Goal: Task Accomplishment & Management: Use online tool/utility

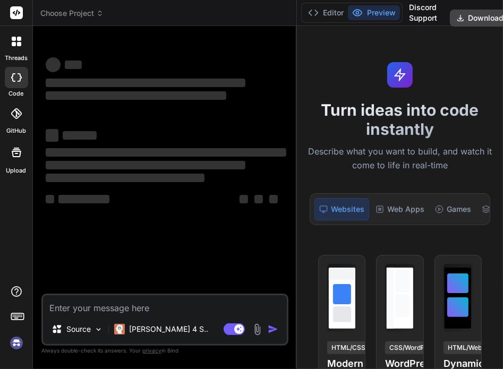
drag, startPoint x: 187, startPoint y: 111, endPoint x: 283, endPoint y: 97, distance: 96.7
click at [283, 97] on div "Bind AI Web Search Created with Pixso. Code Generator ‌ ‌ ‌ ‌ ‌ ‌ ‌ ‌ ‌ ‌ ‌ ‌ ‌…" at bounding box center [165, 197] width 264 height 343
click at [13, 349] on img at bounding box center [16, 343] width 18 height 18
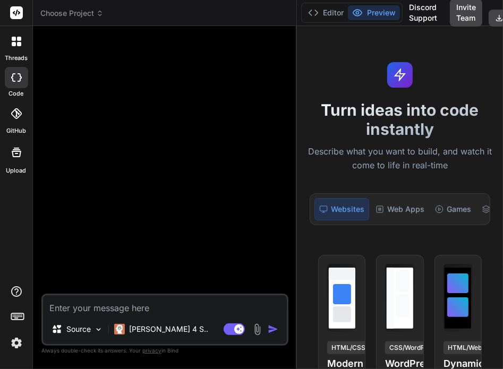
click at [25, 340] on img at bounding box center [16, 343] width 18 height 18
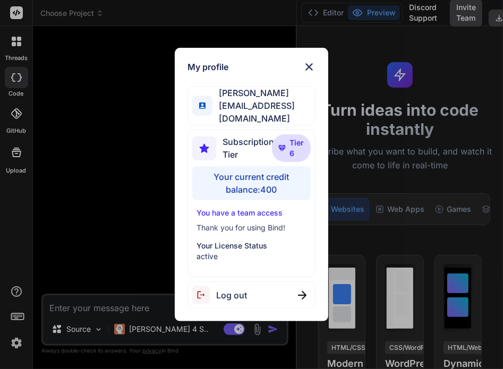
click at [117, 198] on div "My profile Tye Anderson fakewiseco@gmail.com Subscription Tier Tier 6 Your curr…" at bounding box center [251, 184] width 503 height 369
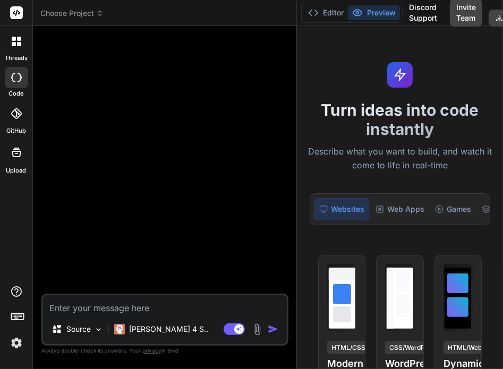
click at [77, 14] on span "Choose Project" at bounding box center [71, 13] width 63 height 11
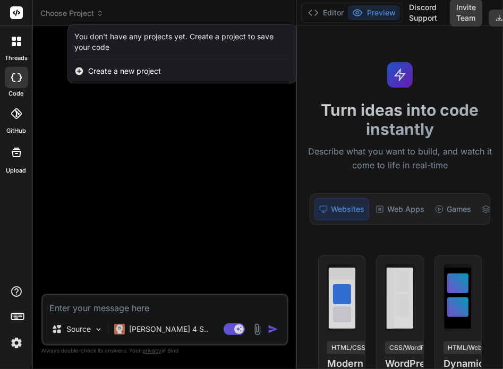
click at [77, 14] on div at bounding box center [251, 184] width 503 height 369
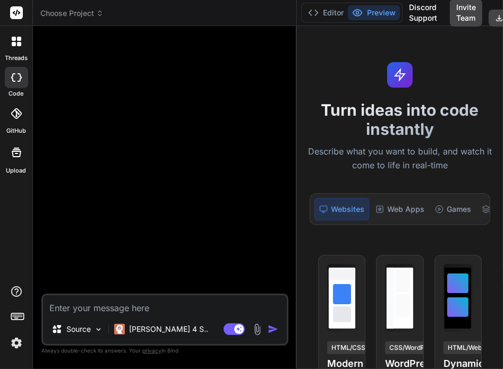
click at [11, 46] on div at bounding box center [16, 41] width 22 height 22
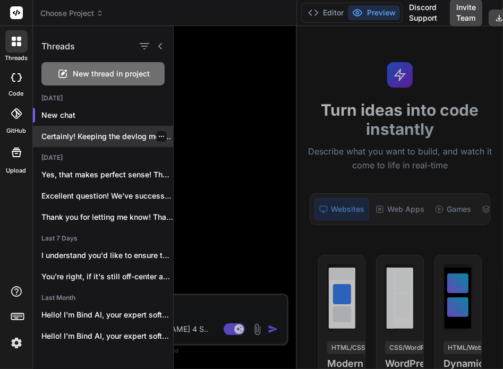
click at [116, 129] on div "Certainly! Keeping the devlog meticulously up-to-date is..." at bounding box center [103, 136] width 140 height 21
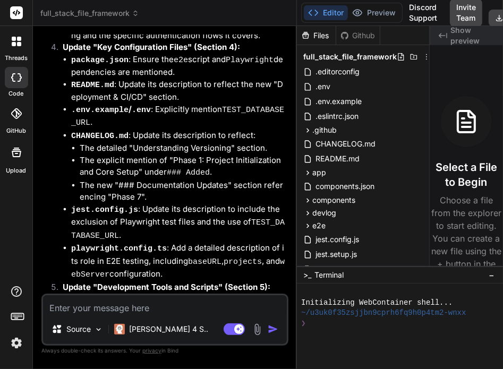
scroll to position [1013, 0]
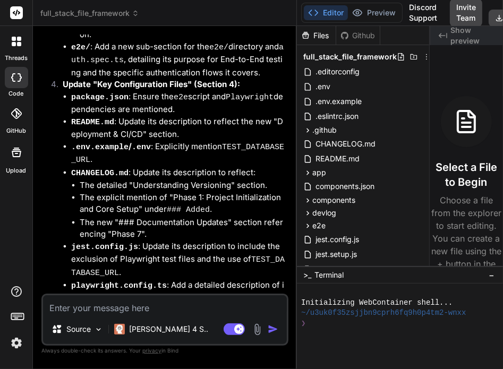
click at [78, 20] on header "full_stack_file_framework Created with Pixso." at bounding box center [165, 13] width 264 height 26
click at [94, 12] on span "full_stack_file_framework" at bounding box center [89, 13] width 99 height 11
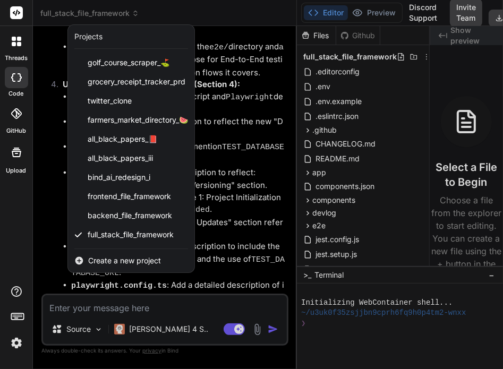
click at [212, 163] on div at bounding box center [251, 184] width 503 height 369
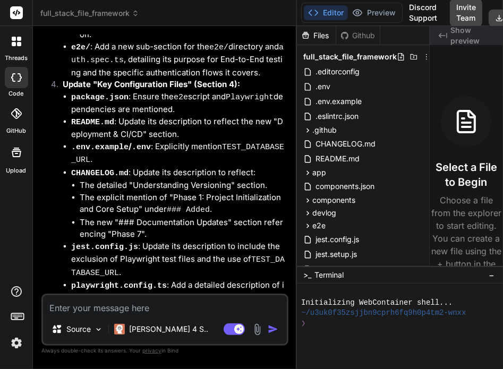
click at [20, 33] on div at bounding box center [16, 41] width 22 height 22
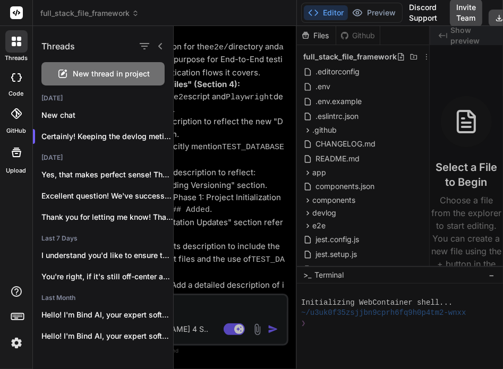
click at [96, 74] on span "New thread in project" at bounding box center [111, 74] width 77 height 11
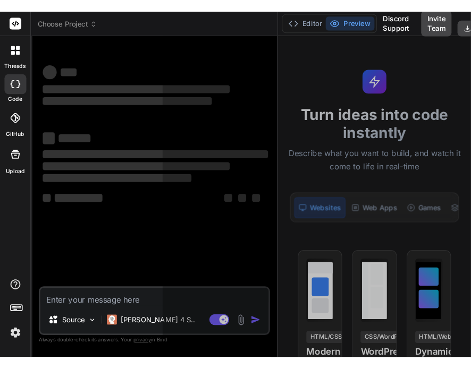
scroll to position [10, 0]
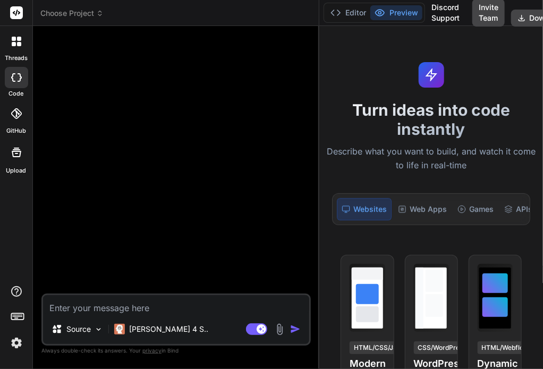
type textarea "x"
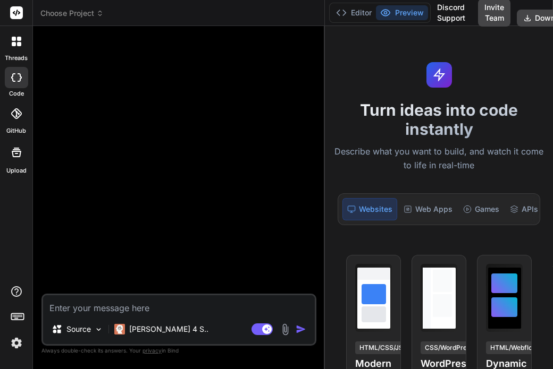
click at [133, 309] on textarea at bounding box center [179, 305] width 272 height 19
type textarea "h"
type textarea "x"
type textarea "hi"
type textarea "x"
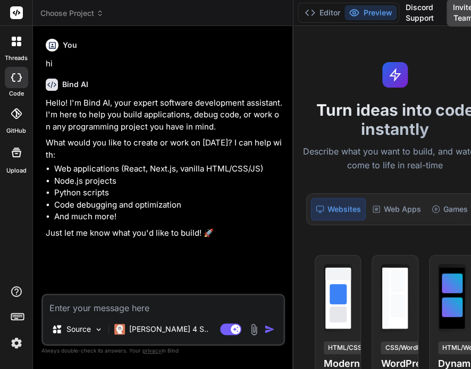
click at [12, 39] on icon at bounding box center [14, 39] width 4 height 4
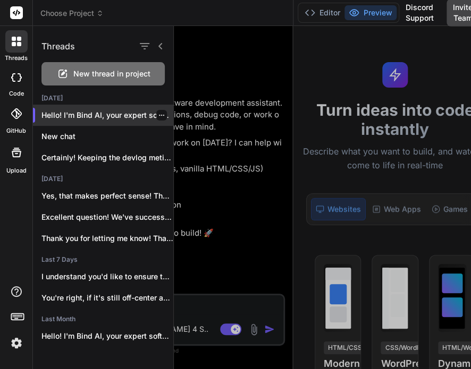
click at [156, 112] on div at bounding box center [161, 115] width 11 height 11
click at [158, 114] on icon "button" at bounding box center [161, 115] width 6 height 6
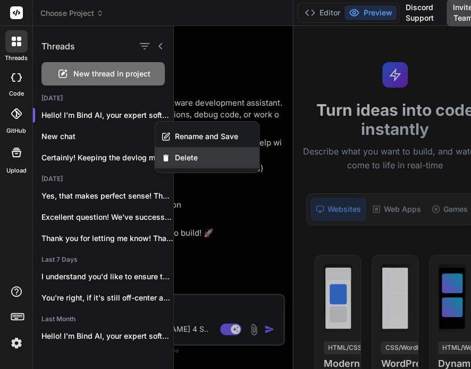
click at [181, 150] on div "Delete" at bounding box center [207, 157] width 104 height 21
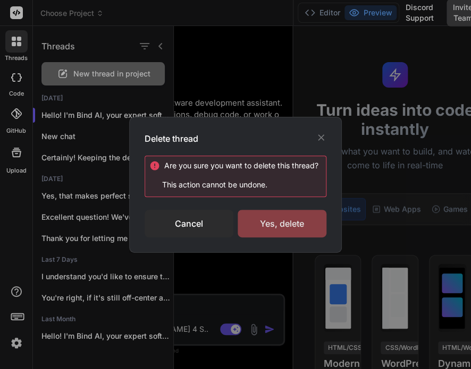
click at [296, 225] on div "Yes, delete" at bounding box center [282, 224] width 89 height 28
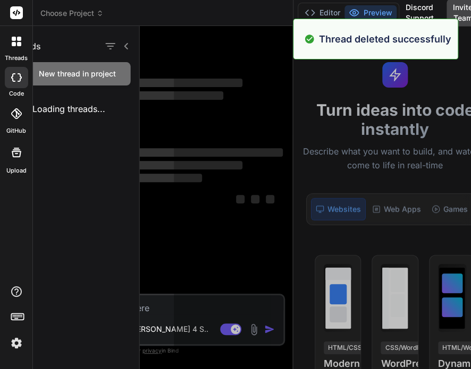
scroll to position [51, 0]
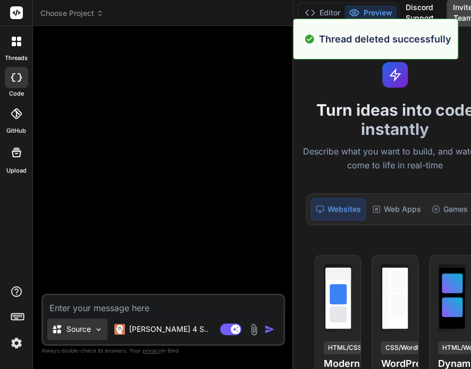
click at [78, 326] on p "Source" at bounding box center [78, 329] width 24 height 11
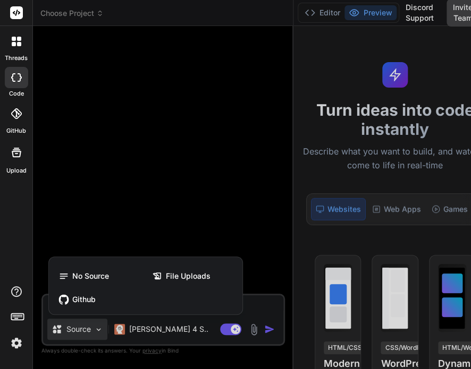
click at [185, 223] on div at bounding box center [235, 184] width 471 height 369
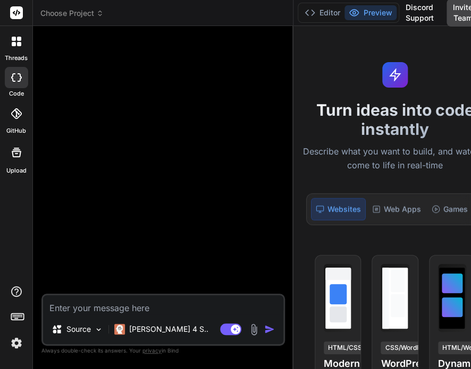
click at [227, 325] on button "Agent Mode. When this toggle is activated, AI automatically makes decisions, re…" at bounding box center [231, 329] width 26 height 13
type textarea "x"
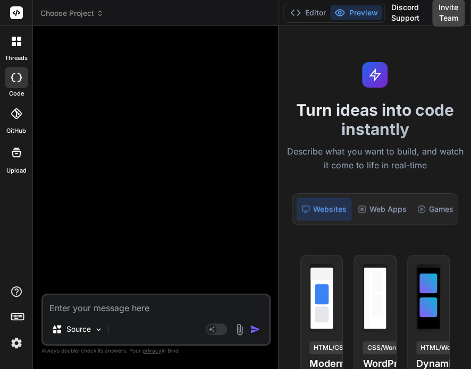
click at [143, 340] on div "Source" at bounding box center [156, 332] width 226 height 26
click at [143, 313] on textarea at bounding box center [156, 305] width 226 height 19
type textarea "h"
type textarea "x"
type textarea "hi"
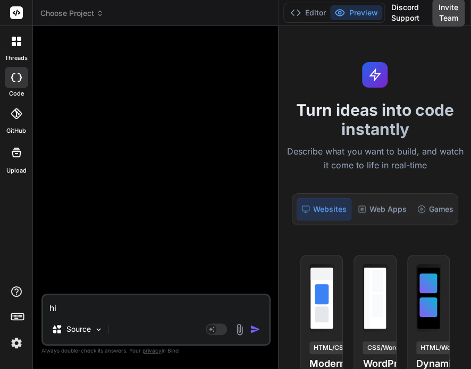
type textarea "x"
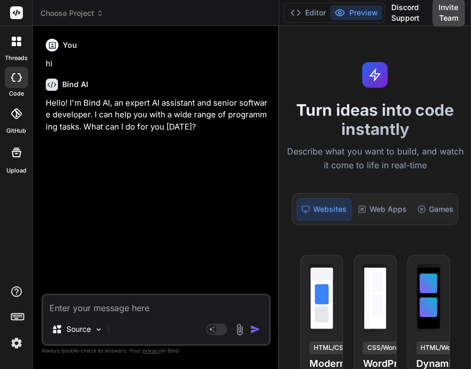
click at [13, 44] on icon at bounding box center [14, 44] width 4 height 4
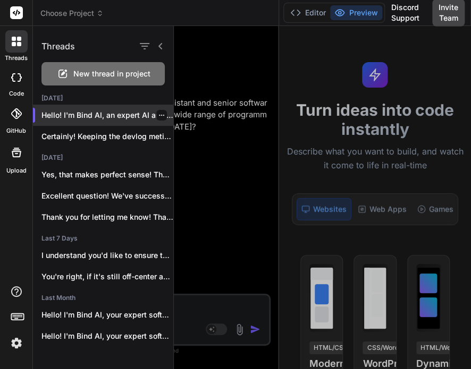
click at [159, 115] on icon "button" at bounding box center [161, 115] width 5 height 1
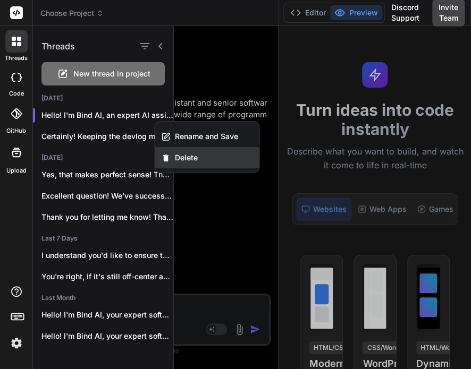
click at [185, 155] on span "Delete" at bounding box center [185, 158] width 23 height 11
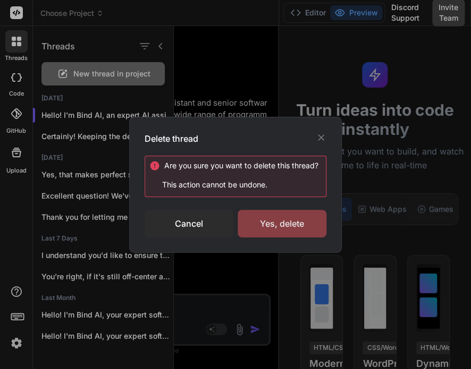
click at [287, 221] on div "Yes, delete" at bounding box center [282, 224] width 89 height 28
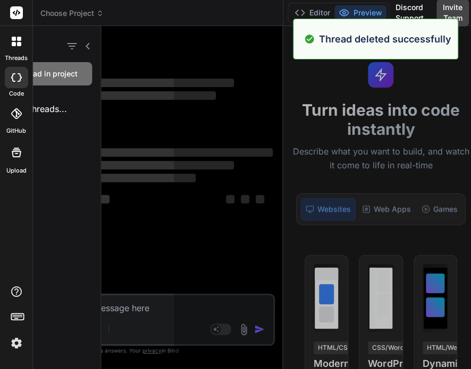
scroll to position [91, 0]
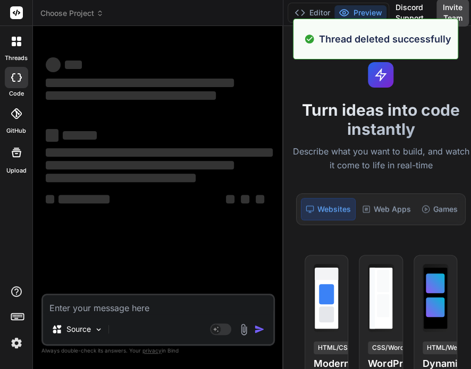
type textarea "x"
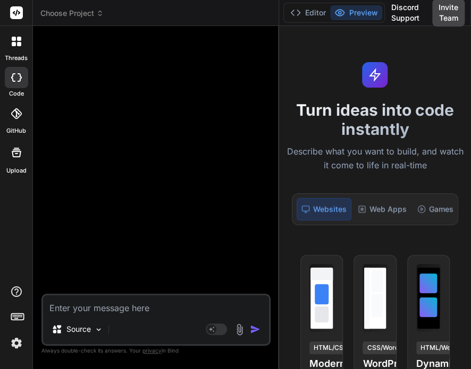
click at [29, 42] on div "threads" at bounding box center [16, 44] width 32 height 37
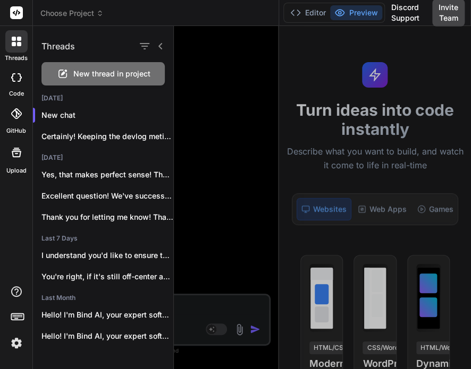
click at [210, 62] on div at bounding box center [322, 197] width 297 height 343
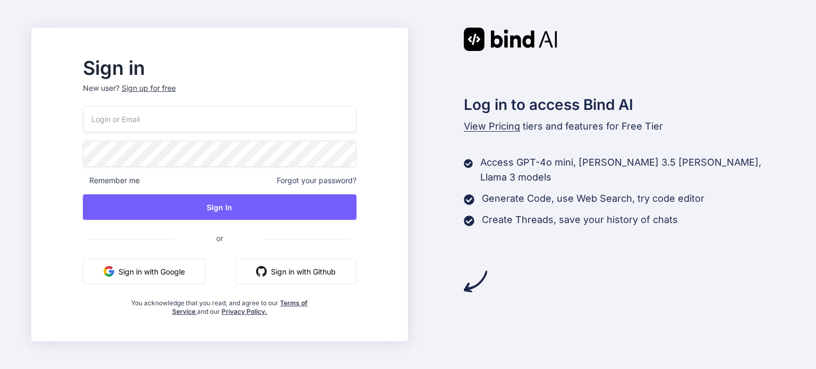
click at [217, 117] on input "email" at bounding box center [220, 119] width 274 height 26
paste input "[EMAIL_ADDRESS][DOMAIN_NAME]"
type input "[EMAIL_ADDRESS][DOMAIN_NAME]"
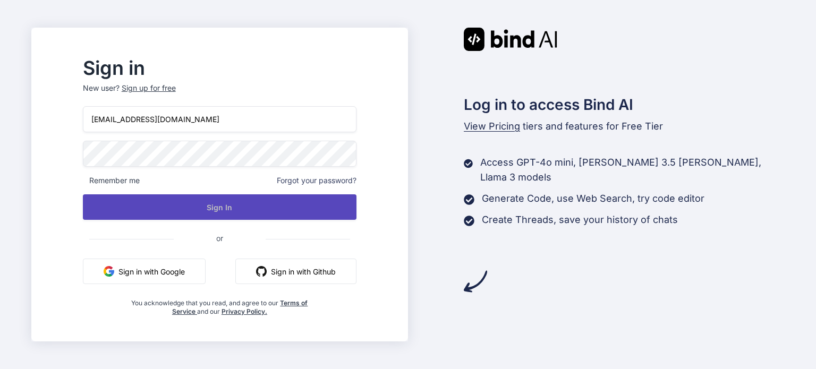
click at [265, 209] on button "Sign In" at bounding box center [220, 208] width 274 height 26
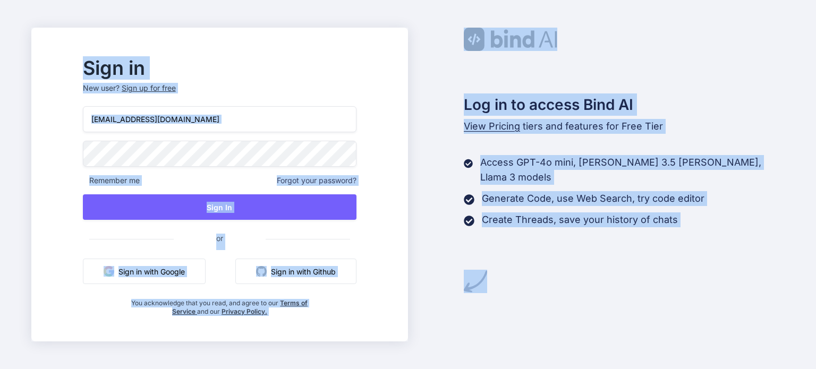
click at [223, 136] on div "fakewiseco@gmail.com Remember me Forgot your password? Sign In or Sign in with …" at bounding box center [220, 211] width 274 height 210
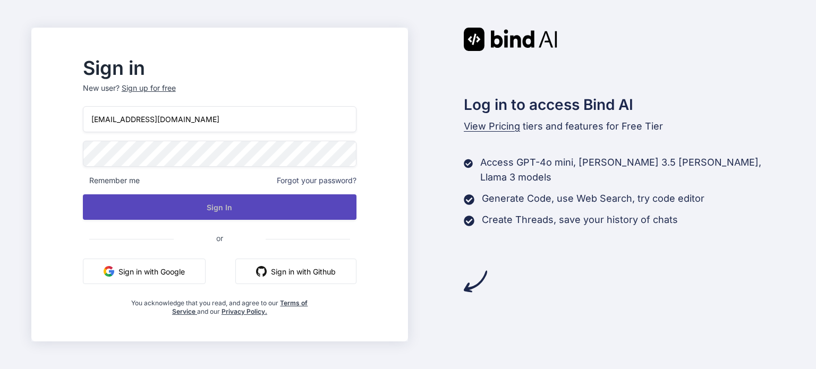
click at [216, 206] on button "Sign In" at bounding box center [220, 208] width 274 height 26
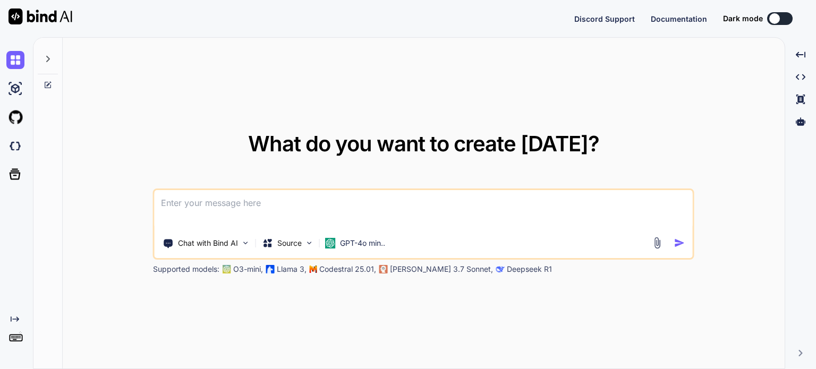
type textarea "x"
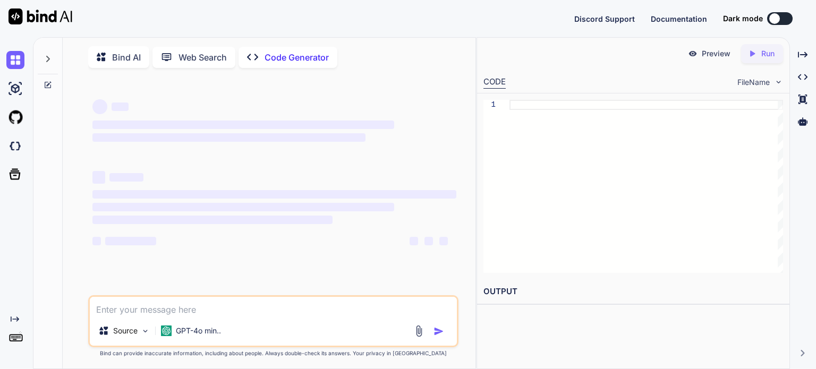
type textarea "x"
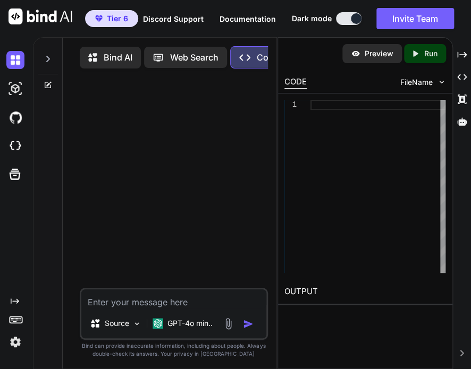
click at [111, 296] on textarea at bounding box center [173, 299] width 184 height 19
click at [49, 55] on icon at bounding box center [48, 59] width 9 height 9
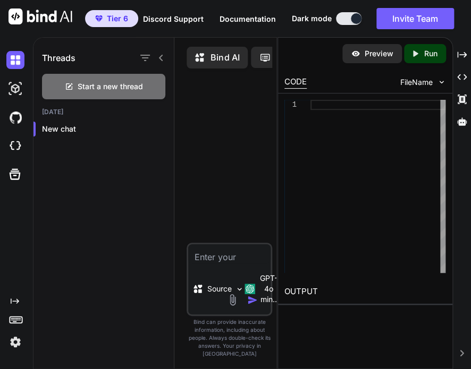
click at [225, 116] on div at bounding box center [230, 160] width 83 height 166
click at [160, 56] on icon at bounding box center [161, 58] width 4 height 6
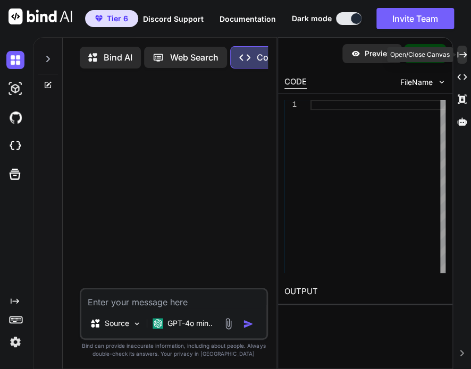
click at [460, 49] on div "Created with Pixso." at bounding box center [462, 55] width 10 height 18
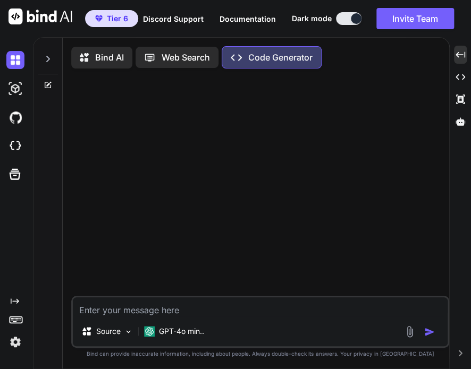
click at [124, 314] on textarea at bounding box center [260, 307] width 375 height 19
type textarea "hi"
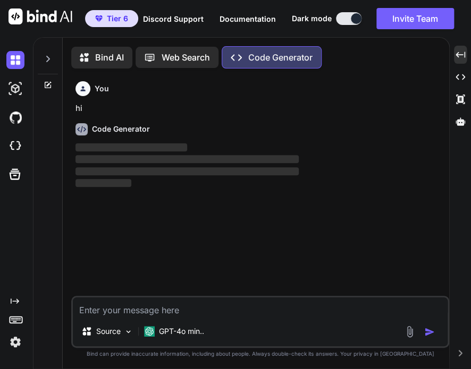
scroll to position [4, 0]
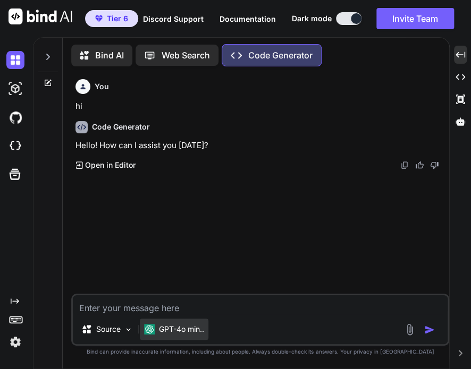
click at [157, 331] on div "GPT-4o min.." at bounding box center [174, 329] width 60 height 11
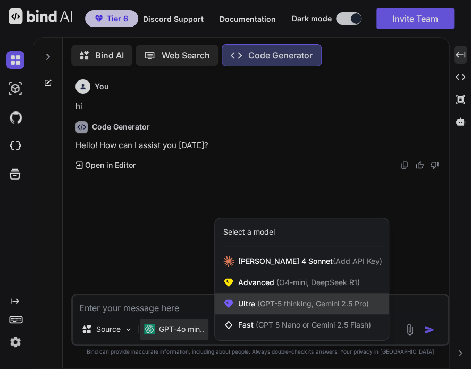
click at [238, 308] on span "Ultra (GPT-5 thinking, Gemini 2.5 Pro)" at bounding box center [303, 304] width 131 height 11
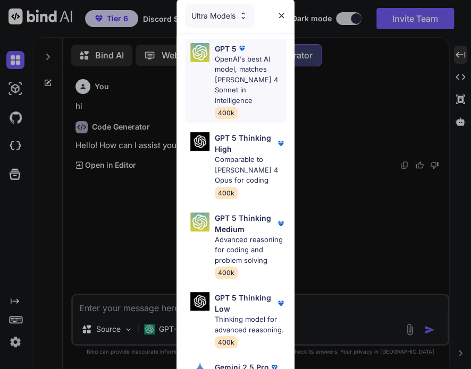
click at [244, 76] on p "OpenAI's best AI model, matches Claude 4 Sonnet in Intelligence" at bounding box center [250, 80] width 71 height 52
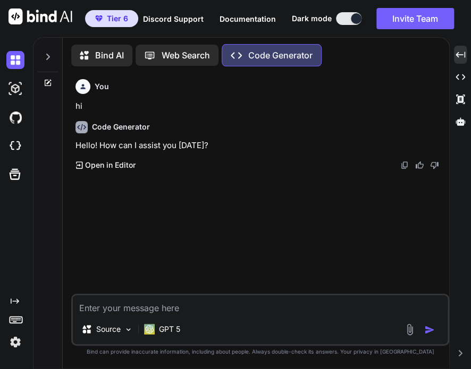
click at [166, 300] on textarea at bounding box center [260, 305] width 375 height 19
type textarea "hi"
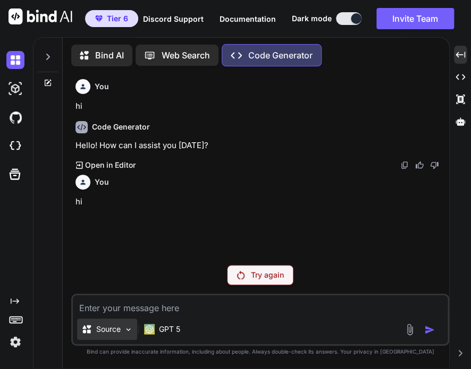
click at [116, 320] on div "Source" at bounding box center [107, 329] width 60 height 21
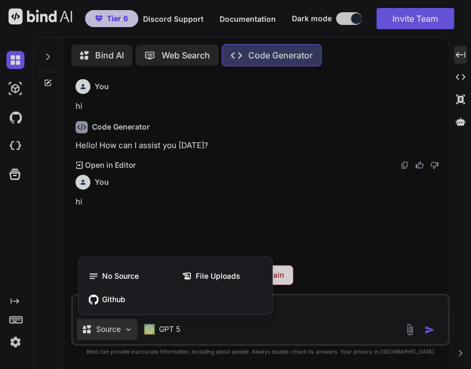
click at [272, 328] on div at bounding box center [235, 184] width 471 height 369
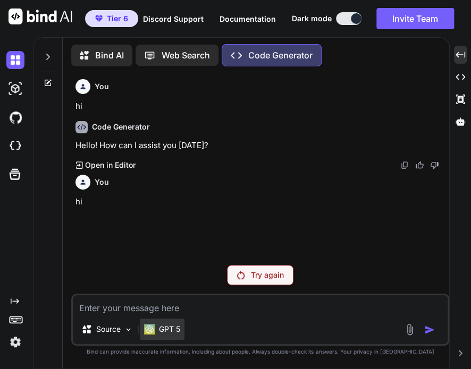
click at [151, 327] on img at bounding box center [149, 329] width 11 height 11
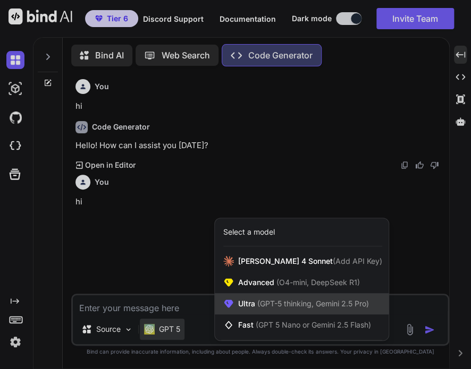
click at [264, 299] on div "Ultra (GPT-5 thinking, Gemini 2.5 Pro)" at bounding box center [302, 303] width 174 height 21
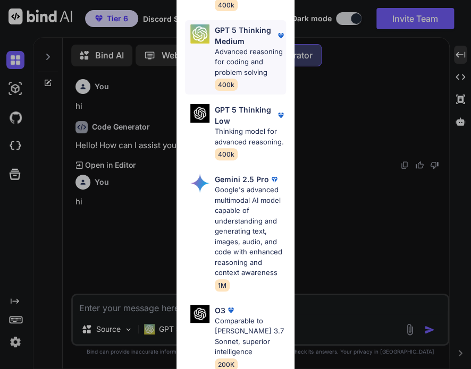
scroll to position [191, 0]
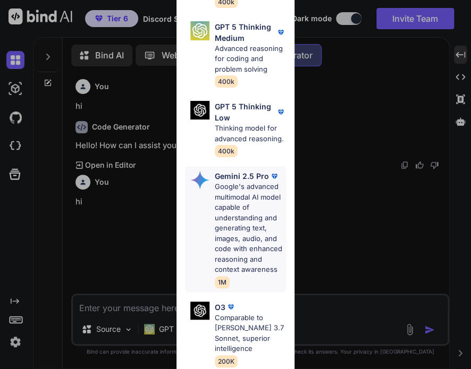
click at [236, 220] on p "Google's advanced multimodal AI model capable of understanding and generating t…" at bounding box center [250, 229] width 71 height 94
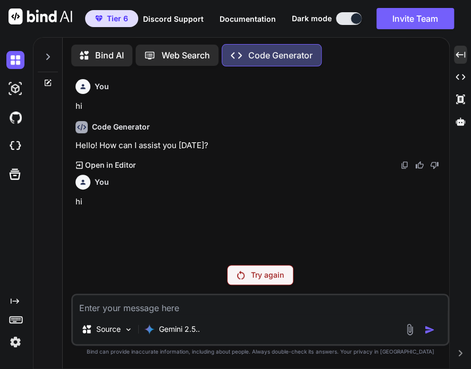
click at [244, 281] on div "Try again" at bounding box center [260, 275] width 66 height 20
click at [109, 332] on p "Source" at bounding box center [108, 329] width 24 height 11
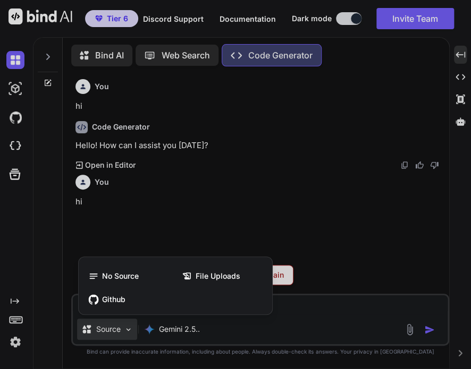
click at [186, 333] on div at bounding box center [235, 184] width 471 height 369
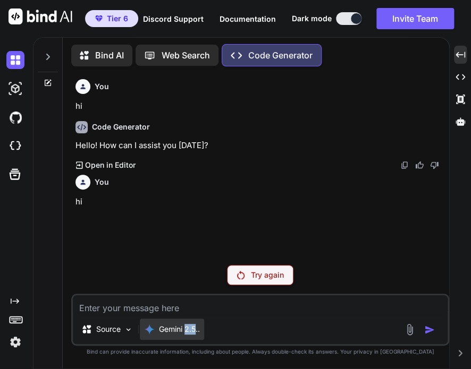
click at [186, 333] on p "Gemini 2.5.." at bounding box center [179, 329] width 41 height 11
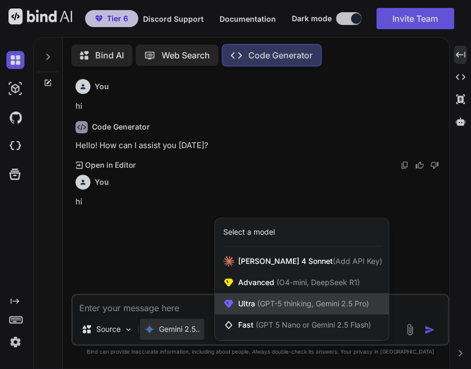
click at [251, 308] on span "Ultra (GPT-5 thinking, Gemini 2.5 Pro)" at bounding box center [303, 304] width 131 height 11
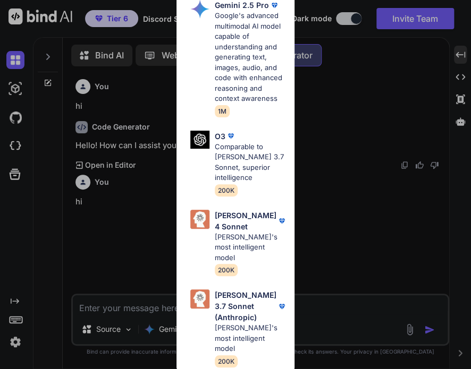
scroll to position [403, 0]
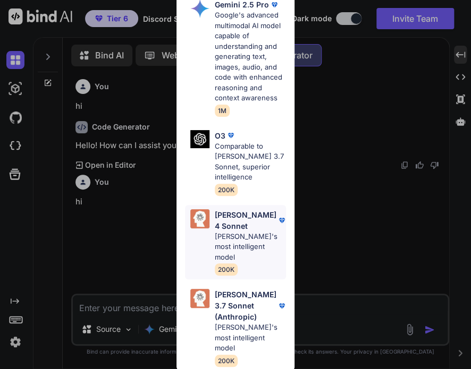
click at [235, 232] on p "Claude 4 Sonnet" at bounding box center [246, 220] width 62 height 22
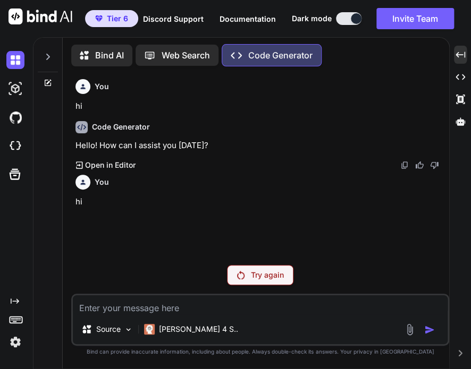
click at [246, 282] on div "Try again" at bounding box center [260, 275] width 66 height 20
click at [154, 336] on div "[PERSON_NAME] 4 S.." at bounding box center [191, 329] width 103 height 21
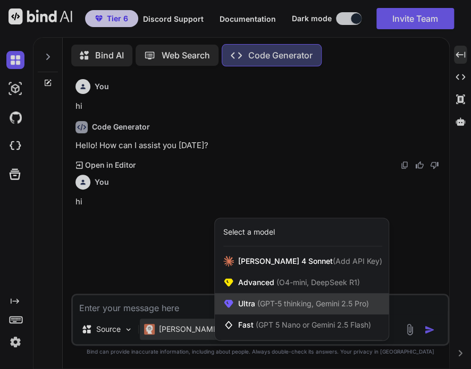
click at [269, 309] on span "Ultra (GPT-5 thinking, Gemini 2.5 Pro)" at bounding box center [303, 304] width 131 height 11
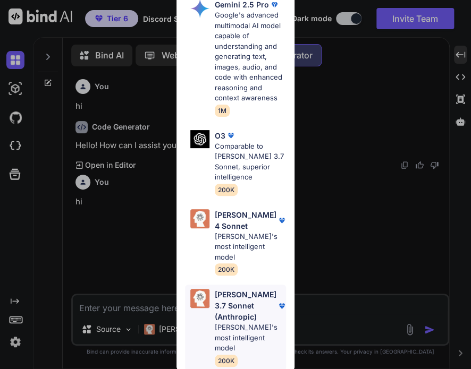
click at [262, 323] on p "[PERSON_NAME] 3.7 Sonnet (Anthropic)" at bounding box center [246, 305] width 62 height 33
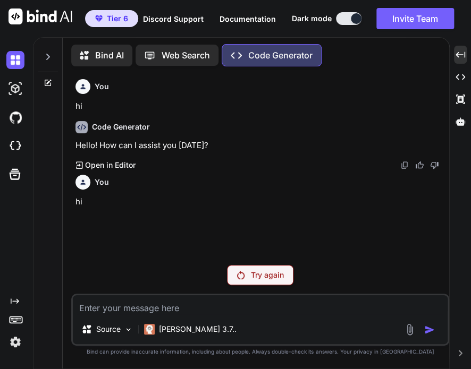
click at [261, 276] on p "Try again" at bounding box center [267, 275] width 33 height 11
click at [100, 327] on p "Source" at bounding box center [108, 329] width 24 height 11
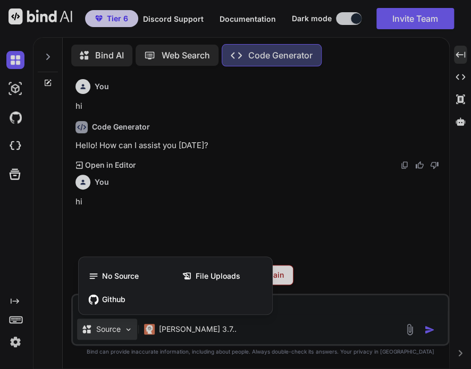
click at [190, 331] on div at bounding box center [235, 184] width 471 height 369
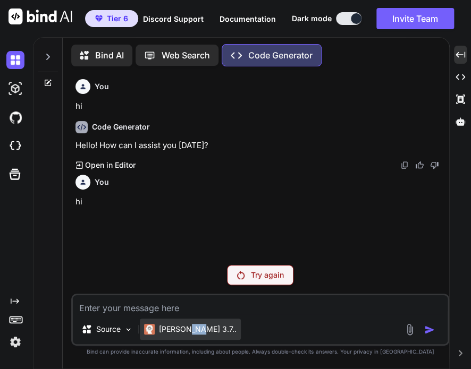
click at [190, 331] on p "Claude 3.7.." at bounding box center [198, 329] width 78 height 11
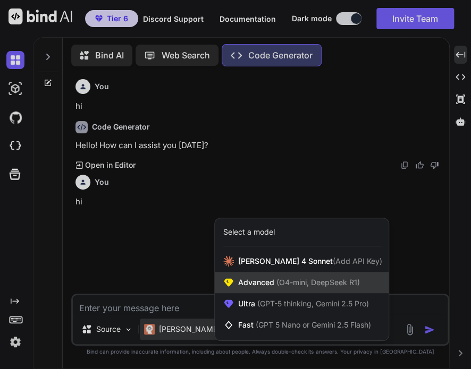
click at [243, 282] on span "Advanced (O4-mini, DeepSeek R1)" at bounding box center [299, 282] width 122 height 11
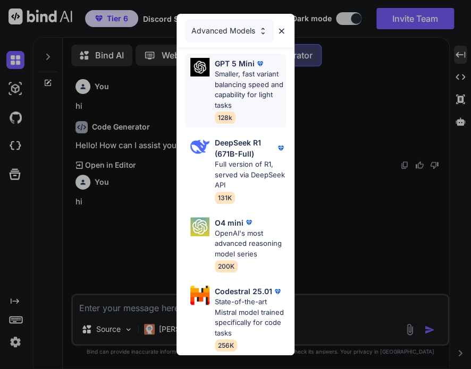
click at [241, 85] on p "Smaller, fast variant balancing speed and capability for light tasks" at bounding box center [250, 89] width 71 height 41
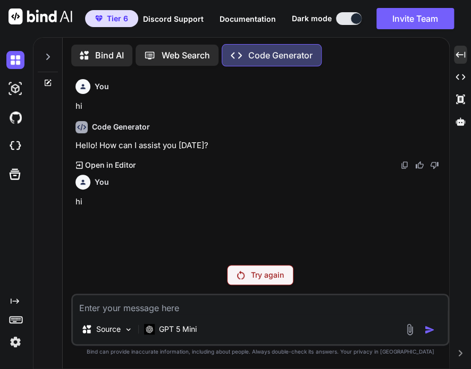
click at [267, 264] on div "You hi Code Generator Hello! How can I assist you today? Created with Pixso. Op…" at bounding box center [260, 222] width 378 height 294
click at [264, 276] on p "Try again" at bounding box center [267, 275] width 33 height 11
click at [106, 339] on div "Source" at bounding box center [107, 329] width 60 height 21
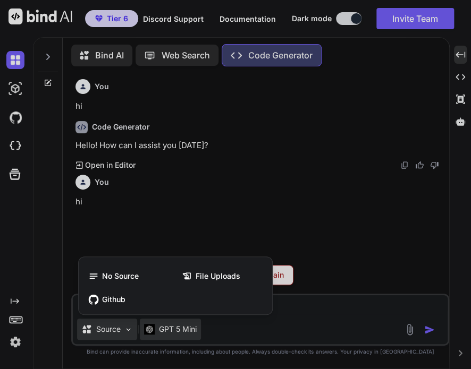
click at [182, 333] on div at bounding box center [235, 184] width 471 height 369
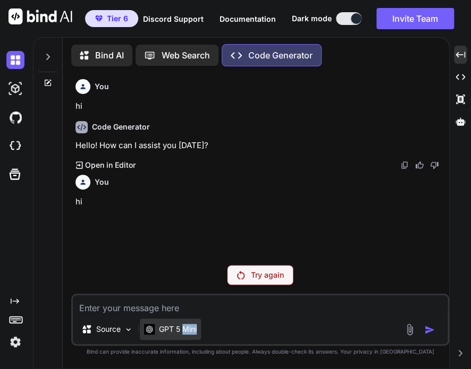
click at [182, 333] on p "GPT 5 Mini" at bounding box center [178, 329] width 38 height 11
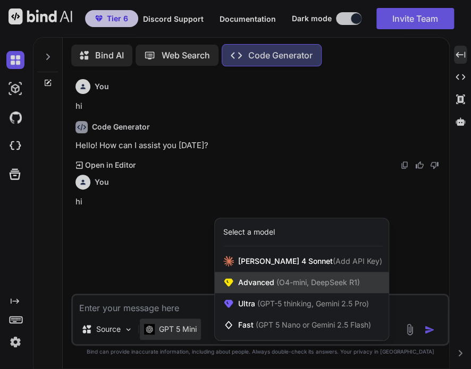
click at [283, 277] on div "Advanced (O4-mini, DeepSeek R1)" at bounding box center [302, 282] width 174 height 21
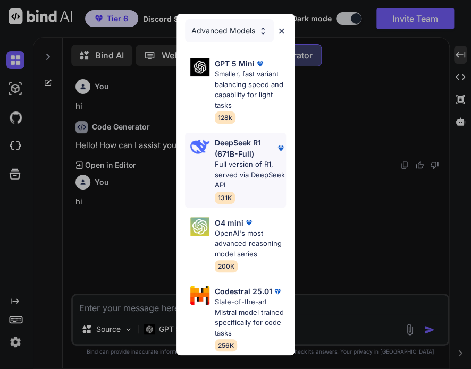
scroll to position [10, 0]
click at [238, 159] on p "Full version of R1, served via DeepSeek API" at bounding box center [250, 174] width 71 height 31
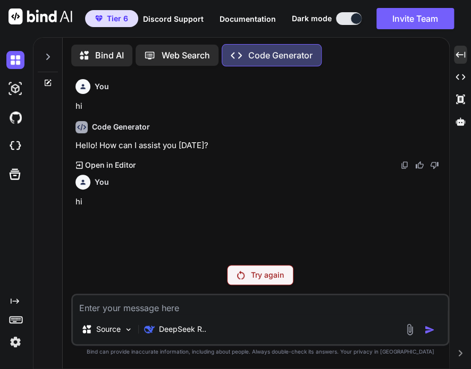
click at [243, 274] on img at bounding box center [240, 275] width 7 height 9
click at [179, 335] on div "DeepSeek R.." at bounding box center [175, 329] width 71 height 21
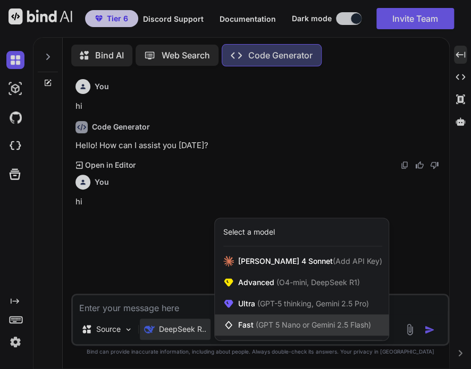
click at [256, 327] on span "(GPT 5 Nano or Gemini 2.5 Flash)" at bounding box center [313, 324] width 115 height 9
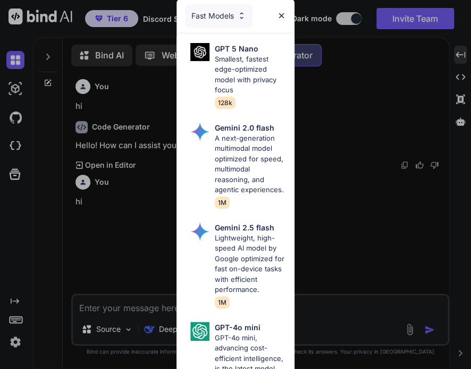
click at [378, 209] on div "Fast Models GPT 5 Nano Smallest, fastest edge-optimized model with privacy focu…" at bounding box center [235, 184] width 471 height 369
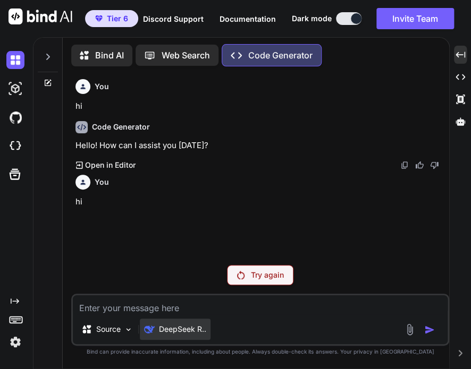
click at [168, 327] on p "DeepSeek R.." at bounding box center [182, 329] width 47 height 11
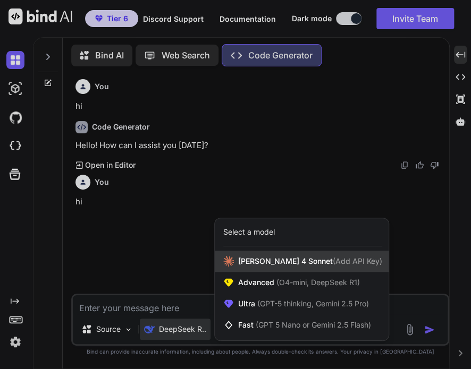
click at [244, 259] on span "Claude 4 Sonnet (Add API Key)" at bounding box center [310, 261] width 144 height 11
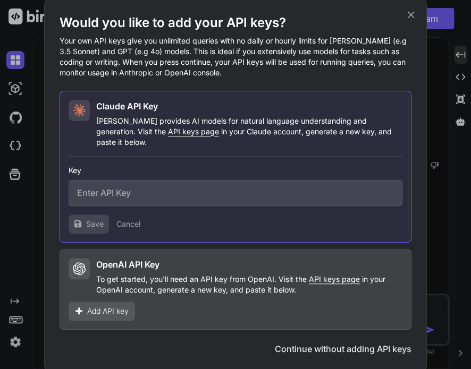
click at [116, 310] on span "Add API key" at bounding box center [107, 311] width 41 height 11
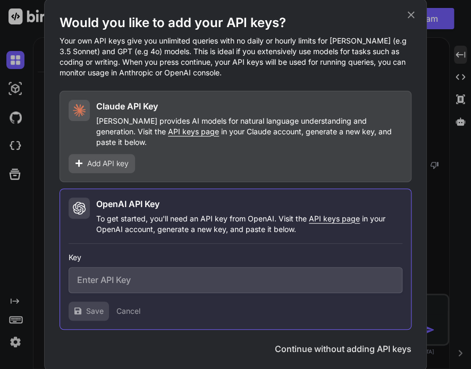
click at [413, 20] on icon at bounding box center [411, 15] width 12 height 12
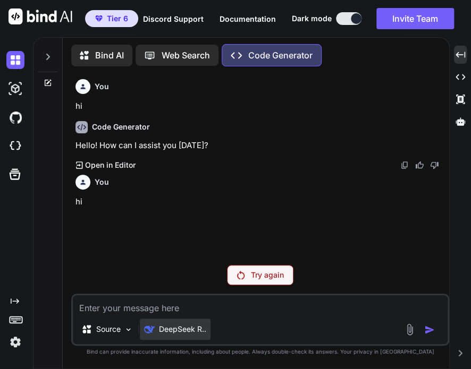
click at [186, 337] on div "DeepSeek R.." at bounding box center [175, 329] width 71 height 21
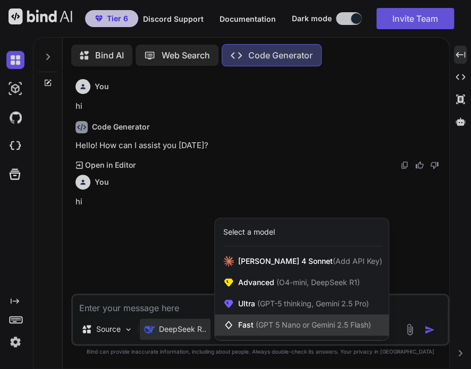
click at [283, 326] on span "(GPT 5 Nano or Gemini 2.5 Flash)" at bounding box center [313, 324] width 115 height 9
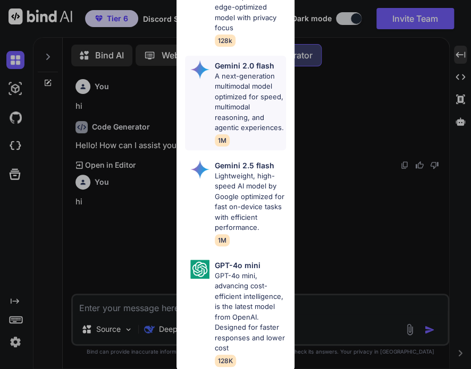
scroll to position [0, 0]
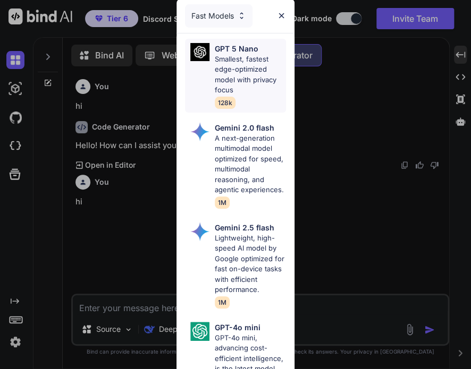
click at [255, 75] on p "Smallest, fastest edge-optimized model with privacy focus" at bounding box center [250, 74] width 71 height 41
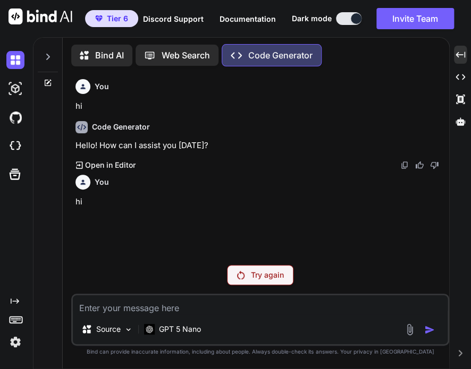
click at [272, 278] on p "Try again" at bounding box center [267, 275] width 33 height 11
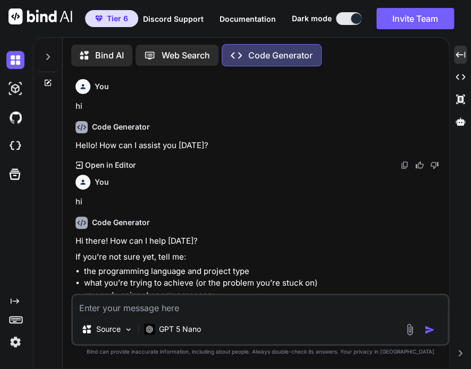
click at [248, 275] on li "the programming language and project type" at bounding box center [265, 272] width 363 height 12
click at [178, 336] on div "GPT 5 Nano" at bounding box center [172, 329] width 65 height 21
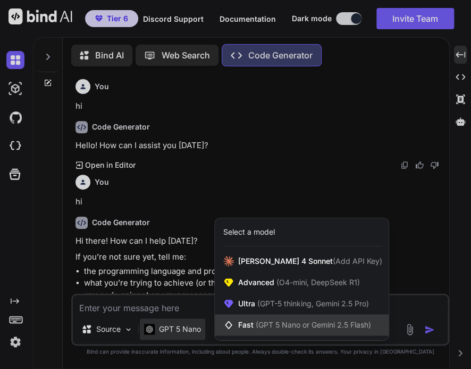
click at [280, 318] on div "Fast (GPT 5 Nano or Gemini 2.5 Flash)" at bounding box center [302, 325] width 174 height 21
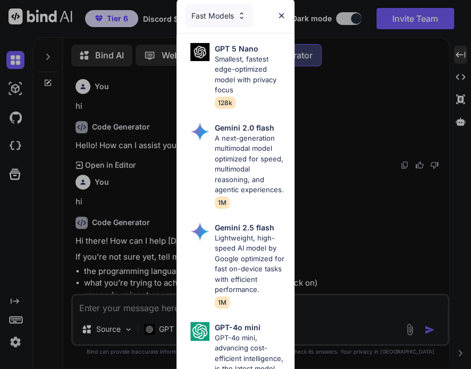
scroll to position [91, 0]
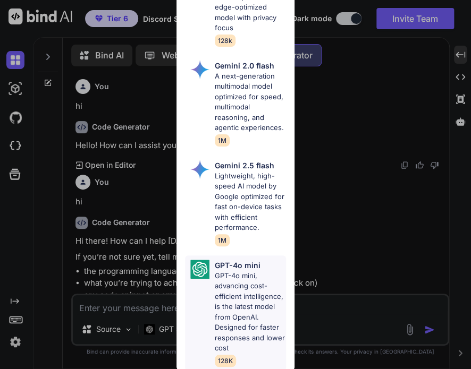
click at [249, 271] on p "GPT-4o mini, advancing cost-efficient intelligence, is the latest model from Op…" at bounding box center [250, 312] width 71 height 83
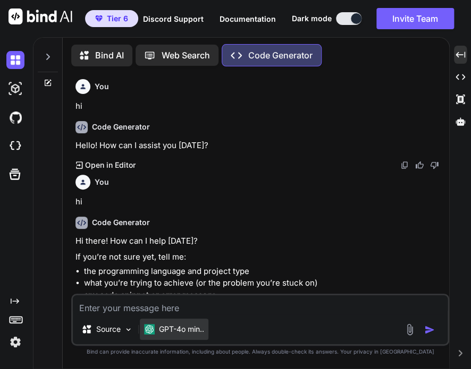
click at [186, 319] on div "GPT-4o min.." at bounding box center [174, 329] width 69 height 21
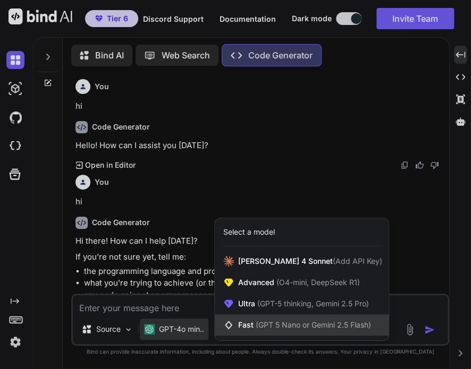
click at [251, 317] on div "Fast (GPT 5 Nano or Gemini 2.5 Flash)" at bounding box center [302, 325] width 174 height 21
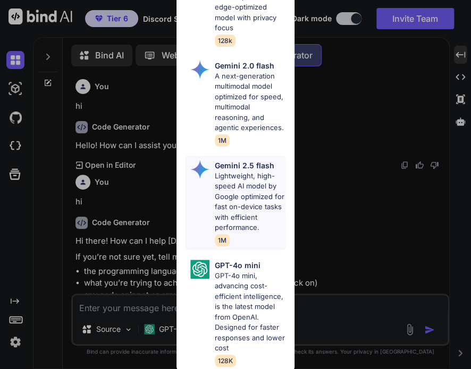
click at [251, 179] on p "Lightweight, high-speed AI model by Google optimized for fast on-device tasks w…" at bounding box center [250, 202] width 71 height 62
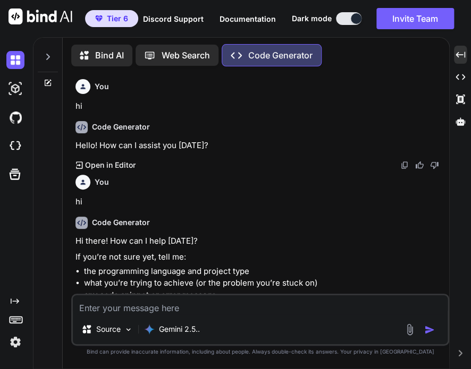
click at [218, 310] on textarea at bounding box center [260, 305] width 375 height 19
type textarea "hi"
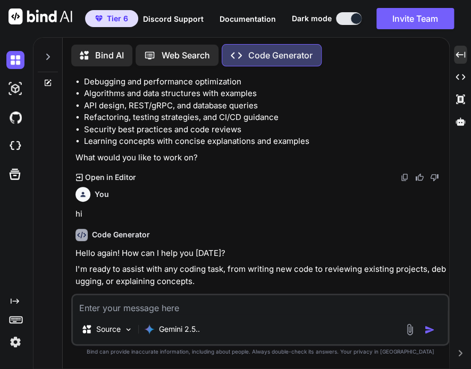
scroll to position [296, 0]
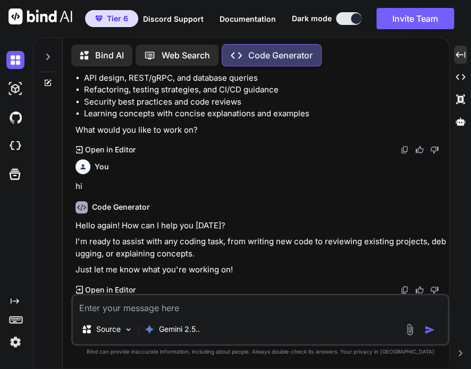
click at [16, 337] on img at bounding box center [15, 342] width 18 height 18
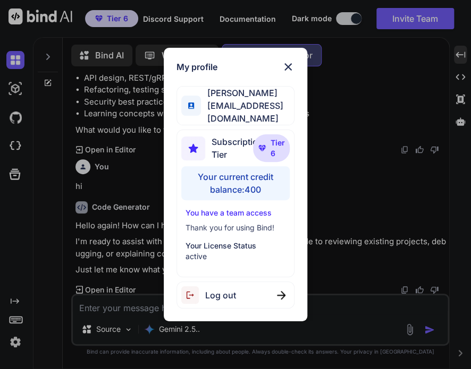
click at [16, 337] on div "My profile Tye Anderson fakewiseco@gmail.com Subscription Tier Tier 6 Your curr…" at bounding box center [235, 184] width 471 height 369
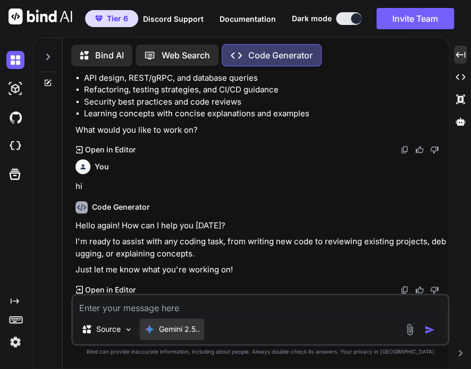
click at [148, 334] on img at bounding box center [149, 329] width 11 height 11
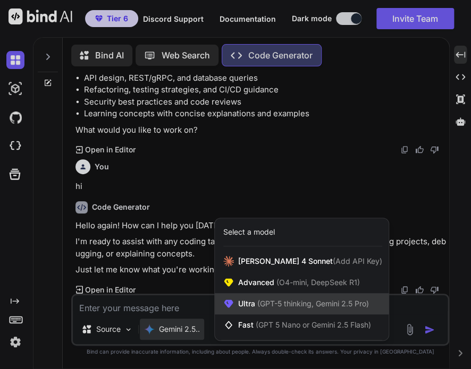
click at [253, 295] on div "Ultra (GPT-5 thinking, Gemini 2.5 Pro)" at bounding box center [302, 303] width 174 height 21
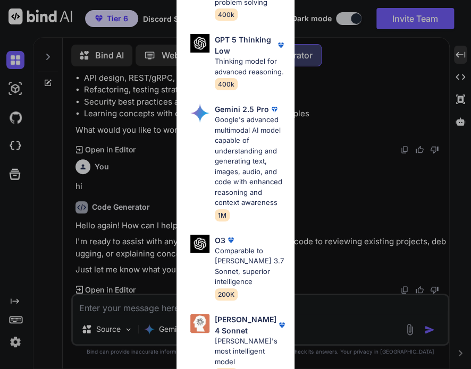
scroll to position [403, 0]
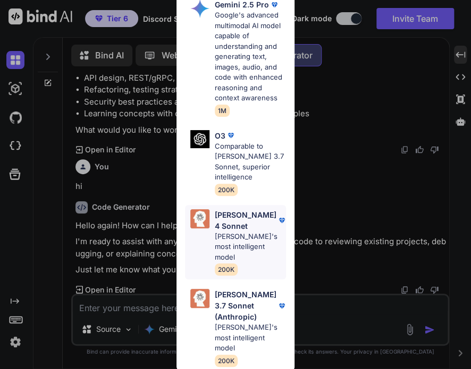
click at [251, 232] on p "Claude 4 Sonnet" at bounding box center [246, 220] width 62 height 22
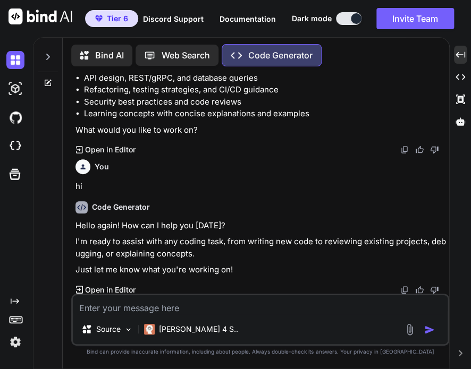
click at [176, 315] on textarea at bounding box center [260, 305] width 375 height 19
type textarea "hi"
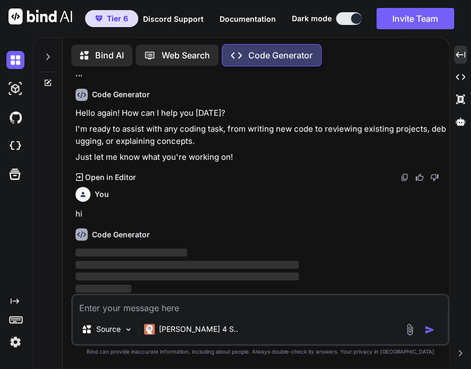
scroll to position [370, 0]
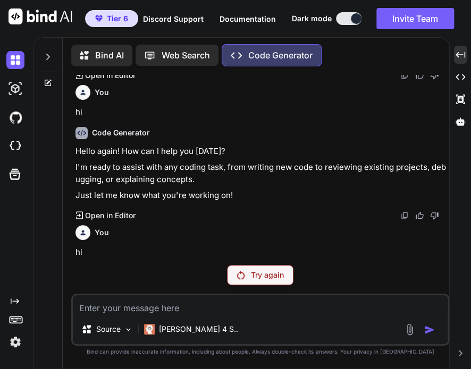
click at [356, 91] on div "You" at bounding box center [261, 92] width 372 height 15
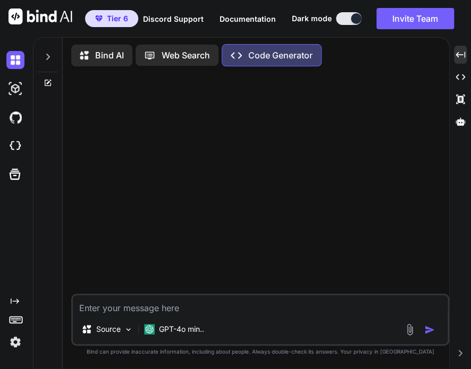
scroll to position [0, 0]
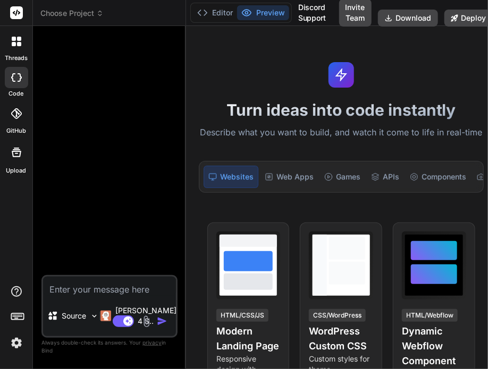
type textarea "x"
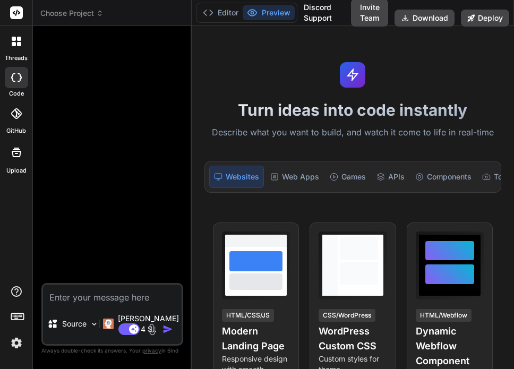
click at [98, 304] on textarea at bounding box center [112, 294] width 139 height 19
type textarea "h"
type textarea "x"
type textarea "hi"
type textarea "x"
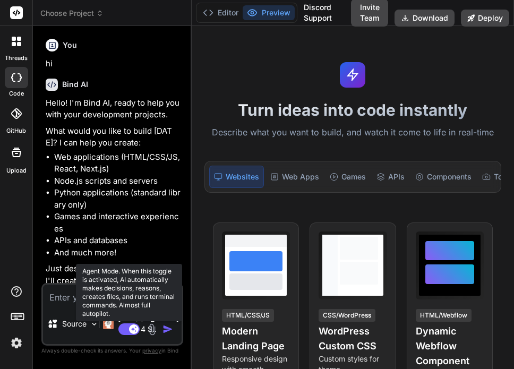
click at [133, 331] on icon at bounding box center [133, 328] width 5 height 5
type textarea "x"
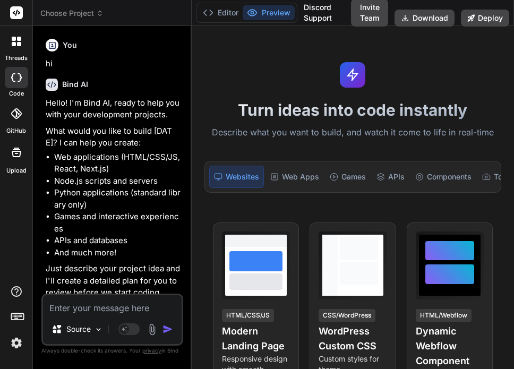
click at [77, 313] on textarea at bounding box center [112, 305] width 139 height 19
type textarea "h"
type textarea "x"
type textarea "hi"
type textarea "x"
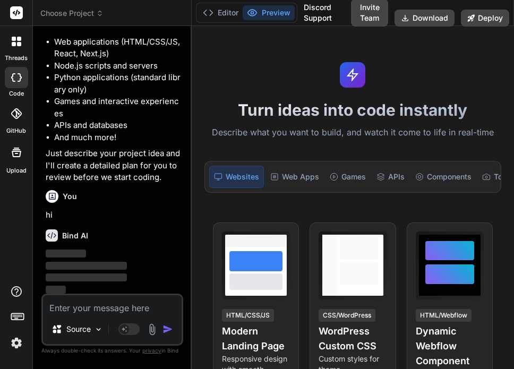
scroll to position [116, 0]
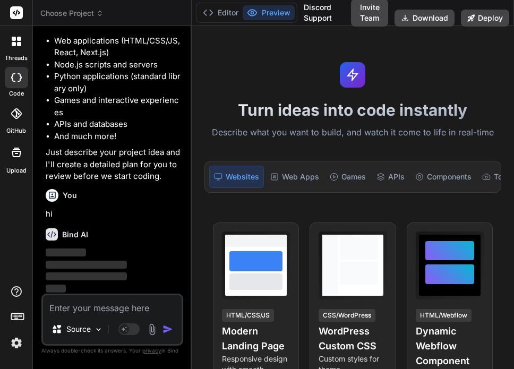
type textarea "x"
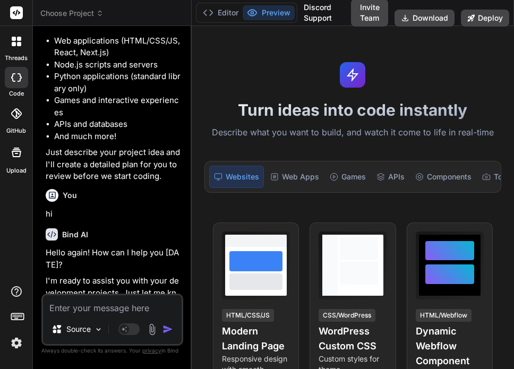
scroll to position [147, 0]
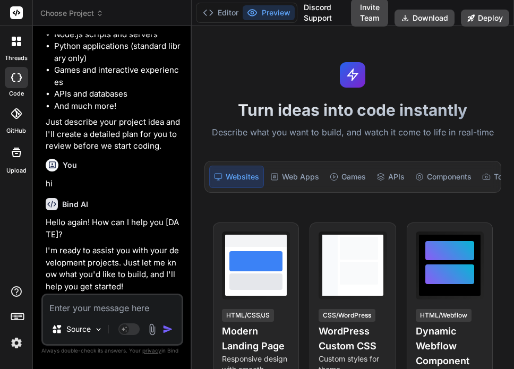
click at [8, 342] on img at bounding box center [16, 343] width 18 height 18
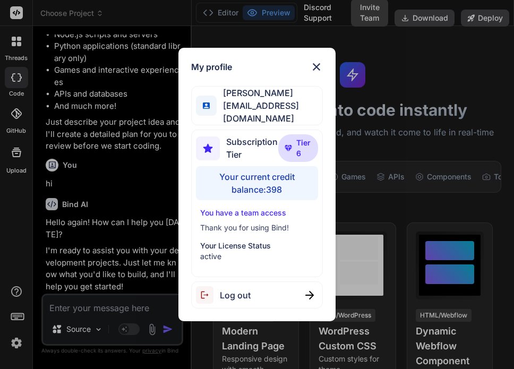
click at [8, 342] on div "My profile Tye Anderson fakewiseco@gmail.com Subscription Tier Tier 6 Your curr…" at bounding box center [257, 184] width 514 height 369
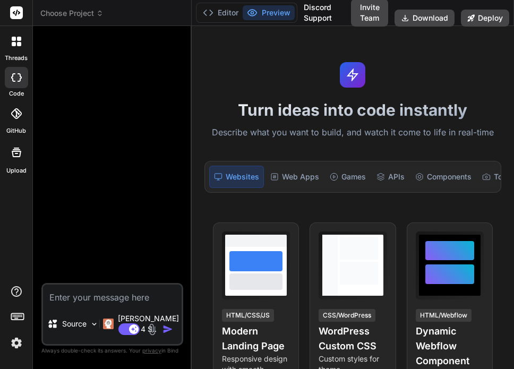
type textarea "x"
click at [94, 15] on span "Choose Project" at bounding box center [71, 13] width 63 height 11
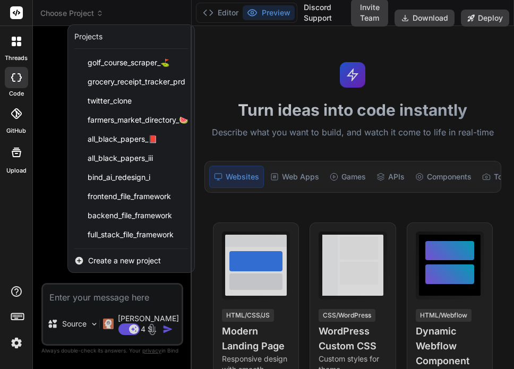
click at [94, 15] on div at bounding box center [257, 184] width 514 height 369
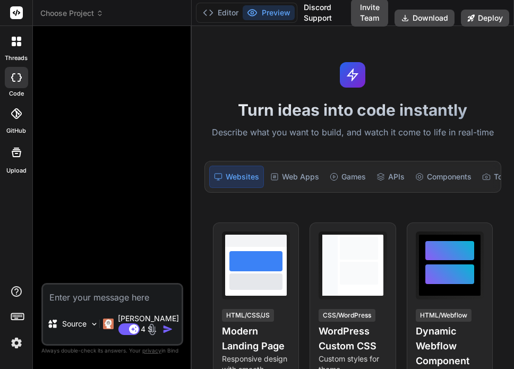
click at [14, 40] on icon at bounding box center [14, 39] width 4 height 4
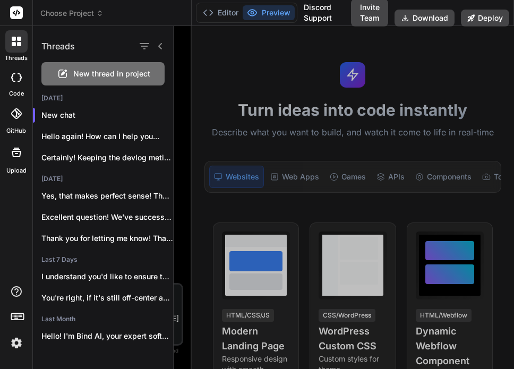
click at [217, 61] on div at bounding box center [344, 197] width 341 height 343
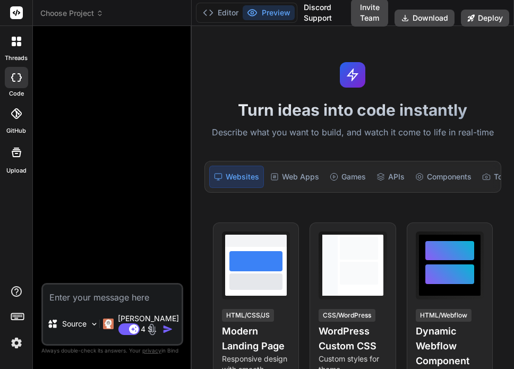
click at [106, 303] on textarea at bounding box center [112, 294] width 139 height 19
type textarea "h"
type textarea "x"
type textarea "hi"
type textarea "x"
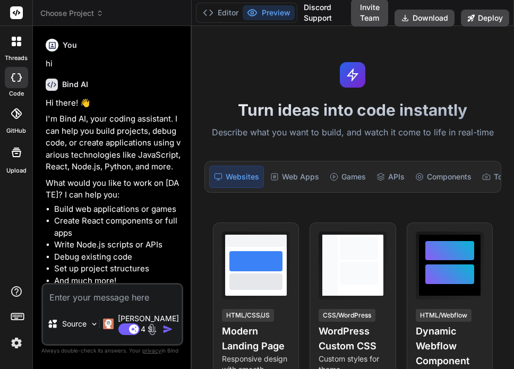
click at [7, 32] on div at bounding box center [16, 41] width 22 height 22
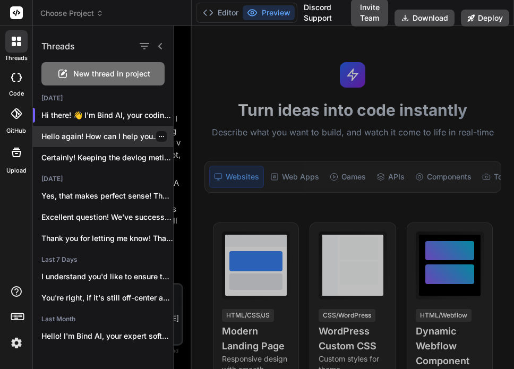
click at [81, 133] on p "Hello again! How can I help you..." at bounding box center [107, 136] width 132 height 11
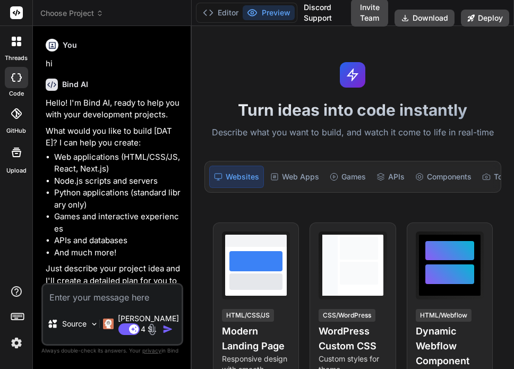
click at [13, 41] on icon at bounding box center [17, 42] width 10 height 10
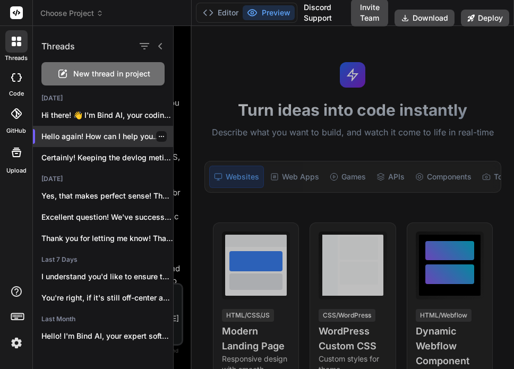
click at [160, 135] on icon "button" at bounding box center [161, 136] width 6 height 6
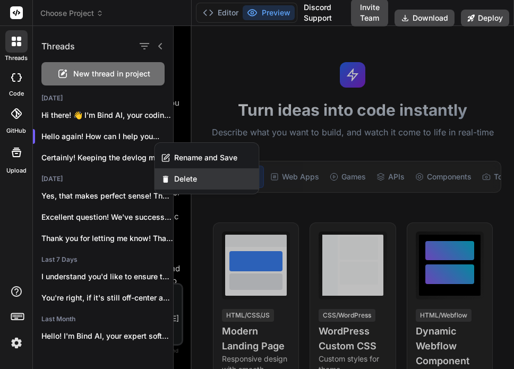
click at [190, 178] on span "Delete" at bounding box center [185, 179] width 23 height 11
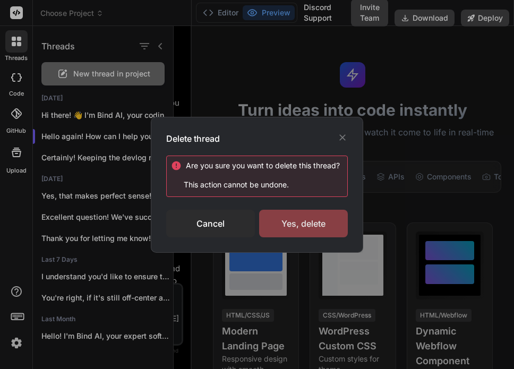
click at [321, 225] on div "Yes, delete" at bounding box center [303, 224] width 89 height 28
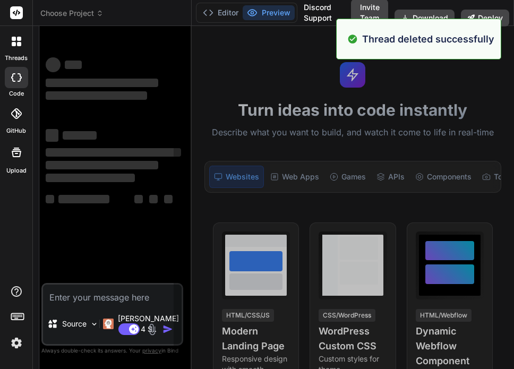
scroll to position [51, 0]
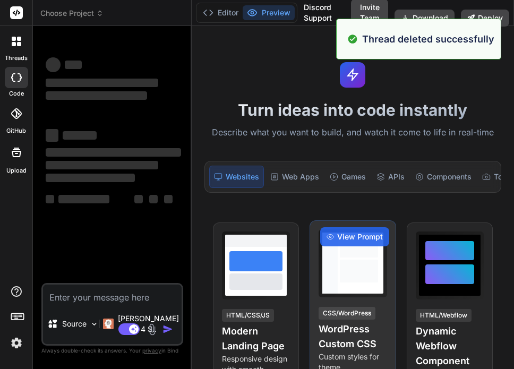
type textarea "x"
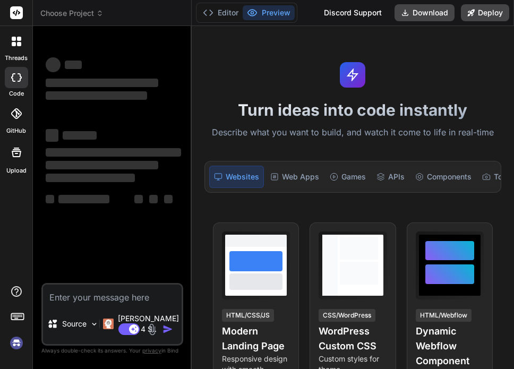
drag, startPoint x: 266, startPoint y: 70, endPoint x: 227, endPoint y: 53, distance: 41.9
click at [227, 53] on div "Turn ideas into code instantly Describe what you want to build, and watch it co…" at bounding box center [353, 197] width 323 height 343
type textarea "x"
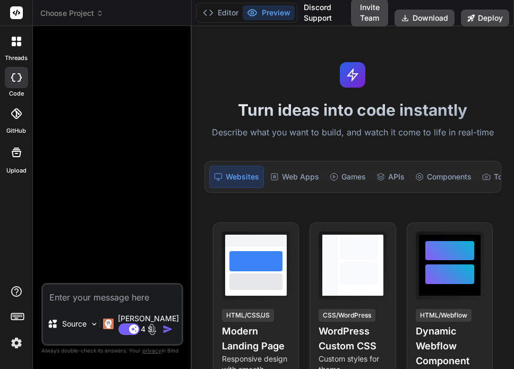
type textarea "x"
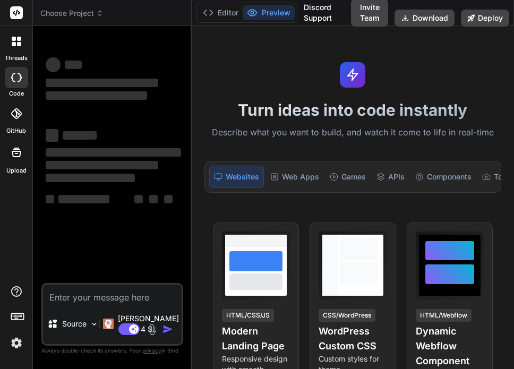
type textarea "x"
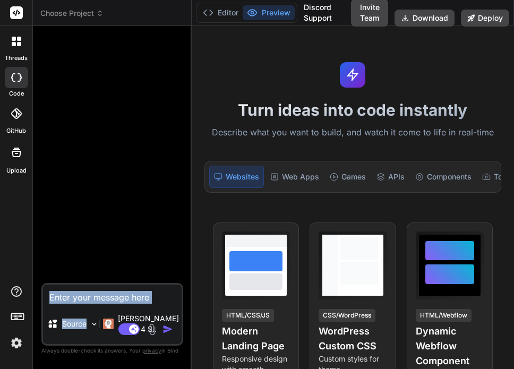
drag, startPoint x: 89, startPoint y: 318, endPoint x: 104, endPoint y: 308, distance: 18.3
click at [104, 308] on div "Source Claude 4 S.. Agent Mode. When this toggle is activated, AI automatically…" at bounding box center [112, 314] width 142 height 63
click at [104, 304] on textarea at bounding box center [112, 294] width 139 height 19
type textarea "h"
type textarea "x"
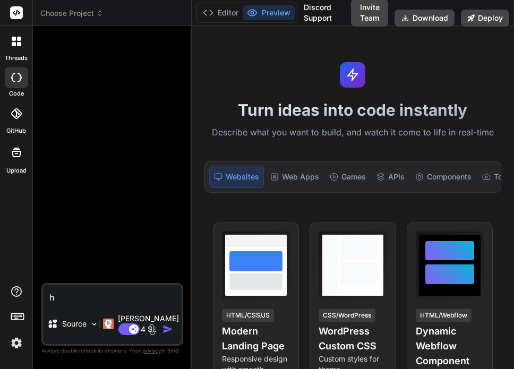
type textarea "hi"
type textarea "x"
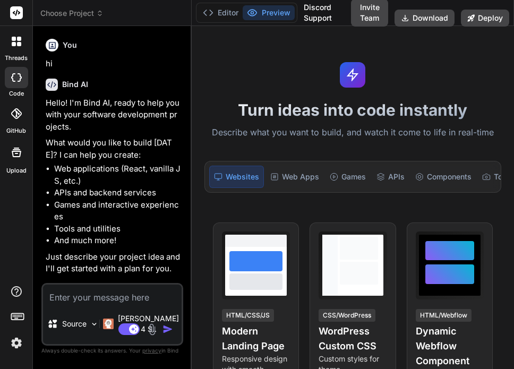
click at [23, 41] on div at bounding box center [16, 41] width 22 height 22
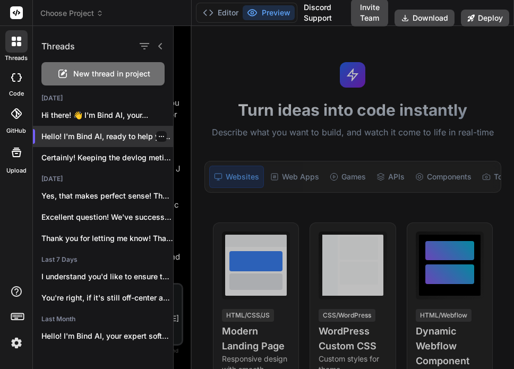
click at [158, 135] on icon "button" at bounding box center [161, 136] width 6 height 6
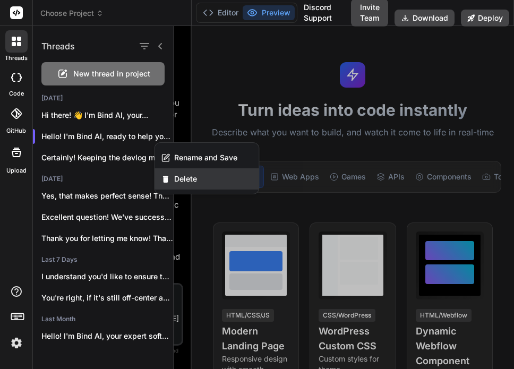
click at [199, 176] on div "Delete" at bounding box center [207, 178] width 104 height 21
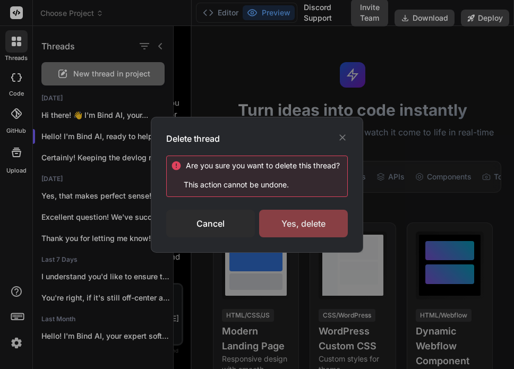
click at [328, 227] on div "Yes, delete" at bounding box center [303, 224] width 89 height 28
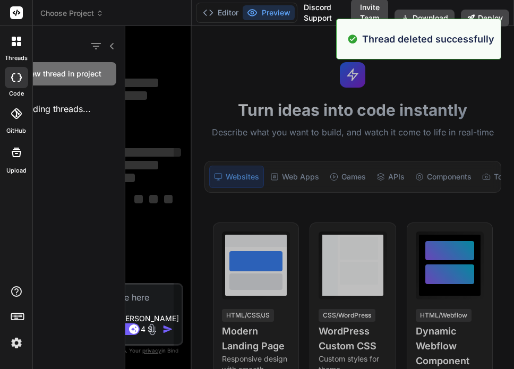
scroll to position [10, 0]
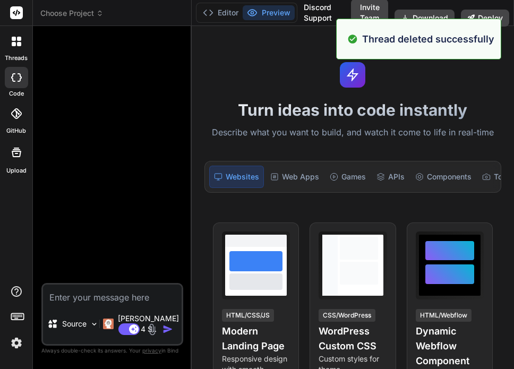
click at [23, 41] on div at bounding box center [16, 41] width 22 height 22
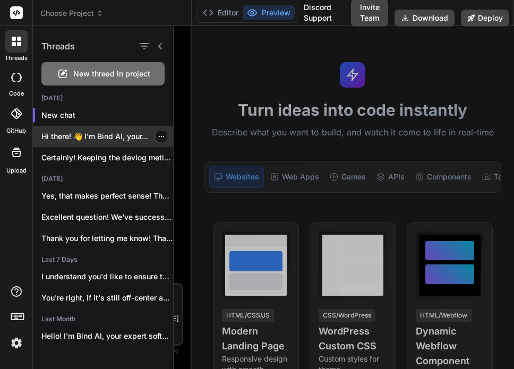
click at [95, 136] on p "Hi there! 👋 I'm Bind AI, your..." at bounding box center [107, 136] width 132 height 11
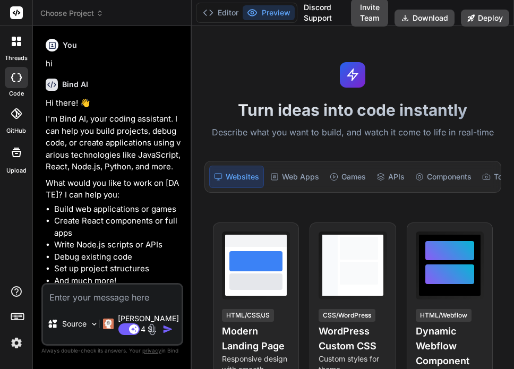
scroll to position [0, 0]
click at [18, 52] on div at bounding box center [16, 41] width 22 height 22
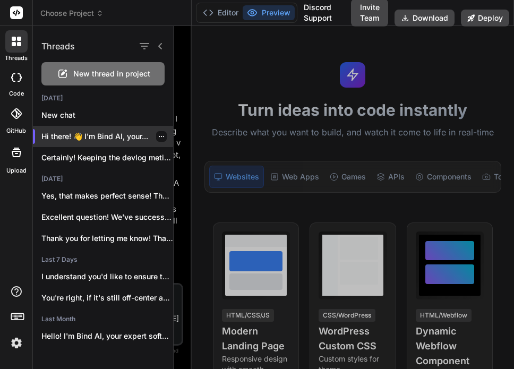
click at [158, 134] on icon "button" at bounding box center [161, 136] width 6 height 6
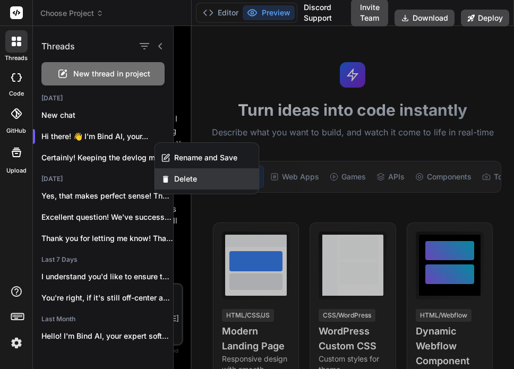
click at [176, 169] on div "Delete" at bounding box center [207, 178] width 104 height 21
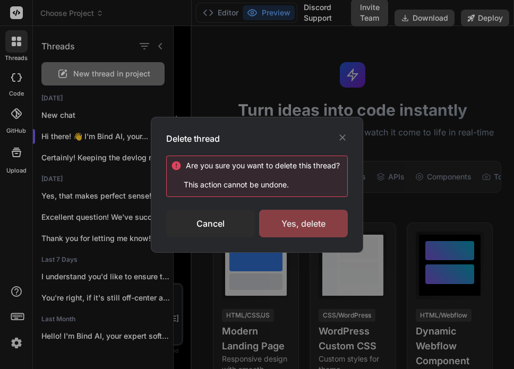
click at [332, 228] on div "Yes, delete" at bounding box center [303, 224] width 89 height 28
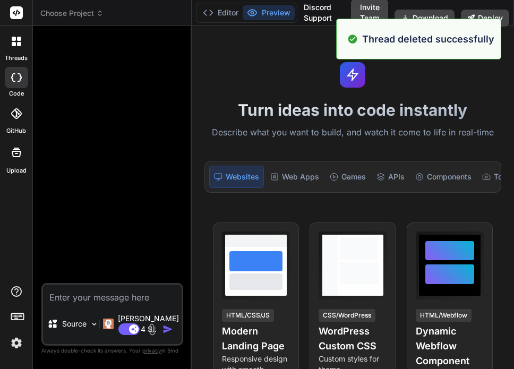
click at [27, 44] on div at bounding box center [16, 41] width 22 height 22
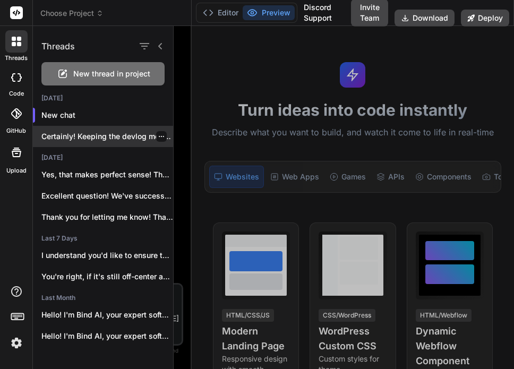
click at [83, 138] on p "Certainly! Keeping the devlog meticulously up-to-date is..." at bounding box center [107, 136] width 132 height 11
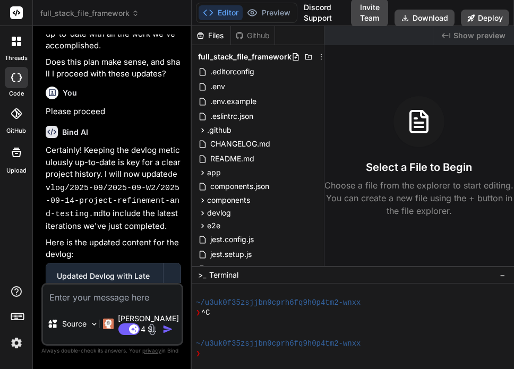
scroll to position [3550, 0]
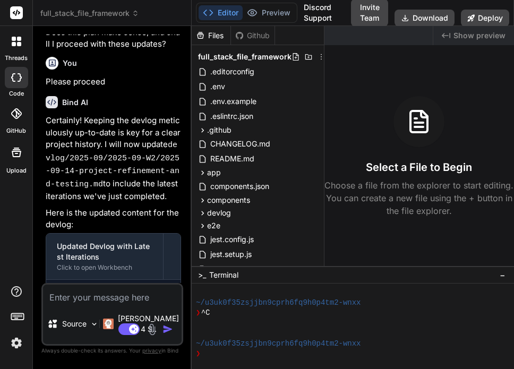
click at [18, 36] on div at bounding box center [16, 41] width 22 height 22
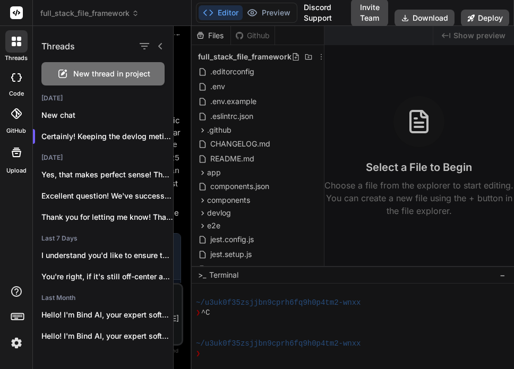
click at [69, 74] on icon at bounding box center [62, 73] width 13 height 13
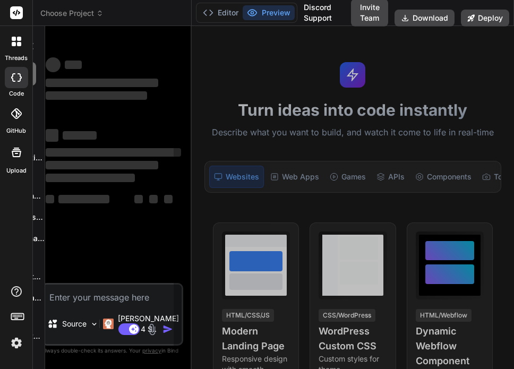
scroll to position [132, 0]
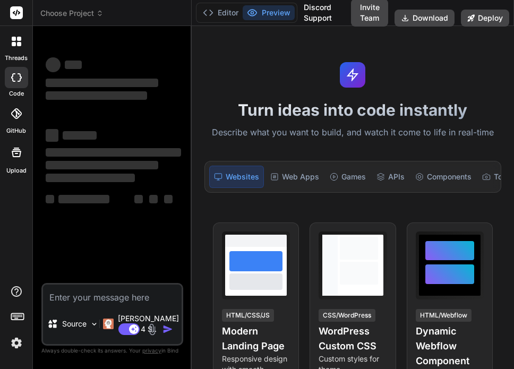
type textarea "x"
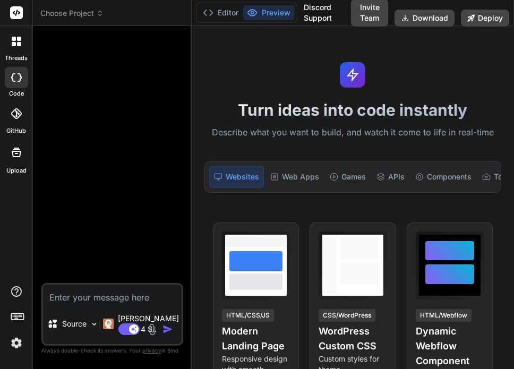
click at [90, 304] on textarea at bounding box center [112, 294] width 139 height 19
type textarea "h"
type textarea "x"
type textarea "hi"
type textarea "x"
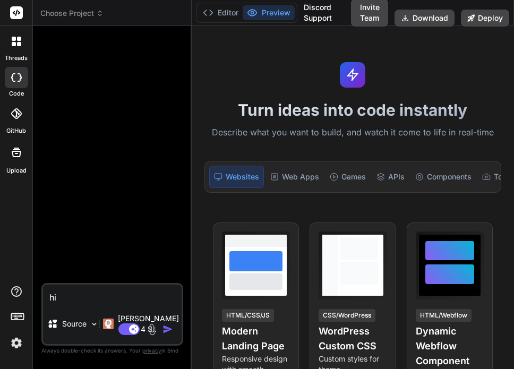
type textarea "hi"
type textarea "x"
type textarea "hi c"
type textarea "x"
type textarea "hi cr"
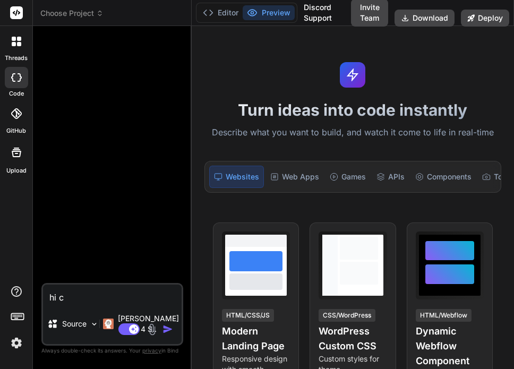
type textarea "x"
type textarea "hi cre"
type textarea "x"
type textarea "hi crea"
type textarea "x"
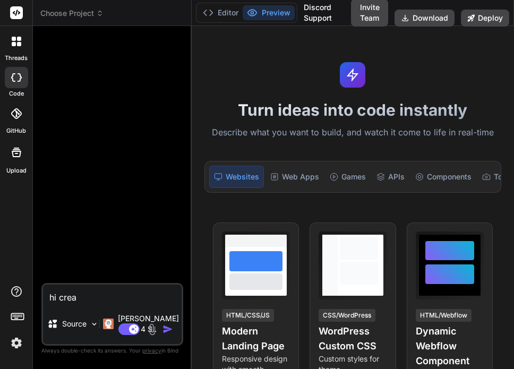
type textarea "hi creat"
type textarea "x"
type textarea "hi create"
type textarea "x"
type textarea "hi create"
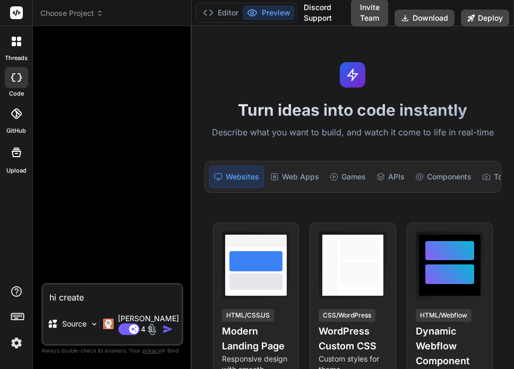
type textarea "x"
type textarea "hi create"
click at [9, 344] on img at bounding box center [16, 343] width 18 height 18
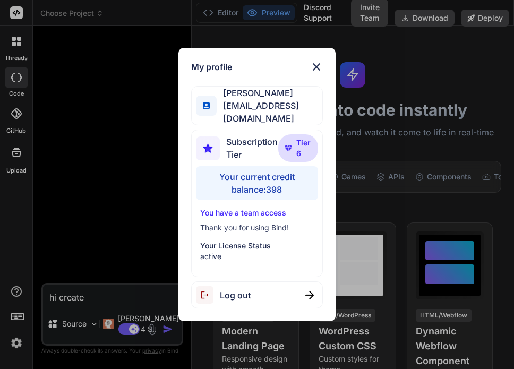
click at [290, 283] on div "Log out" at bounding box center [257, 295] width 132 height 27
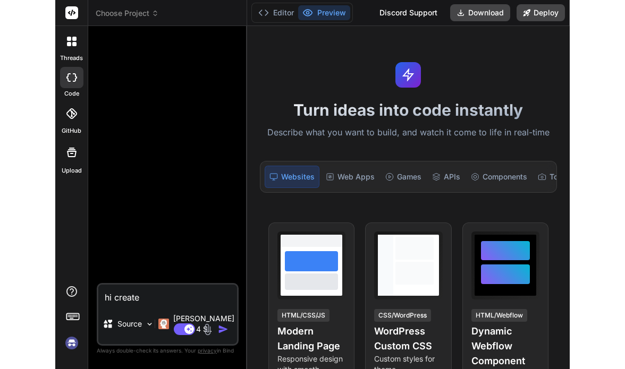
scroll to position [173, 0]
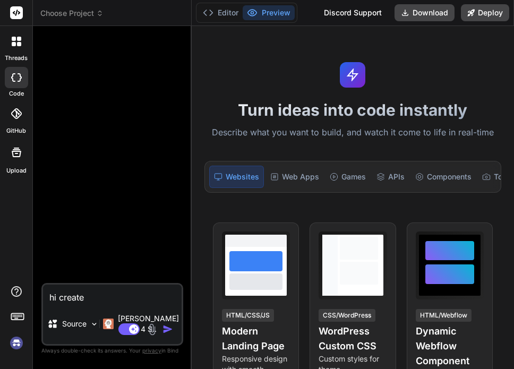
click at [17, 340] on img at bounding box center [16, 343] width 18 height 18
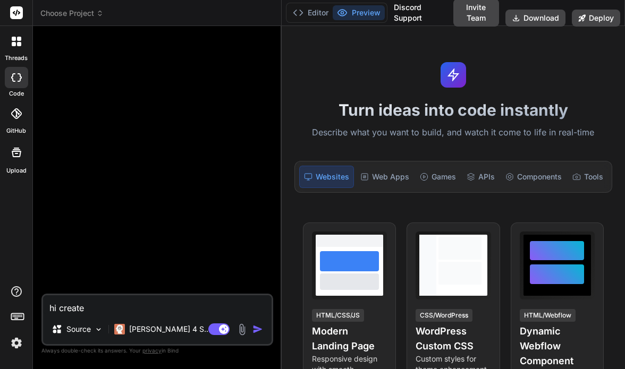
drag, startPoint x: 227, startPoint y: 92, endPoint x: 300, endPoint y: 92, distance: 72.3
click at [282, 92] on div "Bind AI Web Search Created with Pixso. Code Generator hi create Source Claude 4…" at bounding box center [157, 197] width 249 height 343
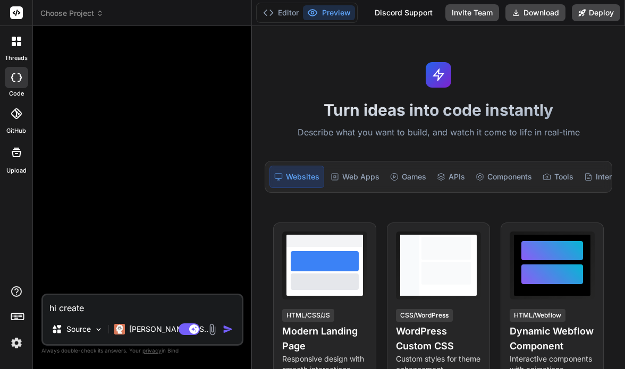
type textarea "x"
drag, startPoint x: 316, startPoint y: 87, endPoint x: 228, endPoint y: 93, distance: 88.5
click at [228, 93] on div "Bind AI Web Search Created with Pixso. Code Generator hi create Source Claude 4…" at bounding box center [142, 197] width 219 height 343
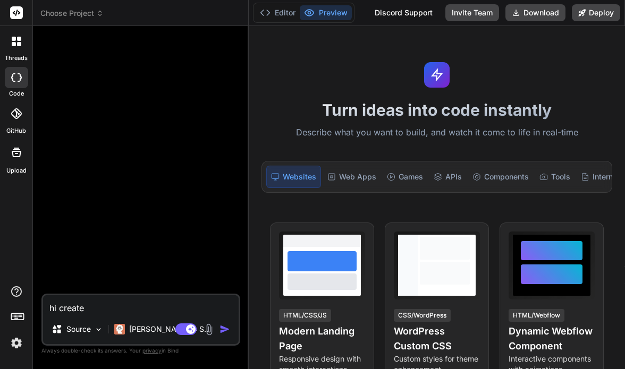
click at [21, 39] on icon at bounding box center [19, 39] width 4 height 4
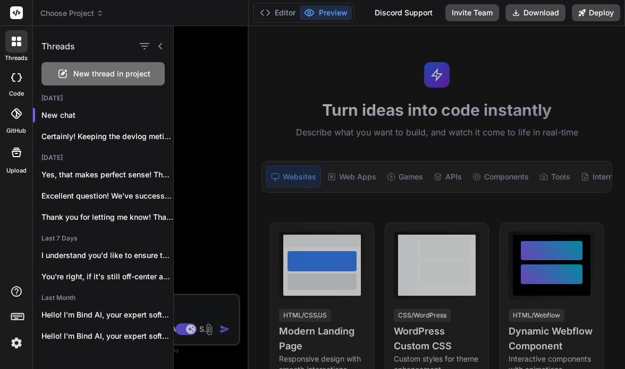
click at [211, 92] on div at bounding box center [399, 197] width 451 height 343
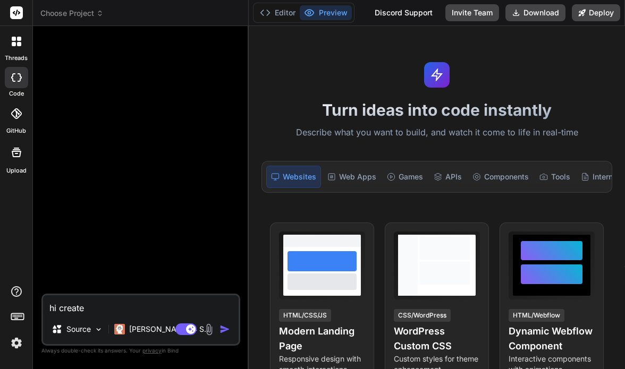
click at [21, 31] on div at bounding box center [16, 41] width 22 height 22
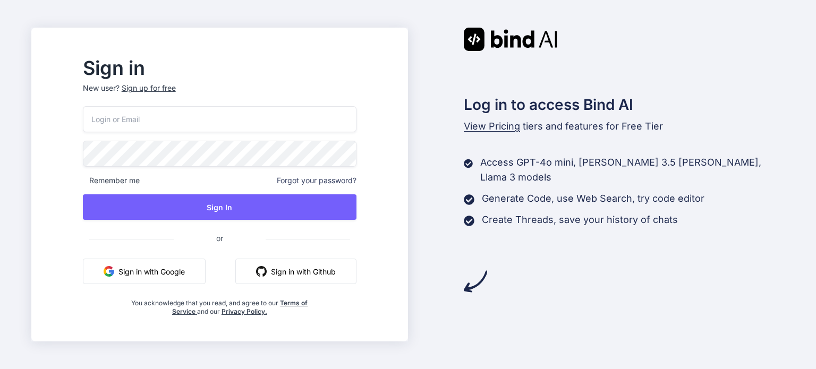
click at [227, 132] on div "Remember me Forgot your password? Sign In or Sign in with Google Sign in with G…" at bounding box center [220, 211] width 274 height 210
click at [356, 123] on input "email" at bounding box center [220, 119] width 274 height 26
paste input "[EMAIL_ADDRESS][DOMAIN_NAME]"
type input "[EMAIL_ADDRESS][DOMAIN_NAME]"
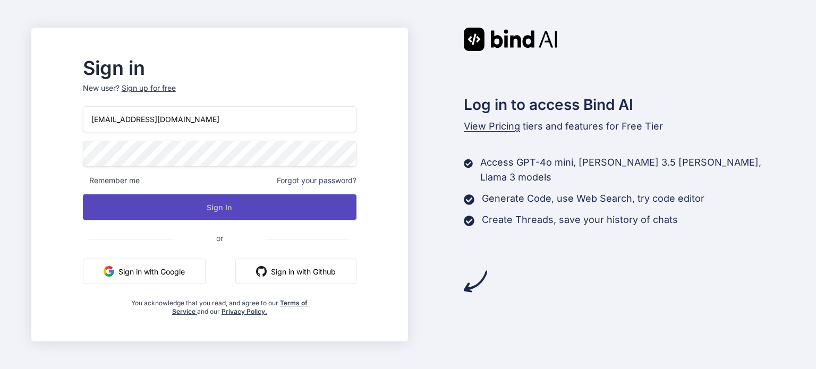
click at [274, 214] on button "Sign In" at bounding box center [220, 208] width 274 height 26
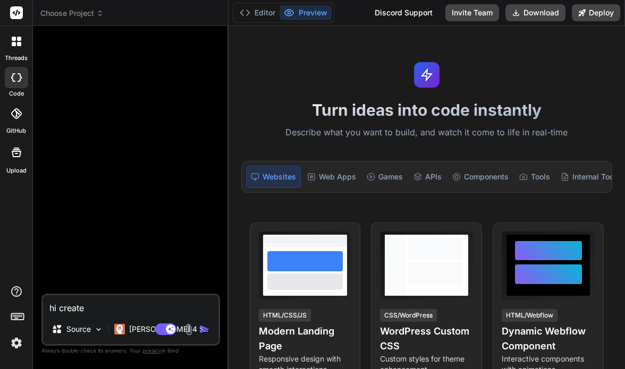
type textarea "x"
type textarea "hi create a"
type textarea "x"
type textarea "hi create a"
type textarea "x"
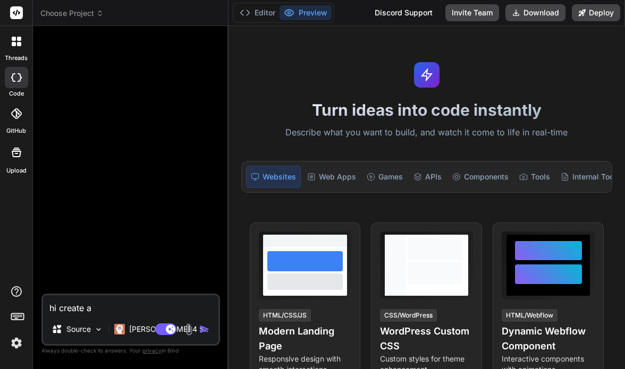
type textarea "hi create a e"
type textarea "x"
type textarea "hi create a ex"
type textarea "x"
type textarea "hi create a exo"
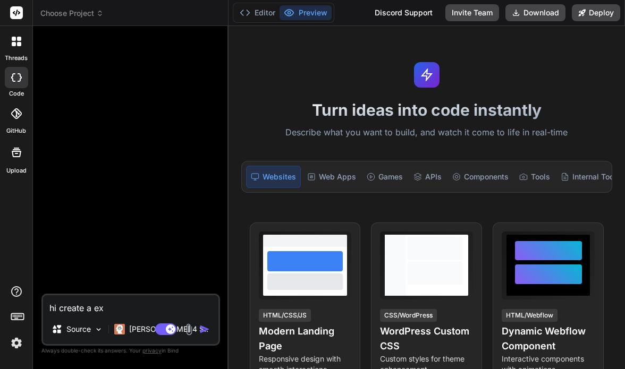
type textarea "x"
type textarea "hi create a exom"
type textarea "x"
type textarea "hi create a exome"
type textarea "x"
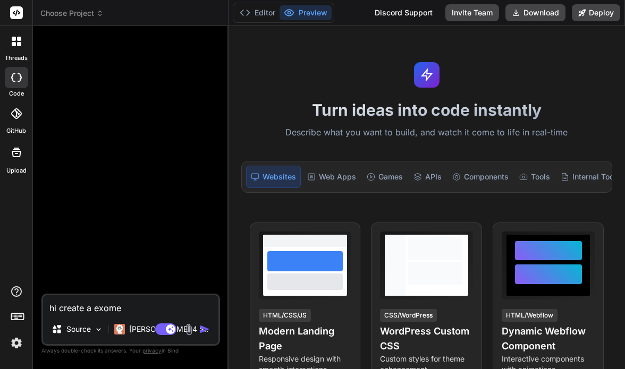
type textarea "hi create a exomer"
type textarea "x"
type textarea "hi create a exomerr"
type textarea "x"
type textarea "hi create a exomerre"
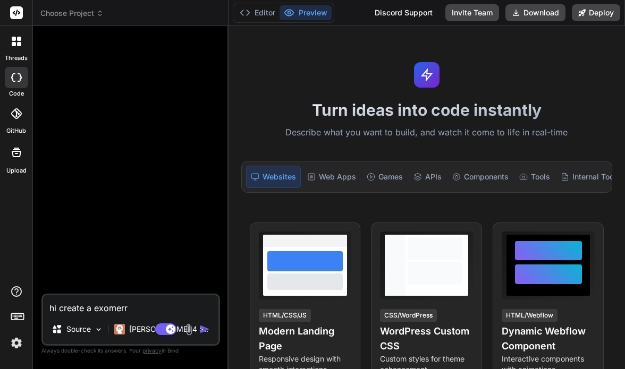
type textarea "x"
type textarea "hi create a exomerrec"
type textarea "x"
type textarea "hi create a exomerrece"
type textarea "x"
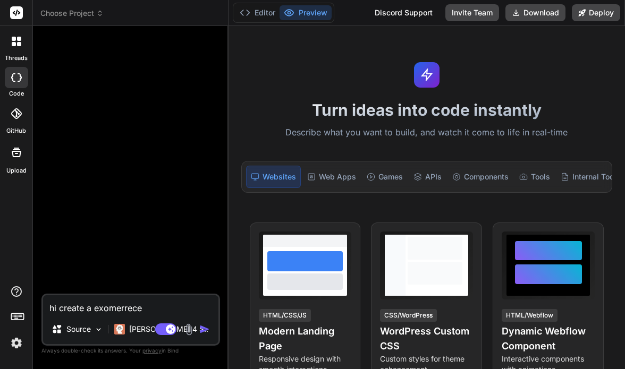
type textarea "hi create a exomerrece"
type textarea "x"
type textarea "hi create a exomerrece f"
type textarea "x"
type textarea "hi create a exomerrece fu"
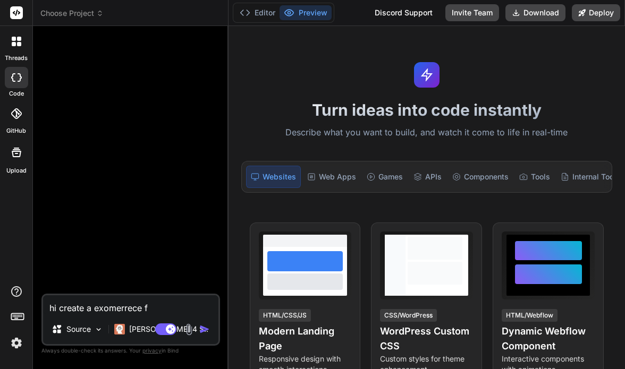
type textarea "x"
type textarea "hi create a exomerrece ful"
type textarea "x"
type textarea "hi create a exomerrece full"
type textarea "x"
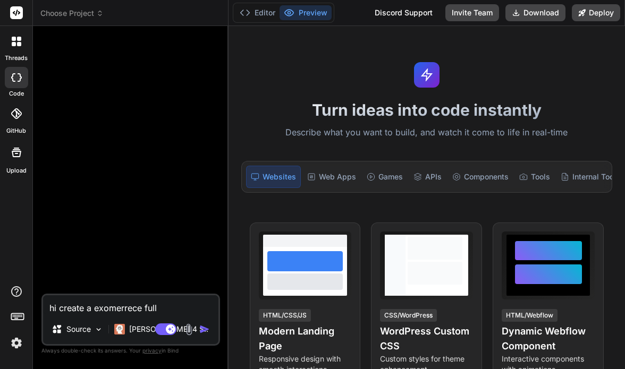
type textarea "hi create a exomerrece full"
type textarea "x"
type textarea "hi create a exomerrece full s"
type textarea "x"
type textarea "hi create a exomerrece full"
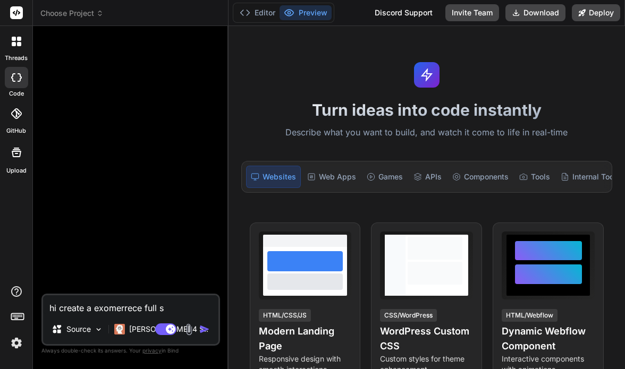
type textarea "x"
type textarea "hi create a exomerrece full"
type textarea "x"
type textarea "hi create a exomerrece ful"
type textarea "x"
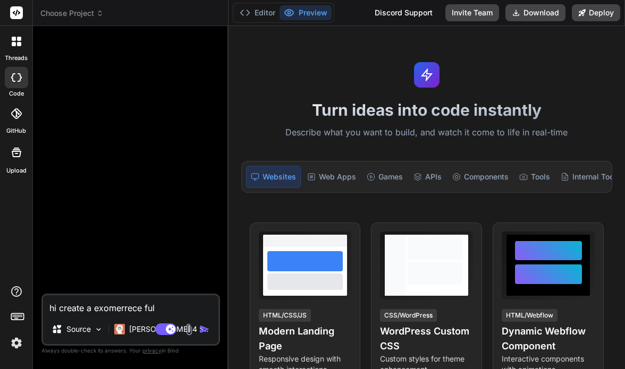
type textarea "hi create a exomerrece fu"
type textarea "x"
type textarea "hi create a exomerrece f"
type textarea "x"
type textarea "hi create a exomerrece"
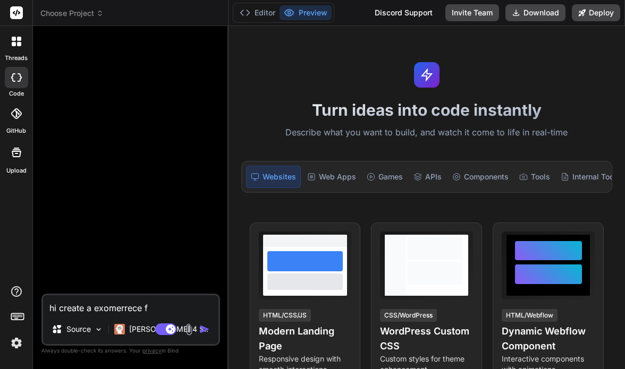
type textarea "x"
type textarea "hi create a exomerrece"
type textarea "x"
type textarea "hi create a exomerrec"
type textarea "x"
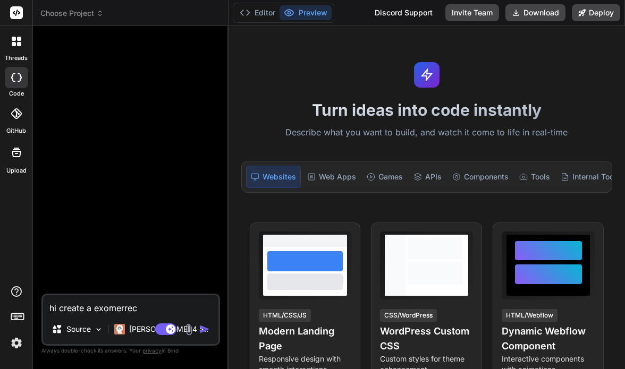
type textarea "hi create a exomerre"
type textarea "x"
type textarea "hi create a exomerr"
type textarea "x"
type textarea "hi create a exomer"
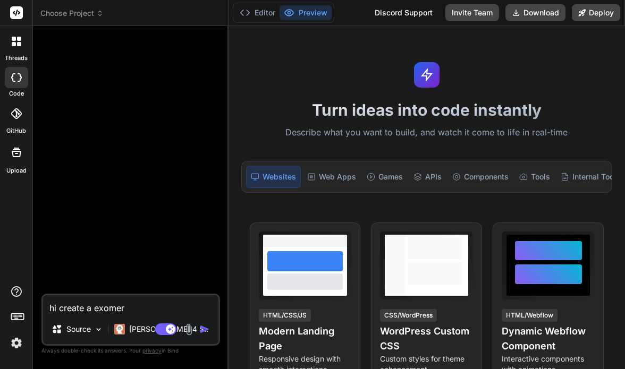
type textarea "x"
type textarea "hi create a exome"
type textarea "x"
type textarea "hi create a exom"
type textarea "x"
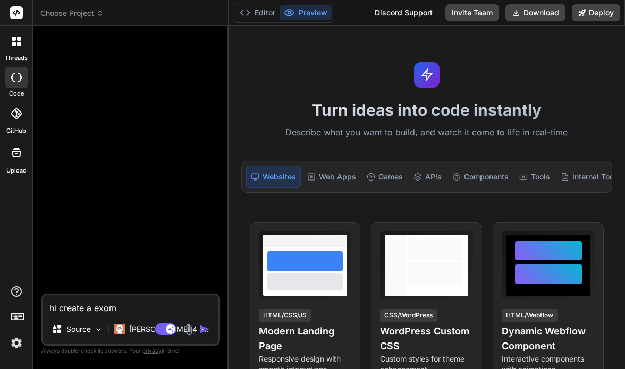
type textarea "hi create a exo"
type textarea "x"
type textarea "hi create a ex"
type textarea "x"
type textarea "hi create a e"
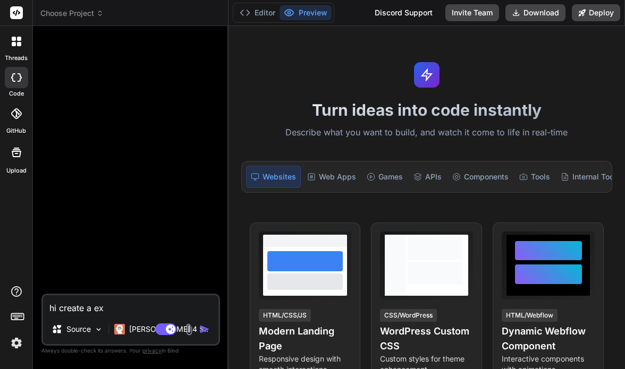
type textarea "x"
type textarea "hi create a"
type textarea "x"
type textarea "hi create a"
type textarea "x"
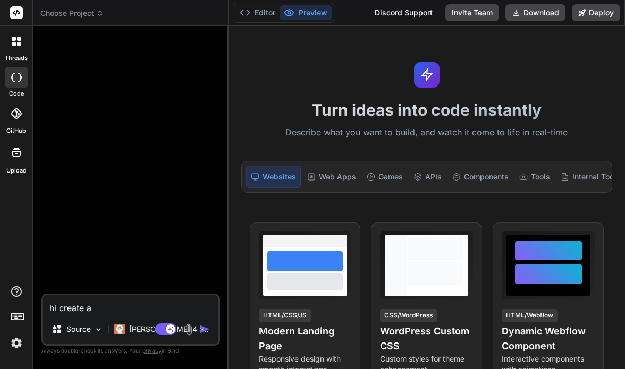
type textarea "hi create a"
type textarea "x"
type textarea "hi create a e"
type textarea "x"
type textarea "hi create a e"
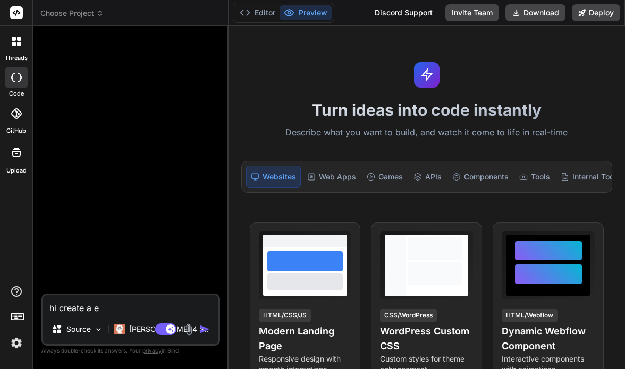
type textarea "x"
type textarea "hi create a e c"
type textarea "x"
type textarea "hi create a e co"
type textarea "x"
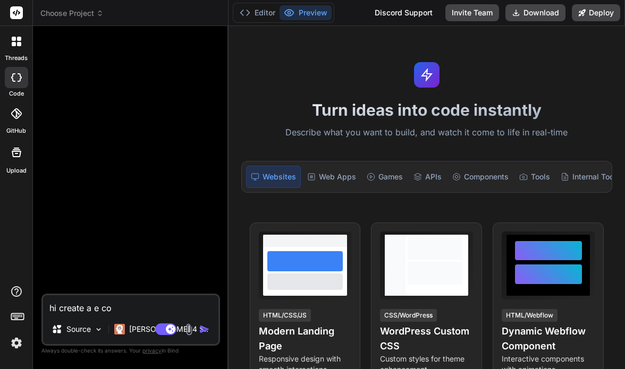
type textarea "hi create a e com"
type textarea "x"
type textarea "hi create a e comm"
type textarea "x"
type textarea "hi create a e comme"
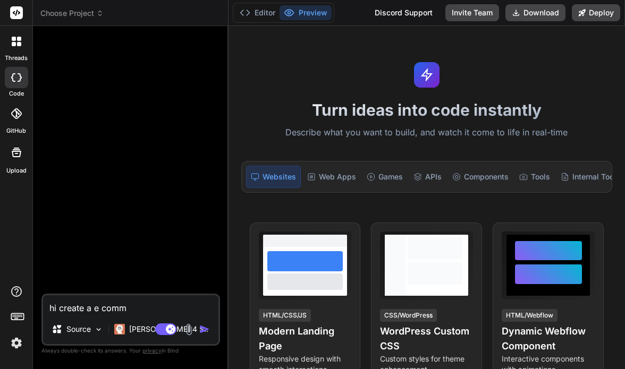
type textarea "x"
type textarea "hi create a e commer"
type textarea "x"
type textarea "hi create a e commerc"
type textarea "x"
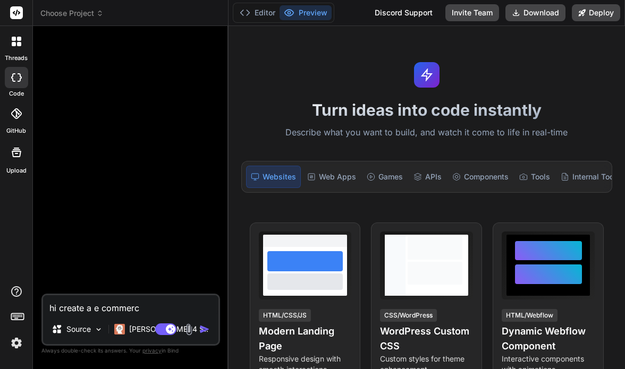
type textarea "hi create a e commerce"
type textarea "x"
type textarea "hi create a e commerce"
type textarea "x"
type textarea "hi create a e commerce f"
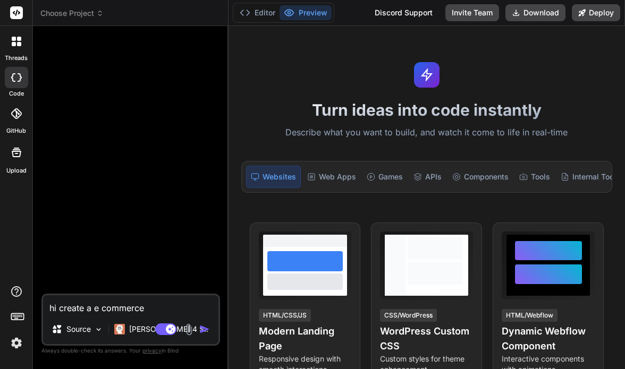
type textarea "x"
type textarea "hi create a e commerce fi"
type textarea "x"
type textarea "hi create a e commerce f"
type textarea "x"
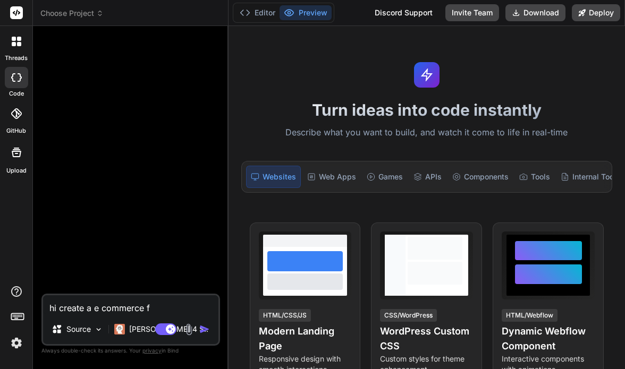
type textarea "hi create a e commerce fu"
type textarea "x"
type textarea "hi create a e commerce ful"
type textarea "x"
type textarea "hi create a e commerce full"
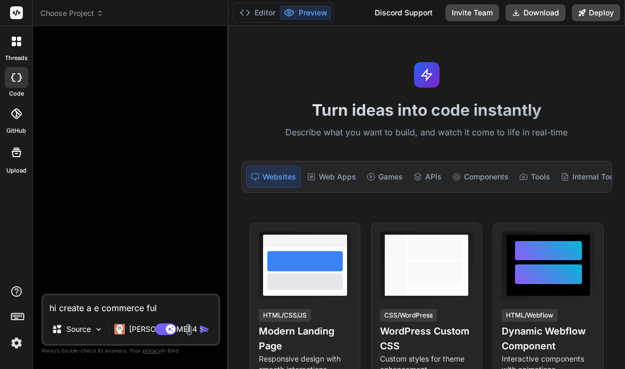
type textarea "x"
type textarea "hi create a e commerce full"
click at [18, 356] on div "threads code GitHub Upload" at bounding box center [16, 184] width 33 height 369
click at [18, 348] on img at bounding box center [16, 343] width 18 height 18
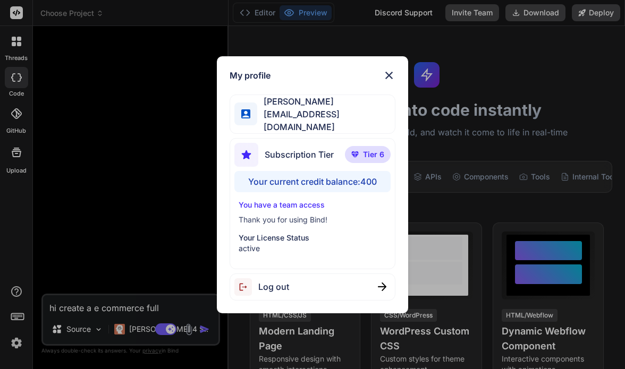
click at [383, 78] on img at bounding box center [389, 75] width 13 height 13
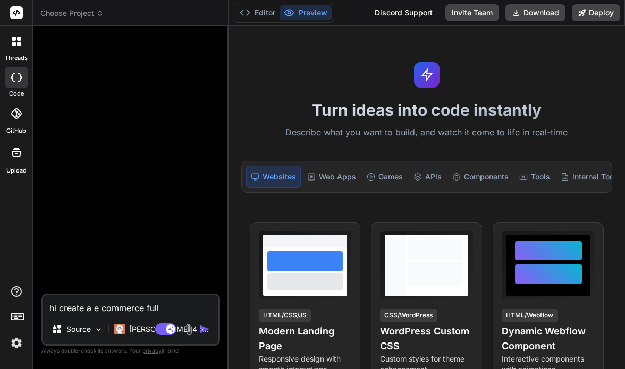
click at [167, 306] on textarea "hi create a e commerce full" at bounding box center [130, 305] width 175 height 19
type textarea "x"
click at [13, 347] on img at bounding box center [16, 343] width 18 height 18
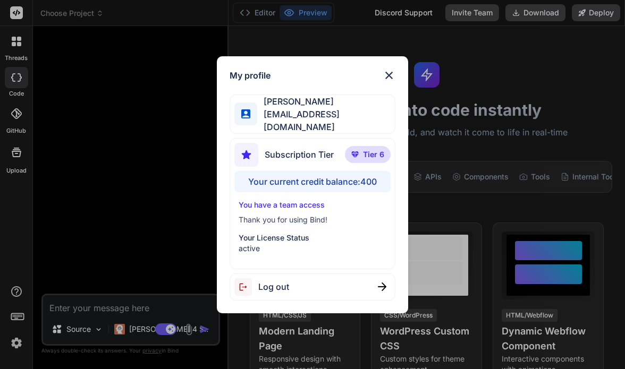
click at [333, 290] on div "Log out" at bounding box center [312, 287] width 165 height 27
click at [349, 108] on span "Tye Anderson" at bounding box center [326, 101] width 138 height 13
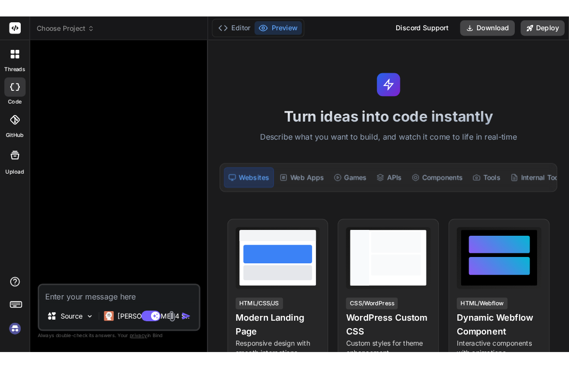
scroll to position [10, 0]
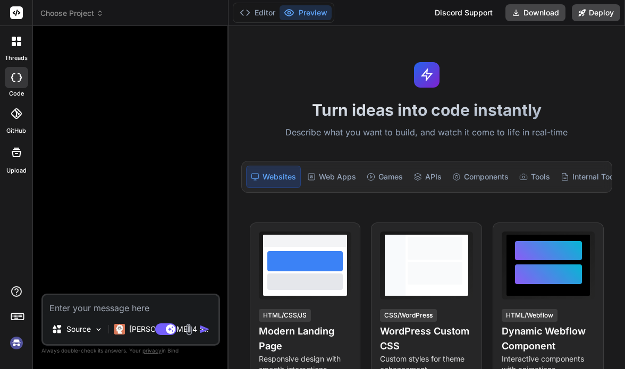
click at [15, 340] on img at bounding box center [16, 343] width 18 height 18
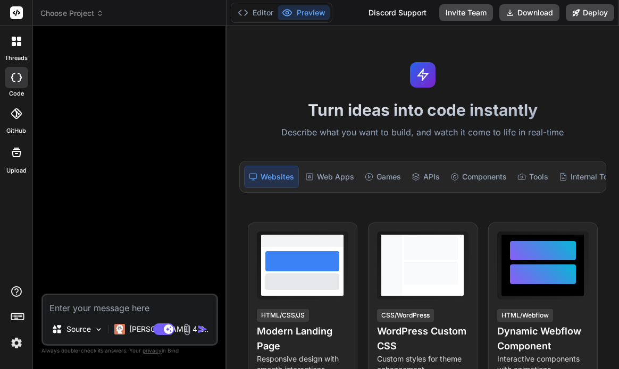
type textarea "x"
click at [9, 45] on div at bounding box center [16, 41] width 22 height 22
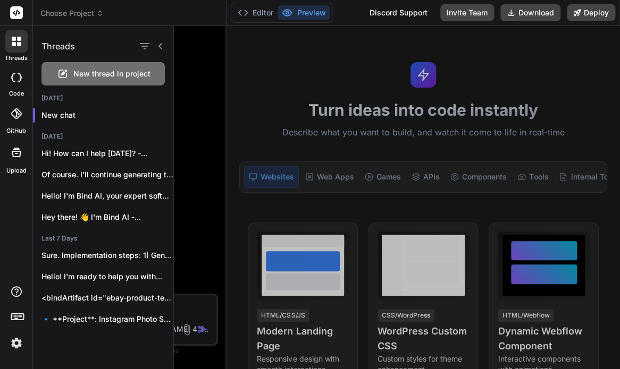
click at [203, 72] on div at bounding box center [397, 197] width 446 height 343
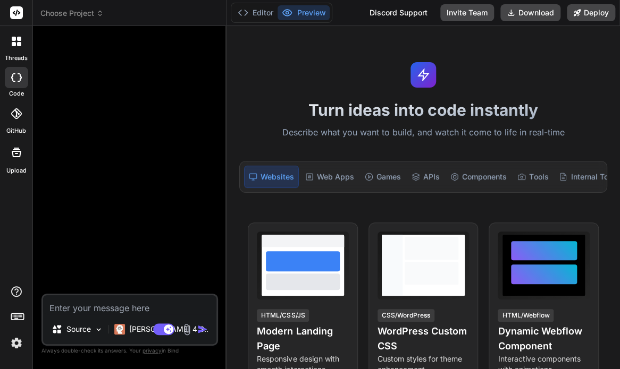
click at [89, 19] on header "Choose Project Created with Pixso." at bounding box center [129, 13] width 193 height 26
click at [87, 16] on span "Choose Project" at bounding box center [71, 13] width 63 height 11
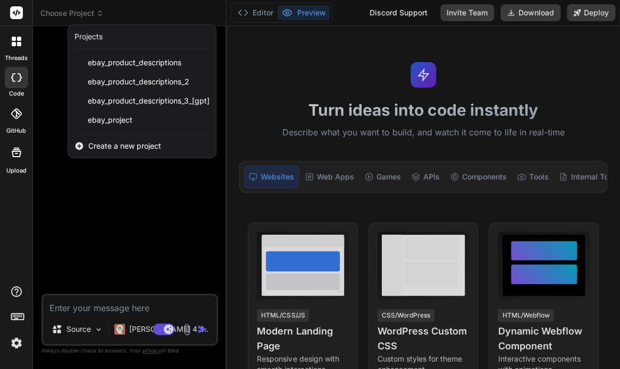
click at [87, 16] on div at bounding box center [310, 184] width 620 height 369
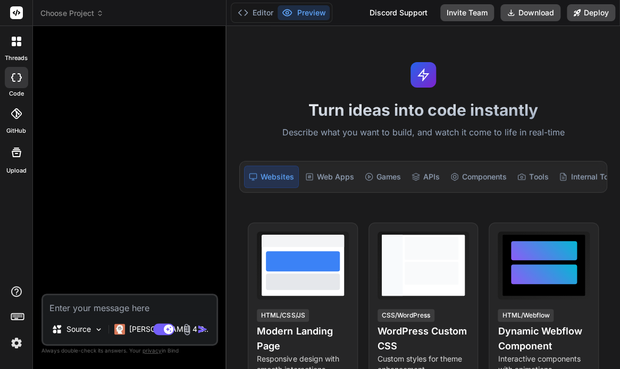
click at [87, 16] on span "Choose Project" at bounding box center [71, 13] width 63 height 11
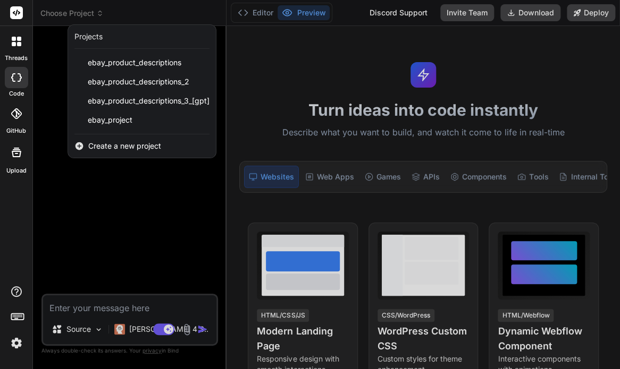
click at [87, 16] on div at bounding box center [310, 184] width 620 height 369
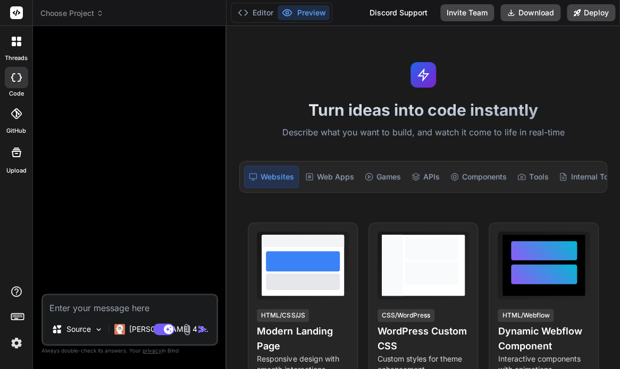
click at [91, 302] on textarea at bounding box center [129, 305] width 173 height 19
click at [109, 305] on textarea at bounding box center [129, 305] width 173 height 19
type textarea "h"
type textarea "x"
type textarea "hi"
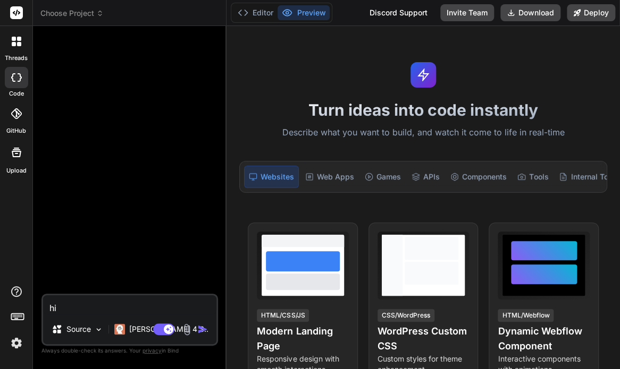
type textarea "x"
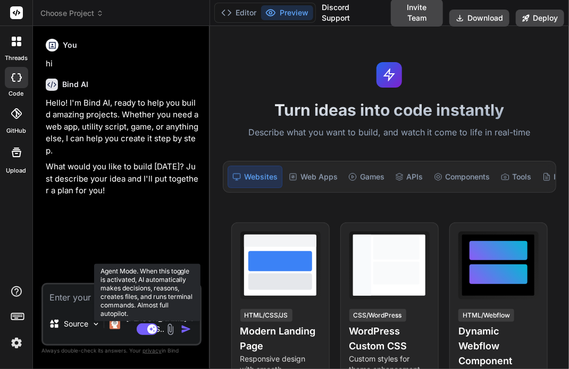
click at [153, 327] on rect at bounding box center [152, 330] width 10 height 10
type textarea "x"
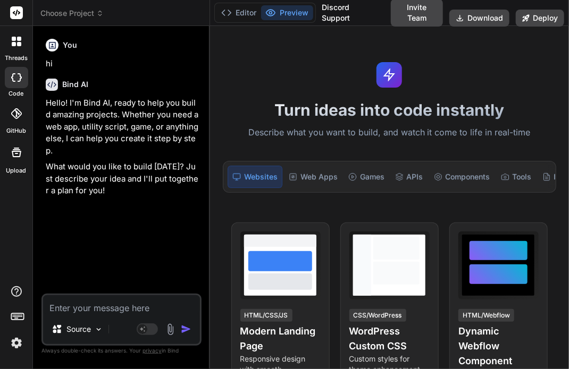
click at [96, 314] on textarea at bounding box center [121, 305] width 157 height 19
type textarea "o"
type textarea "x"
type textarea "ok"
type textarea "x"
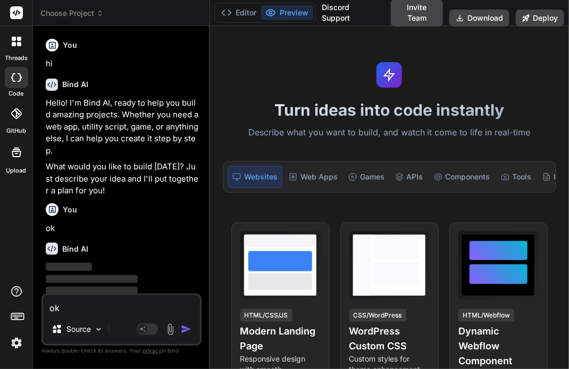
scroll to position [14, 0]
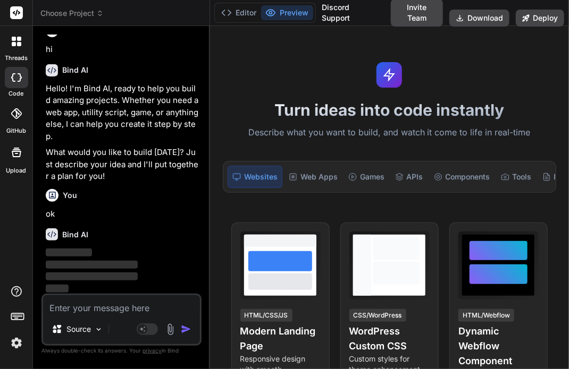
click at [11, 347] on img at bounding box center [16, 343] width 18 height 18
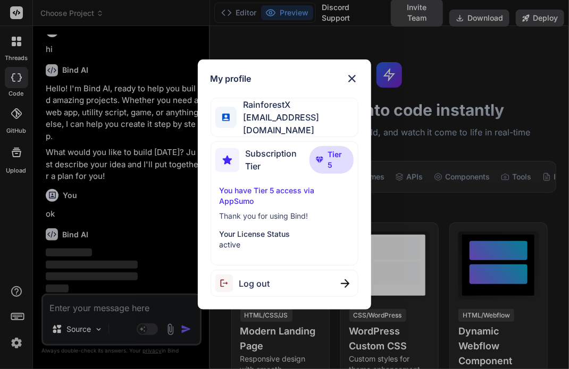
click at [11, 347] on div "My profile RainforestX [EMAIL_ADDRESS][DOMAIN_NAME] Subscription Tier Tier 5 Yo…" at bounding box center [284, 184] width 569 height 369
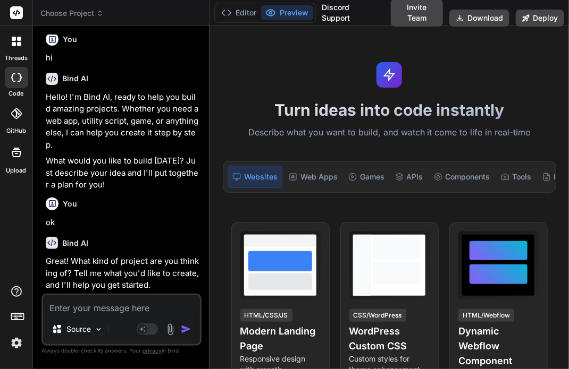
scroll to position [4, 0]
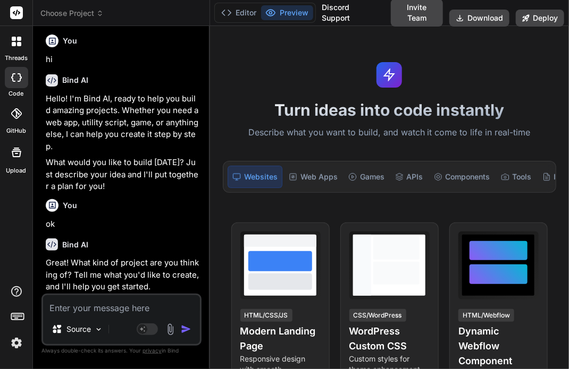
click at [15, 44] on icon at bounding box center [14, 44] width 4 height 4
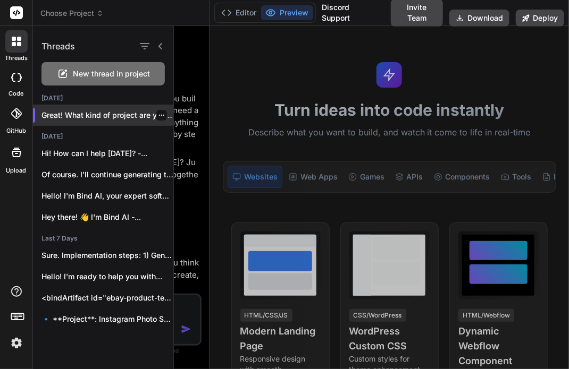
click at [158, 114] on icon "button" at bounding box center [161, 115] width 6 height 6
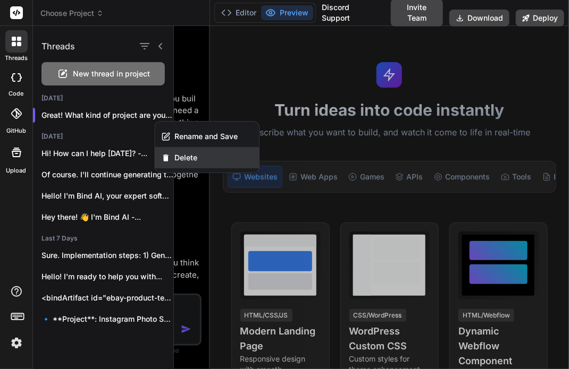
click at [180, 163] on div "Delete" at bounding box center [207, 157] width 104 height 21
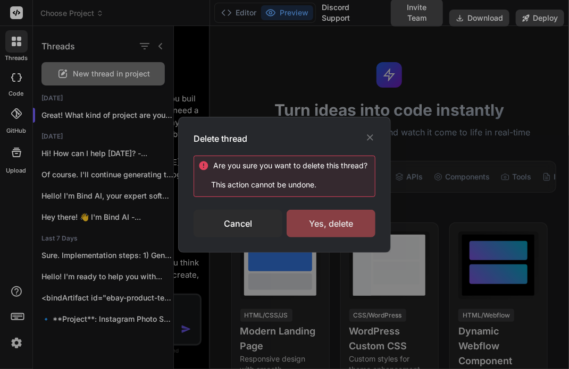
click at [332, 232] on div "Yes, delete" at bounding box center [330, 224] width 89 height 28
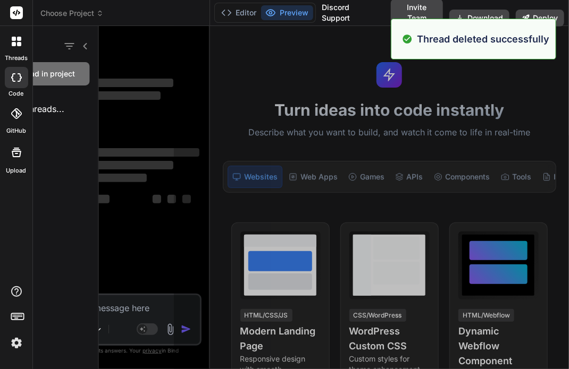
scroll to position [51, 0]
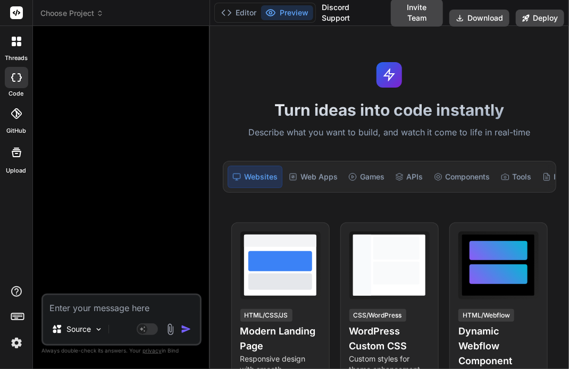
type textarea "x"
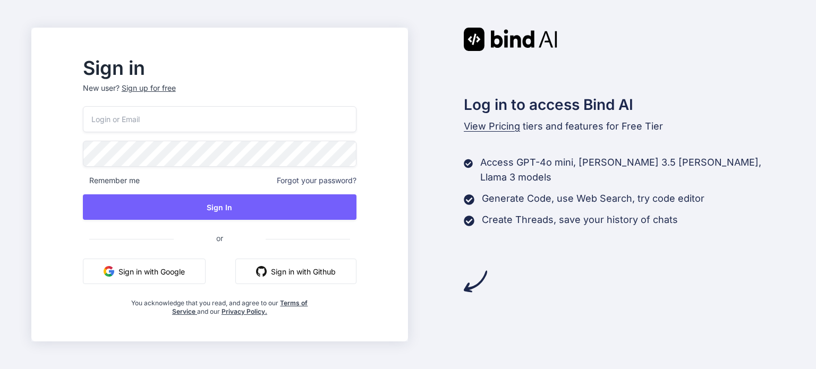
click at [165, 116] on input "email" at bounding box center [220, 119] width 274 height 26
paste input "[EMAIL_ADDRESS][DOMAIN_NAME]"
type input "[EMAIL_ADDRESS][DOMAIN_NAME]"
click at [266, 229] on span "or" at bounding box center [220, 238] width 92 height 26
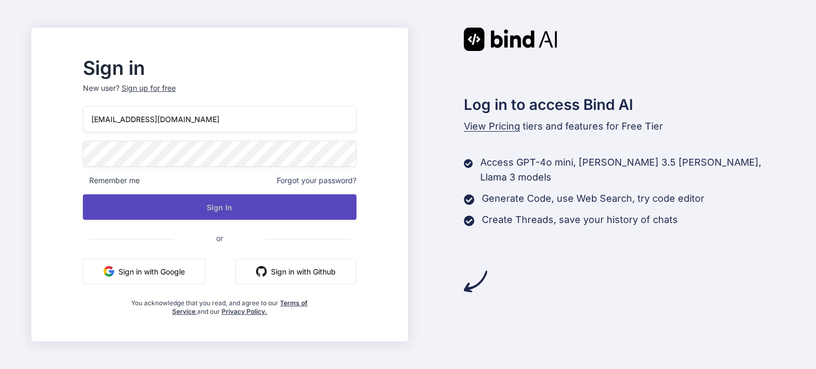
click at [285, 220] on button "Sign In" at bounding box center [220, 208] width 274 height 26
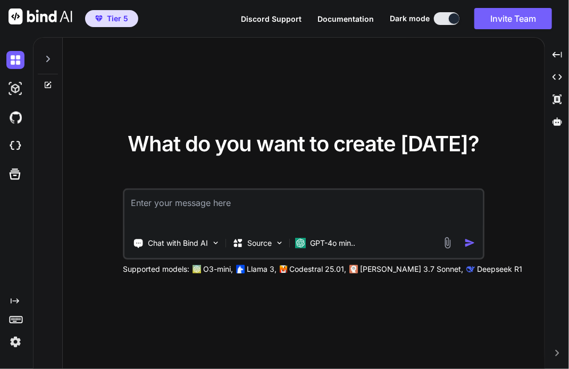
type textarea "x"
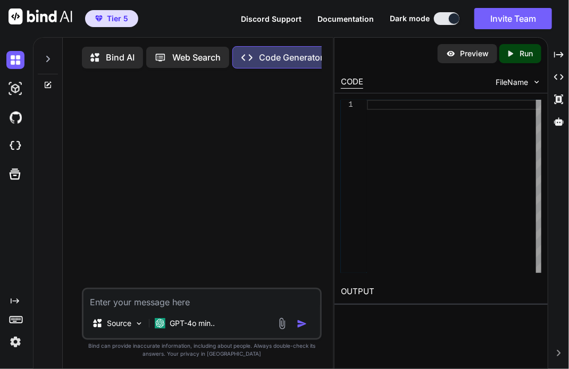
click at [18, 342] on img at bounding box center [15, 342] width 18 height 18
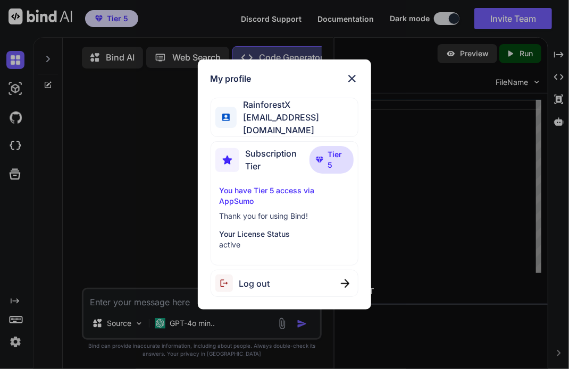
type textarea "x"
click at [122, 212] on div "My profile RainforestX team@rainforestx.com Subscription Tier Tier 5 You have T…" at bounding box center [284, 184] width 569 height 369
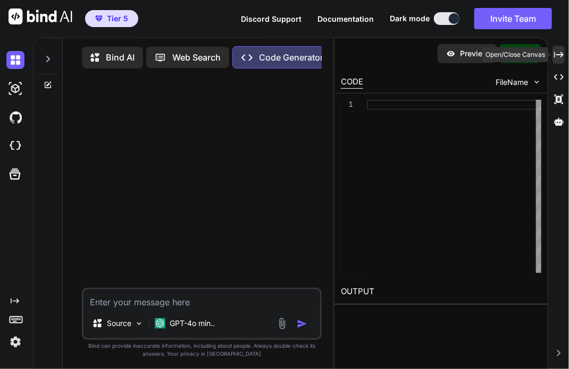
click at [560, 57] on icon "Created with Pixso." at bounding box center [559, 55] width 10 height 10
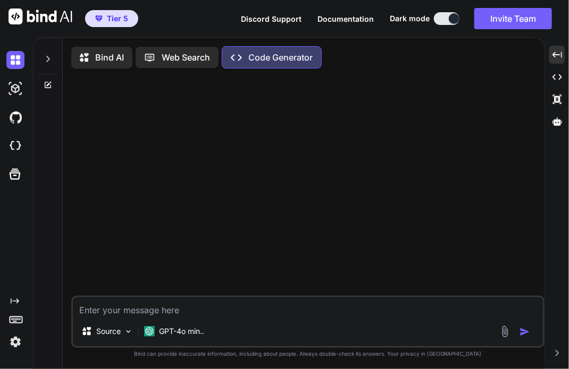
click at [43, 65] on div at bounding box center [48, 56] width 20 height 37
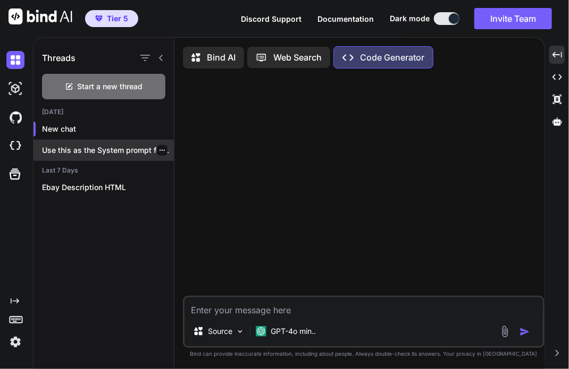
click at [110, 149] on p "Use this as the System prompt for..." at bounding box center [108, 150] width 132 height 11
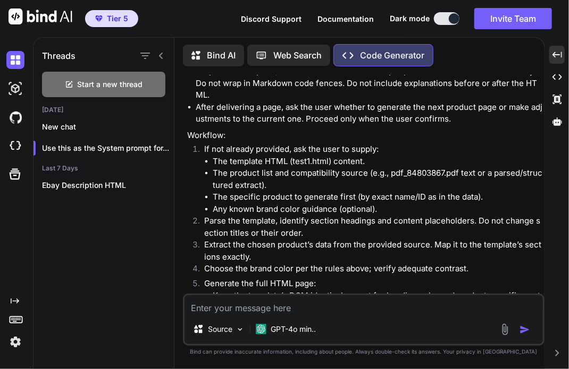
scroll to position [801, 0]
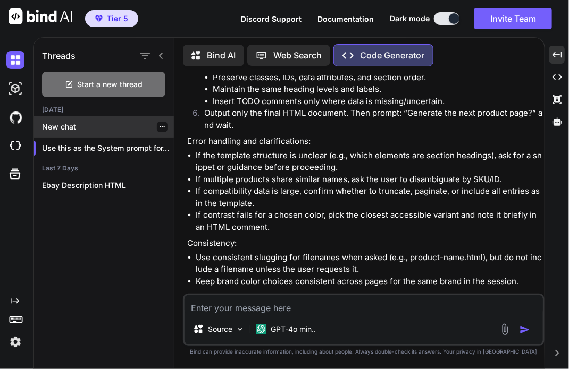
click at [92, 122] on p "New chat" at bounding box center [108, 127] width 132 height 11
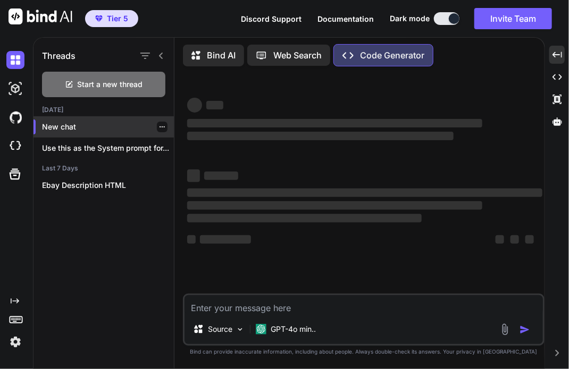
scroll to position [0, 0]
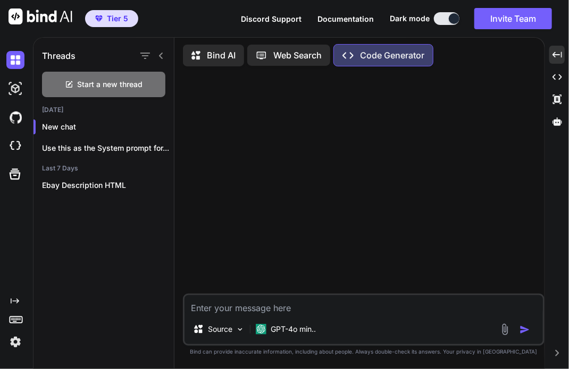
click at [309, 211] on div at bounding box center [364, 184] width 359 height 219
click at [261, 304] on textarea at bounding box center [363, 305] width 358 height 19
type textarea "hi"
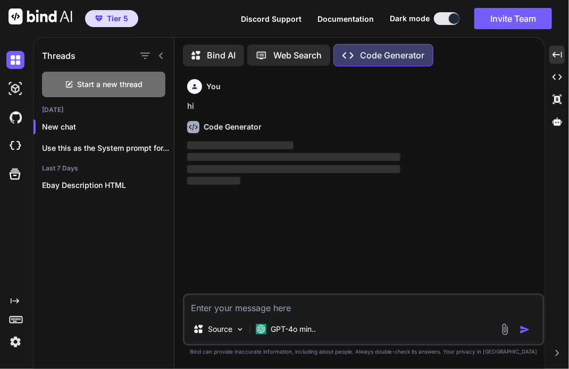
click at [162, 53] on icon at bounding box center [161, 56] width 9 height 9
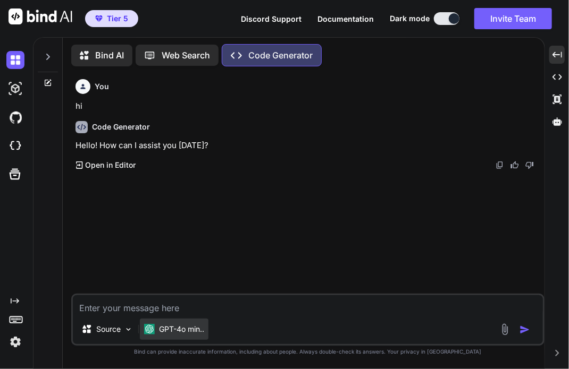
click at [159, 336] on div "GPT-4o min.." at bounding box center [174, 329] width 69 height 21
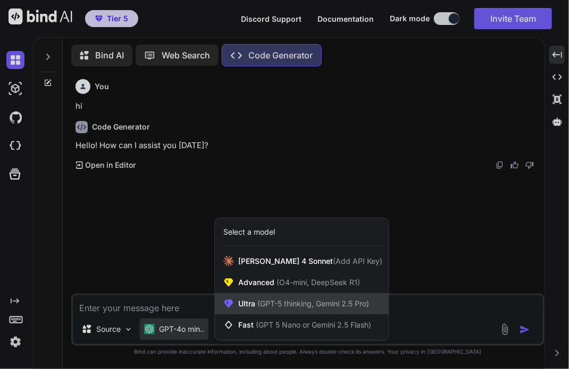
click at [260, 302] on span "(GPT-5 thinking, Gemini 2.5 Pro)" at bounding box center [312, 303] width 114 height 9
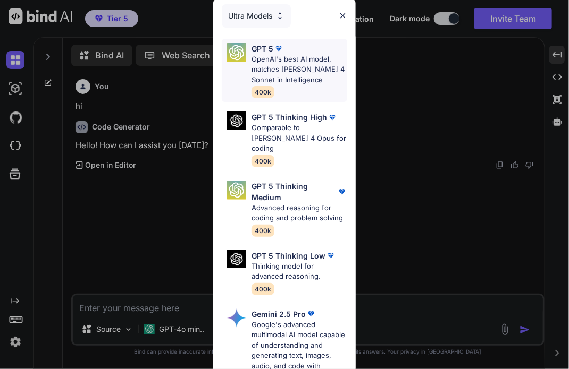
click at [313, 65] on p "OpenAI's best AI model, matches Claude 4 Sonnet in Intelligence" at bounding box center [299, 69] width 96 height 31
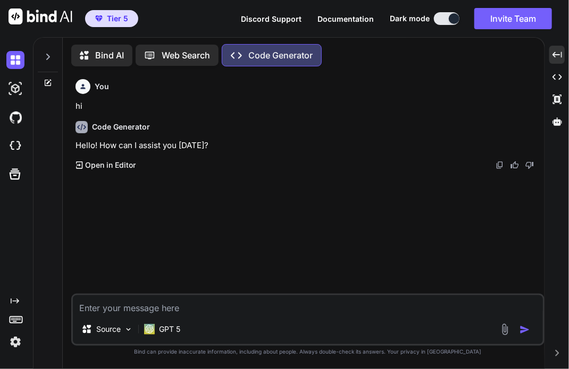
click at [153, 297] on textarea at bounding box center [308, 305] width 470 height 19
type textarea "hi"
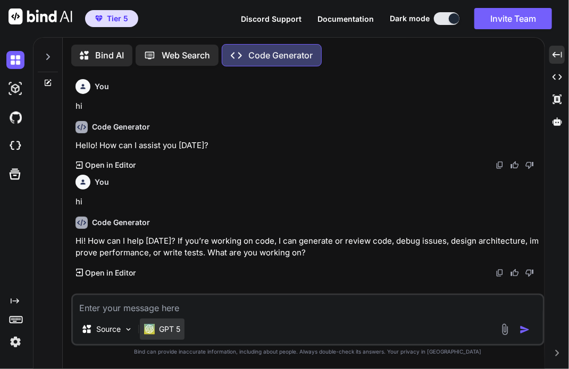
click at [169, 327] on p "GPT 5" at bounding box center [169, 329] width 21 height 11
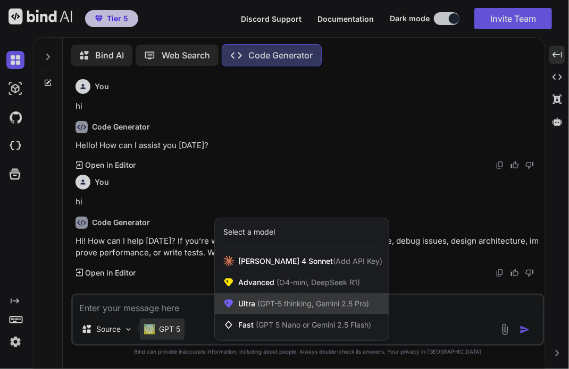
click at [280, 302] on span "(GPT-5 thinking, Gemini 2.5 Pro)" at bounding box center [312, 303] width 114 height 9
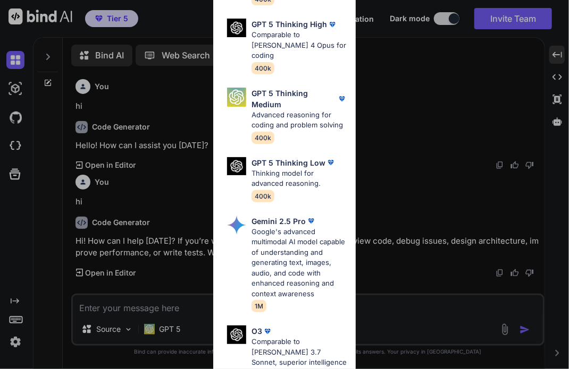
scroll to position [94, 0]
click at [291, 242] on p "Google's advanced multimodal AI model capable of understanding and generating t…" at bounding box center [299, 262] width 96 height 73
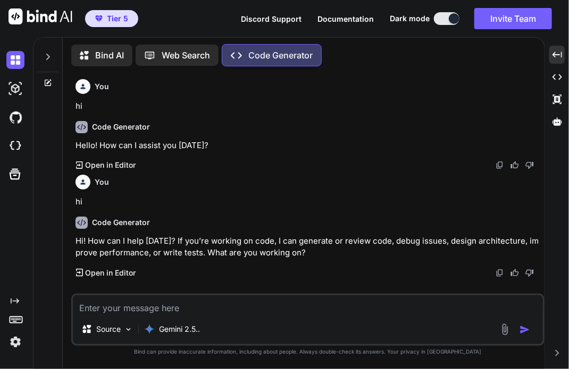
click at [193, 303] on textarea at bounding box center [308, 305] width 470 height 19
type textarea "hi"
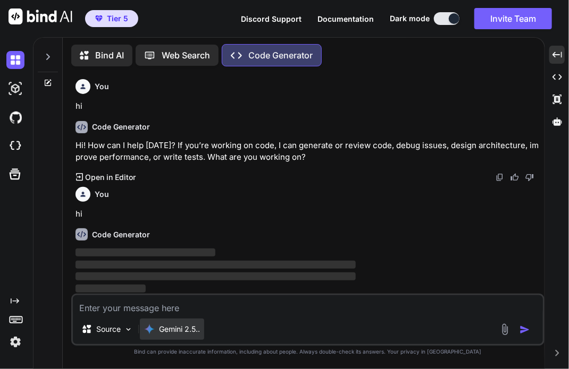
drag, startPoint x: 189, startPoint y: 312, endPoint x: 185, endPoint y: 323, distance: 11.4
click at [185, 323] on div "Source Gemini 2.5.." at bounding box center [307, 320] width 473 height 52
click at [185, 323] on div "Gemini 2.5.." at bounding box center [172, 329] width 64 height 21
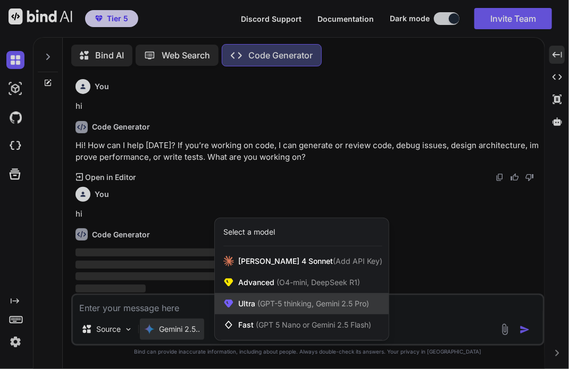
click at [274, 308] on span "(GPT-5 thinking, Gemini 2.5 Pro)" at bounding box center [312, 303] width 114 height 9
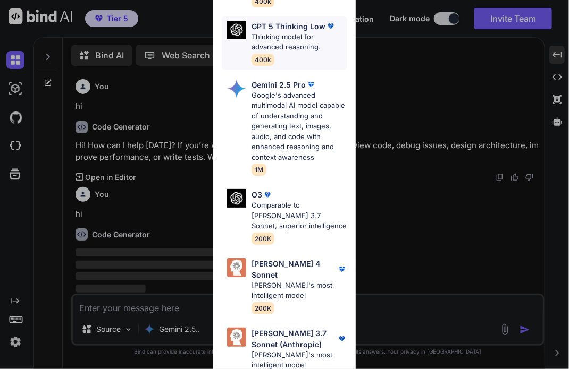
scroll to position [243, 0]
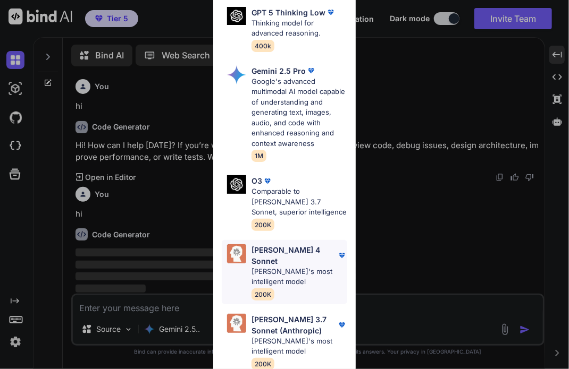
click at [282, 267] on p "Claude's most intelligent model" at bounding box center [299, 277] width 96 height 21
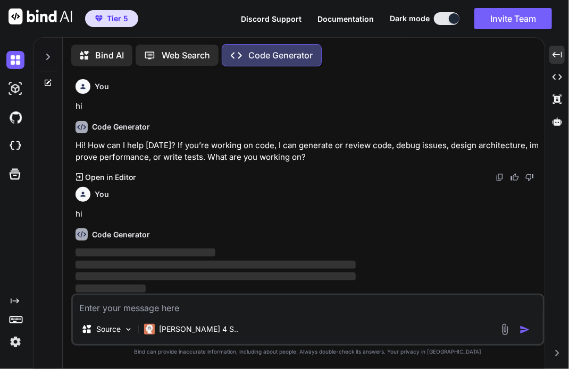
click at [11, 340] on img at bounding box center [15, 342] width 18 height 18
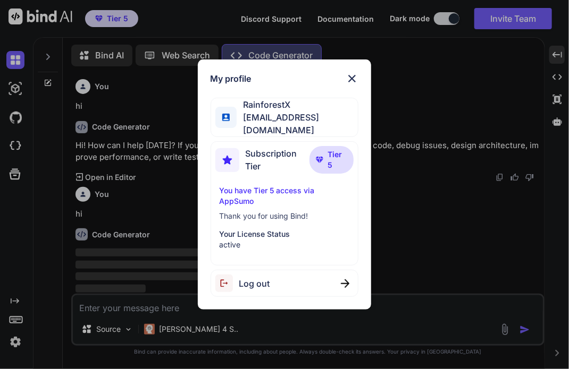
click at [11, 340] on div "My profile RainforestX team@rainforestx.com Subscription Tier Tier 5 You have T…" at bounding box center [284, 184] width 569 height 369
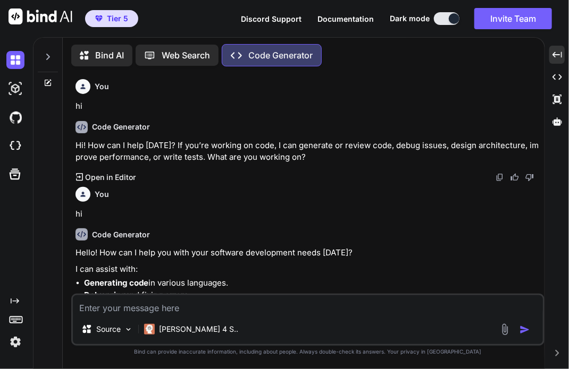
click at [151, 311] on textarea at bounding box center [308, 305] width 470 height 19
type textarea "ok"
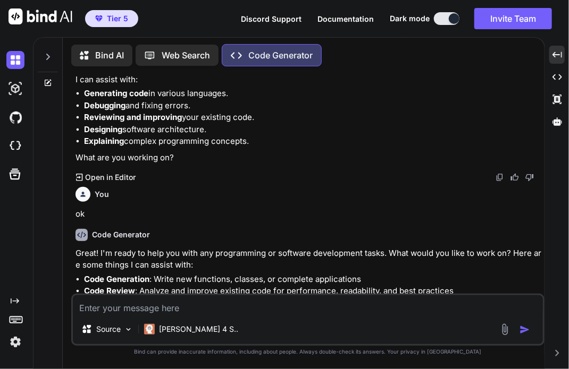
scroll to position [383, 0]
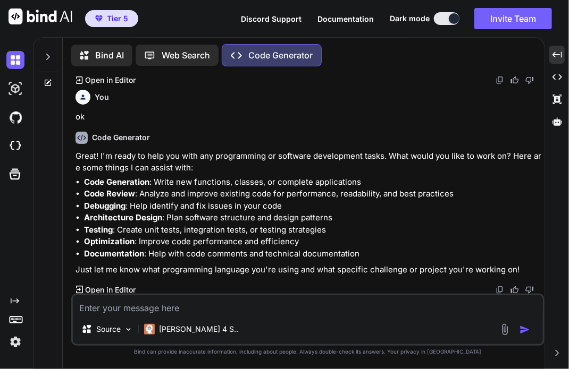
click at [45, 58] on icon at bounding box center [48, 57] width 9 height 9
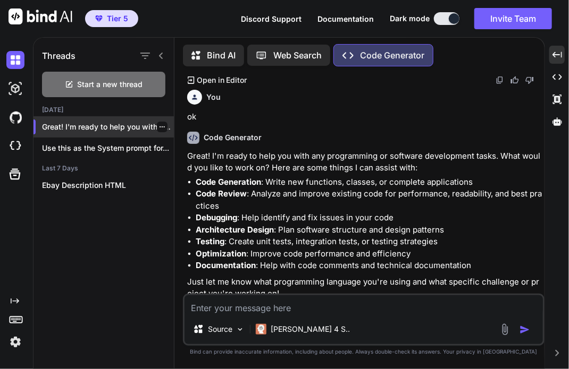
click at [159, 124] on icon "button" at bounding box center [162, 127] width 6 height 6
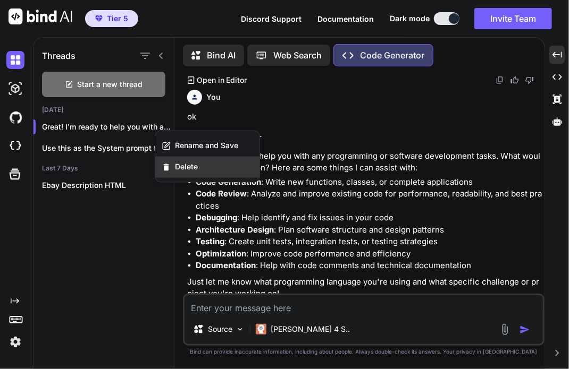
click at [193, 162] on span "Delete" at bounding box center [186, 167] width 23 height 11
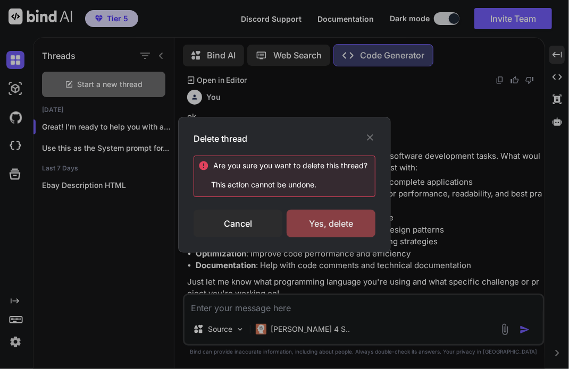
click at [348, 221] on div "Yes, delete" at bounding box center [330, 224] width 89 height 28
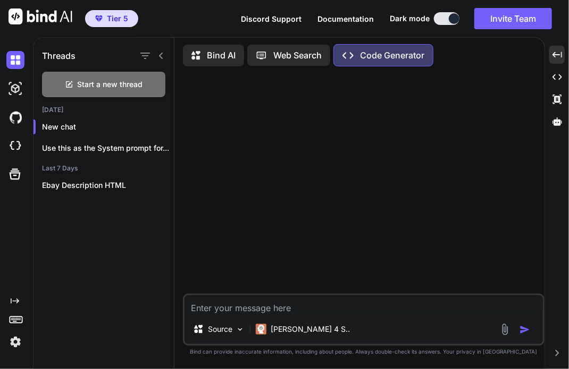
click at [13, 344] on img at bounding box center [15, 342] width 18 height 18
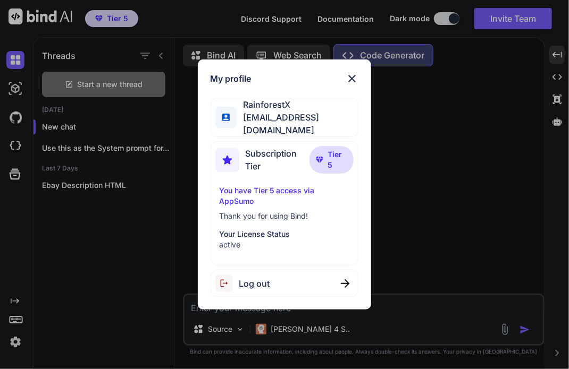
click at [281, 282] on div "Log out" at bounding box center [284, 283] width 148 height 27
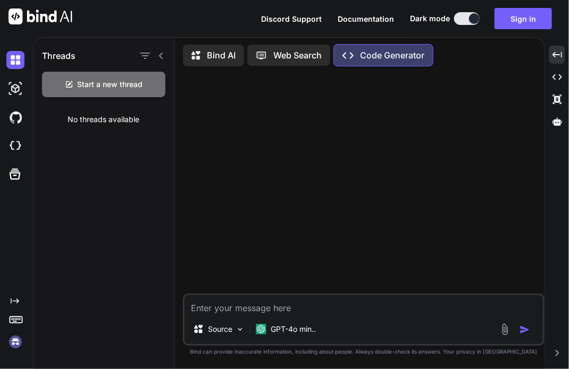
click at [15, 337] on img at bounding box center [15, 342] width 18 height 18
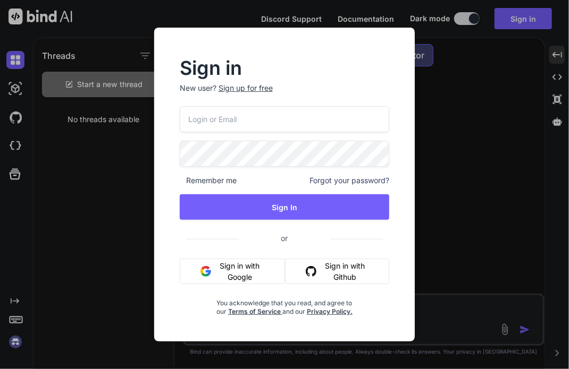
click at [256, 119] on input "email" at bounding box center [285, 119] width 210 height 26
paste input "fakewiseco@gmail.com"
type input "fakewiseco@gmail.com"
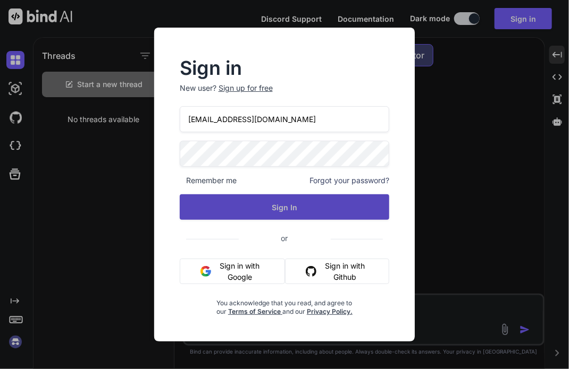
click at [265, 219] on button "Sign In" at bounding box center [285, 208] width 210 height 26
click at [336, 202] on button "Sign In" at bounding box center [285, 208] width 210 height 26
click at [303, 212] on button "Sign In" at bounding box center [285, 208] width 210 height 26
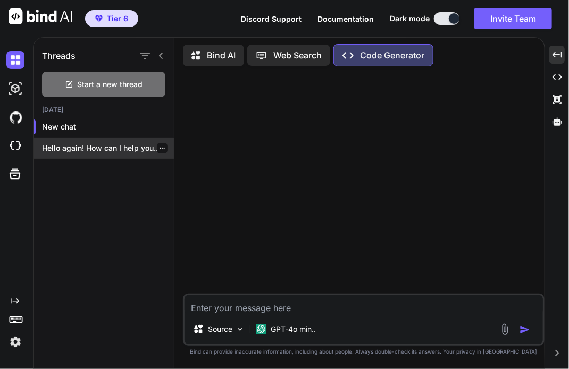
click at [114, 144] on p "Hello again! How can I help you..." at bounding box center [108, 148] width 132 height 11
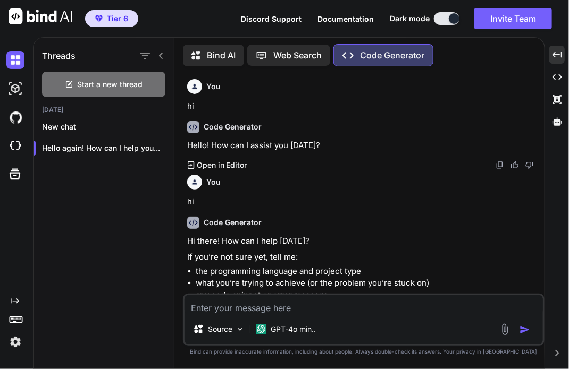
click at [157, 55] on icon at bounding box center [161, 56] width 9 height 9
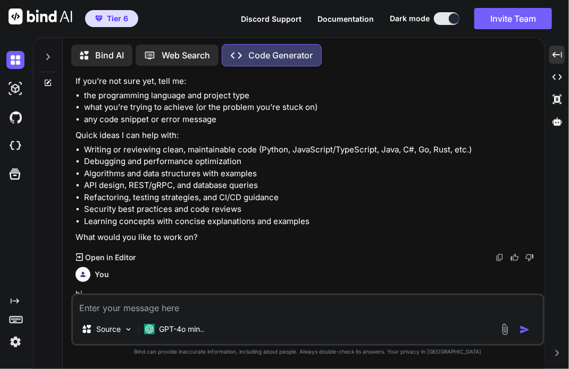
scroll to position [284, 0]
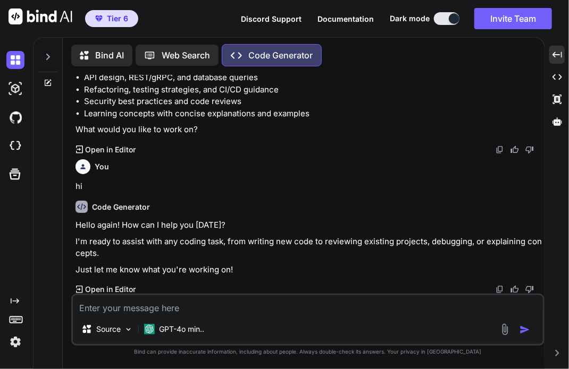
click at [46, 53] on icon at bounding box center [48, 57] width 9 height 9
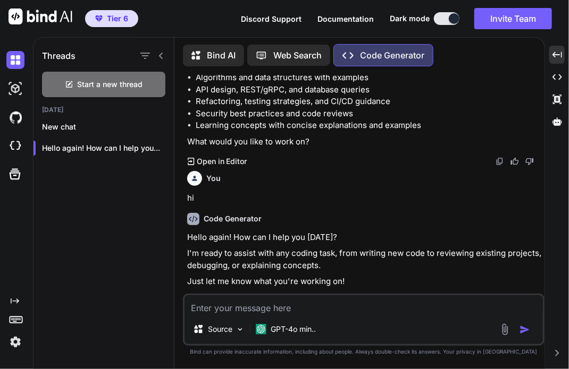
scroll to position [296, 0]
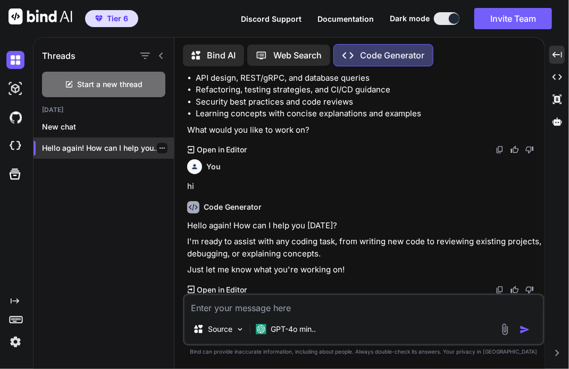
click at [159, 146] on icon "button" at bounding box center [162, 148] width 6 height 6
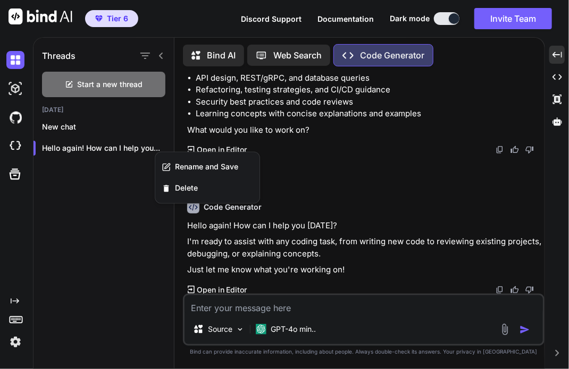
click button "Rename and Save" at bounding box center [207, 167] width 104 height 21
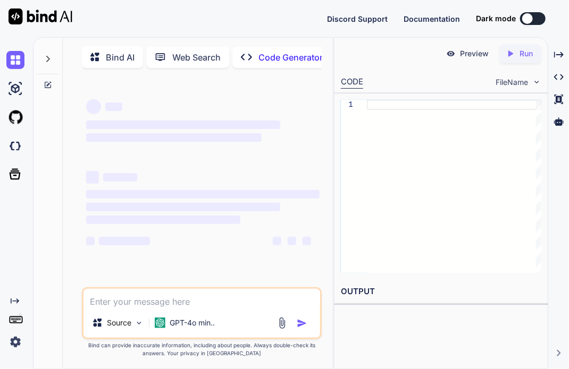
type textarea "x"
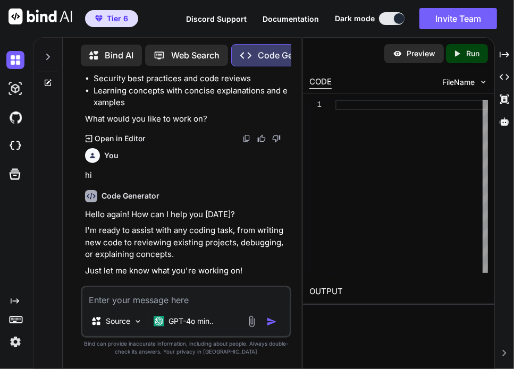
scroll to position [340, 0]
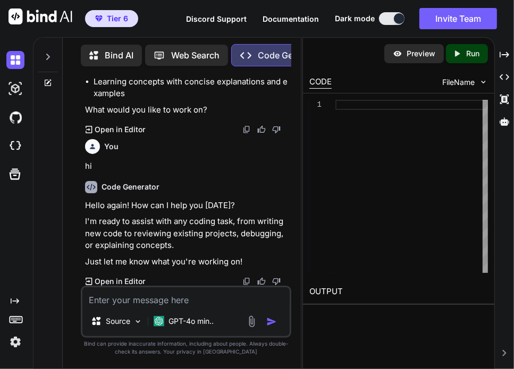
click at [45, 61] on div at bounding box center [48, 54] width 20 height 37
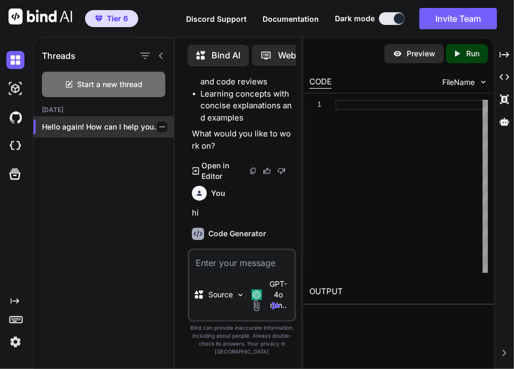
click at [159, 126] on icon "button" at bounding box center [161, 126] width 5 height 1
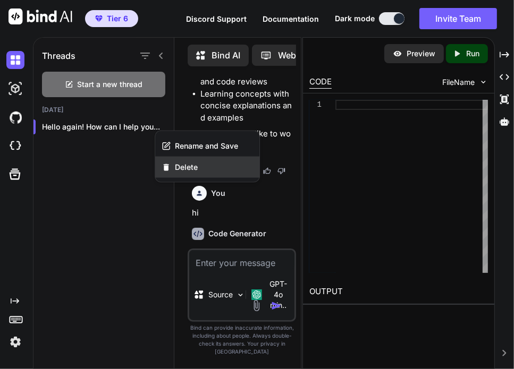
click at [185, 167] on span "Delete" at bounding box center [186, 167] width 23 height 11
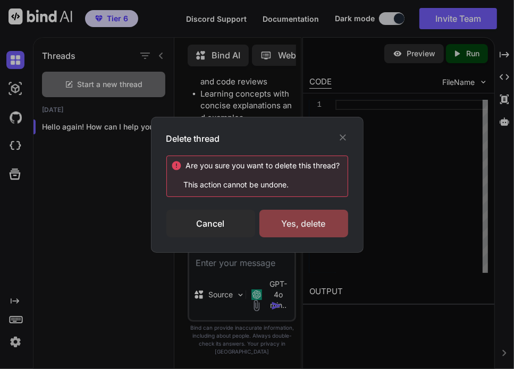
click at [306, 229] on div "Yes, delete" at bounding box center [303, 224] width 89 height 28
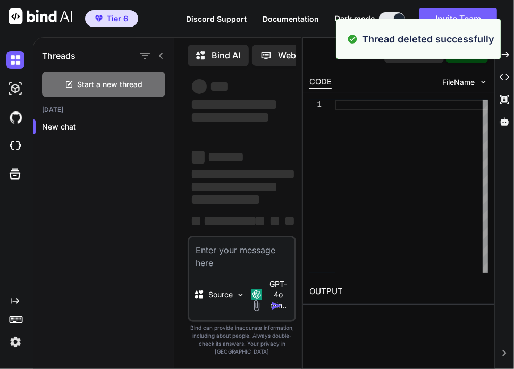
scroll to position [0, 0]
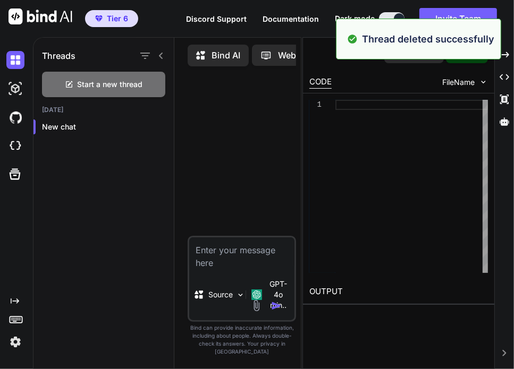
click at [16, 343] on img at bounding box center [15, 342] width 18 height 18
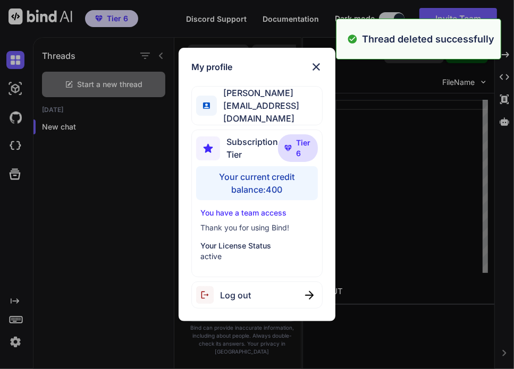
click at [16, 343] on div "My profile Tye Anderson fakewiseco@gmail.com Subscription Tier Tier 6 Your curr…" at bounding box center [257, 184] width 514 height 369
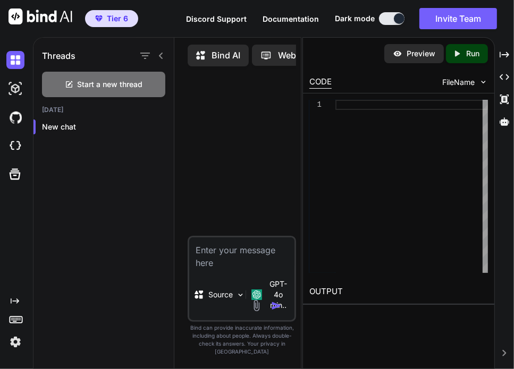
click at [335, 204] on div at bounding box center [411, 186] width 153 height 173
click at [238, 46] on div "Bind AI" at bounding box center [218, 56] width 61 height 22
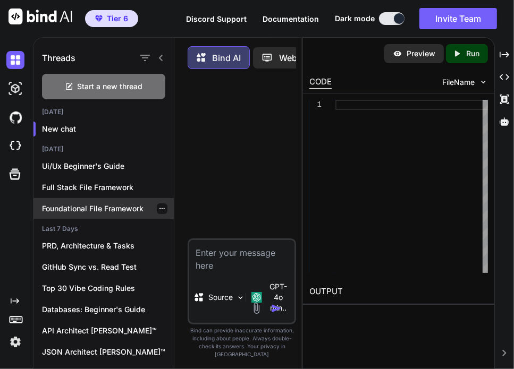
scroll to position [66, 0]
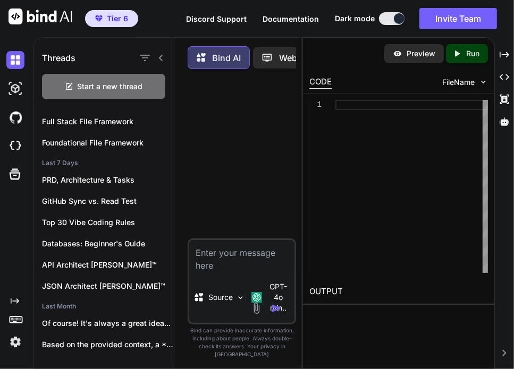
click at [20, 340] on img at bounding box center [15, 342] width 18 height 18
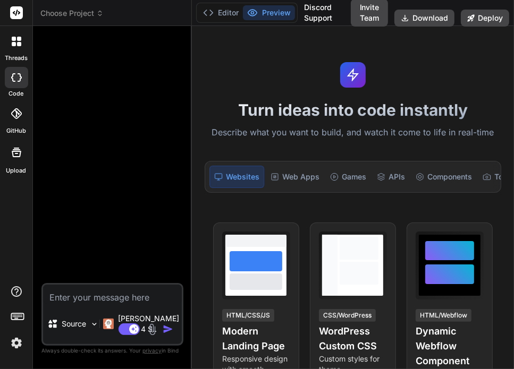
click at [25, 33] on div at bounding box center [16, 41] width 22 height 22
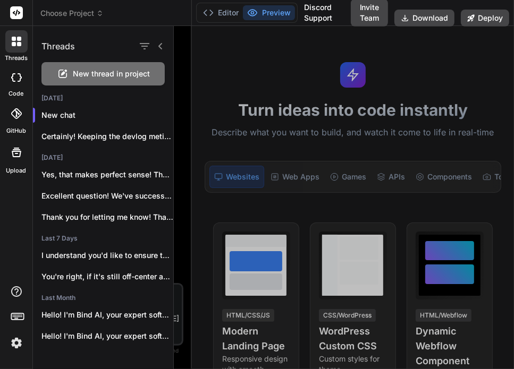
click at [218, 98] on div at bounding box center [344, 197] width 340 height 343
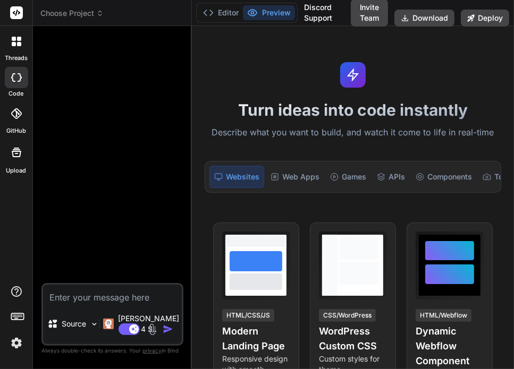
click at [19, 342] on img at bounding box center [16, 343] width 18 height 18
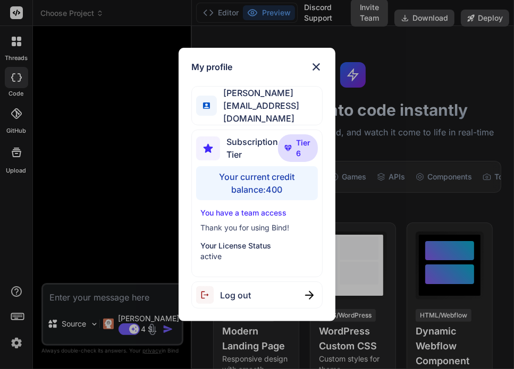
click at [227, 297] on span "Log out" at bounding box center [235, 295] width 31 height 13
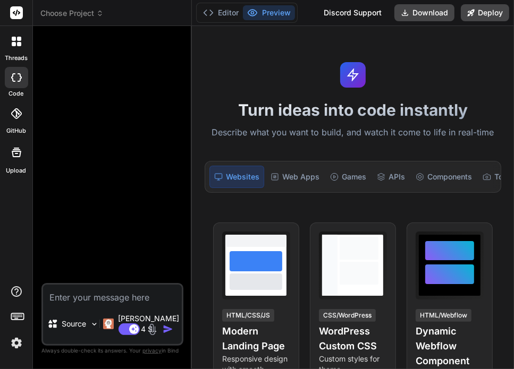
scroll to position [10, 0]
click at [23, 344] on img at bounding box center [16, 343] width 18 height 18
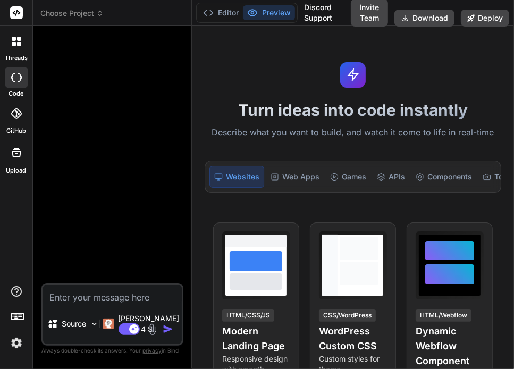
click at [15, 49] on div at bounding box center [16, 41] width 22 height 22
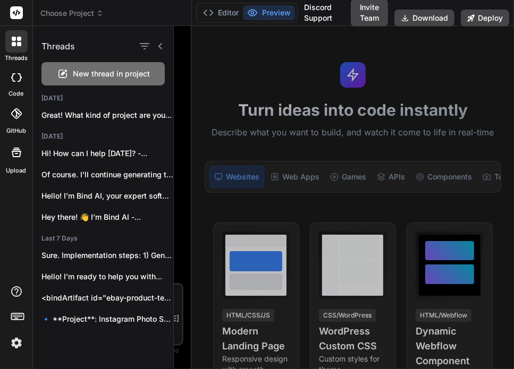
click at [240, 93] on div at bounding box center [344, 197] width 340 height 343
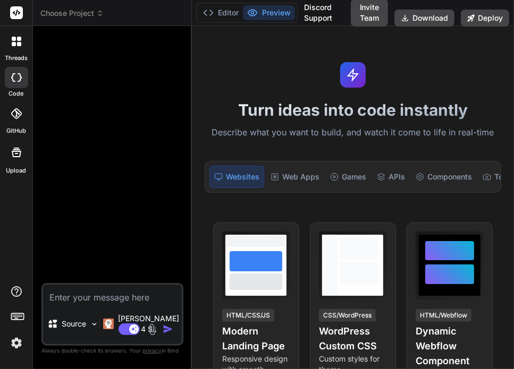
click at [12, 345] on img at bounding box center [16, 343] width 18 height 18
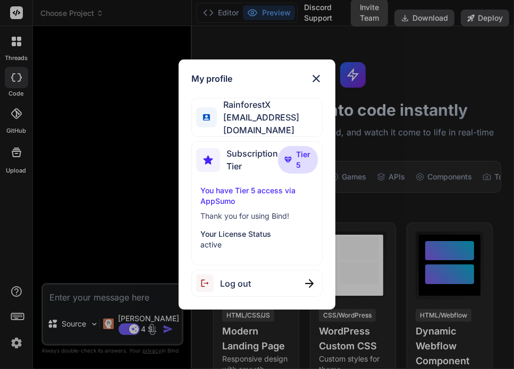
click at [12, 345] on div "My profile RainforestX [EMAIL_ADDRESS][DOMAIN_NAME] Subscription Tier Tier 5 Yo…" at bounding box center [257, 184] width 514 height 369
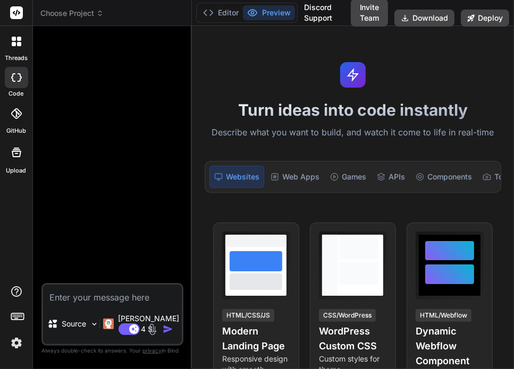
click at [18, 347] on img at bounding box center [16, 343] width 18 height 18
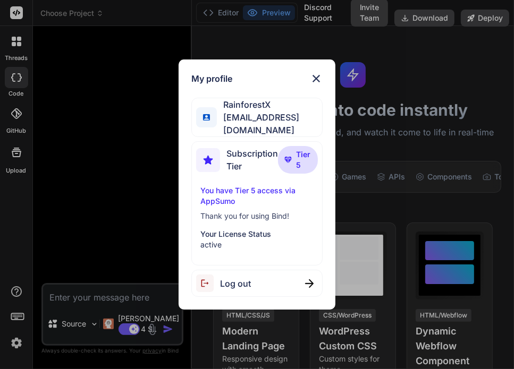
click at [264, 282] on div "Log out" at bounding box center [256, 283] width 131 height 27
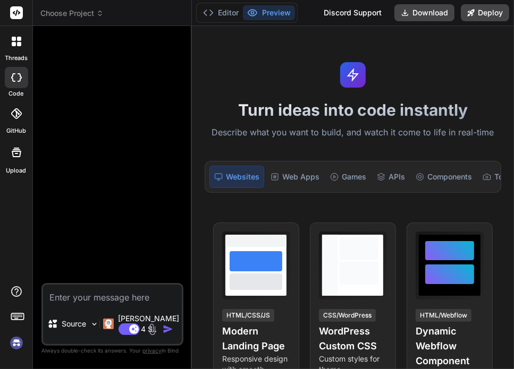
scroll to position [51, 0]
click at [23, 342] on img at bounding box center [16, 343] width 18 height 18
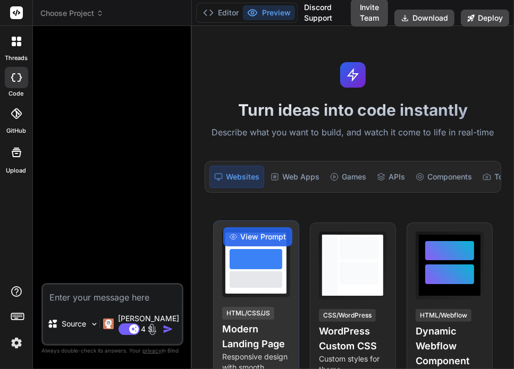
type textarea "x"
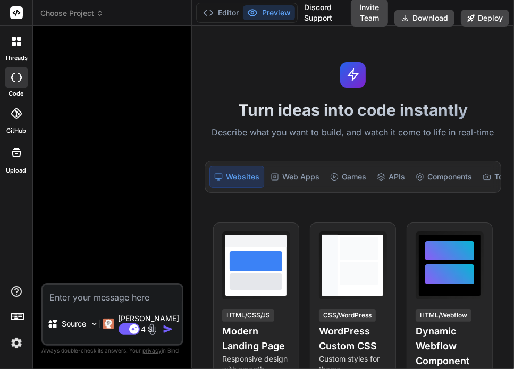
click at [36, 17] on div "Choose Project Created with Pixso." at bounding box center [112, 13] width 158 height 11
click at [77, 16] on span "Choose Project" at bounding box center [71, 13] width 63 height 11
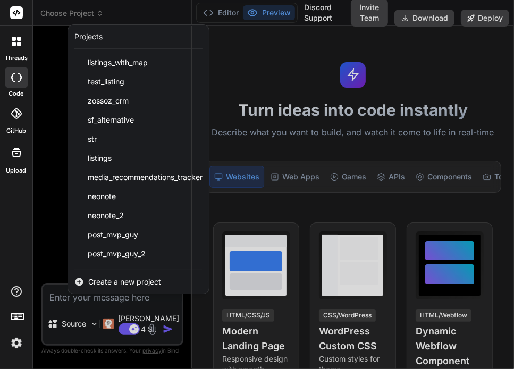
click at [13, 44] on icon at bounding box center [14, 44] width 4 height 4
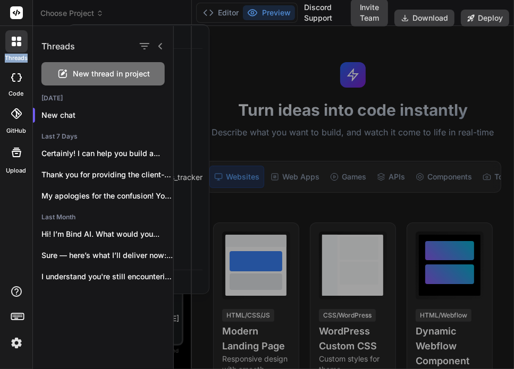
click at [13, 44] on icon at bounding box center [14, 44] width 4 height 4
click at [15, 350] on img at bounding box center [16, 343] width 18 height 18
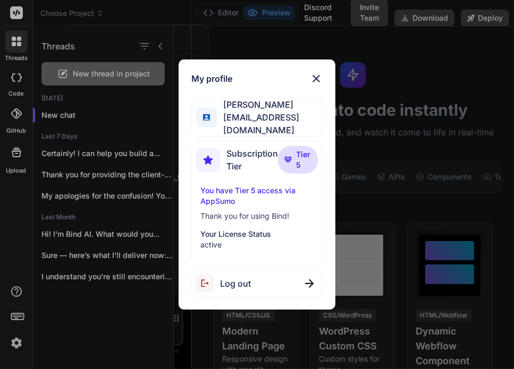
click at [428, 74] on div "My profile [PERSON_NAME] [EMAIL_ADDRESS][DOMAIN_NAME] Subscription Tier Tier 5 …" at bounding box center [257, 184] width 514 height 369
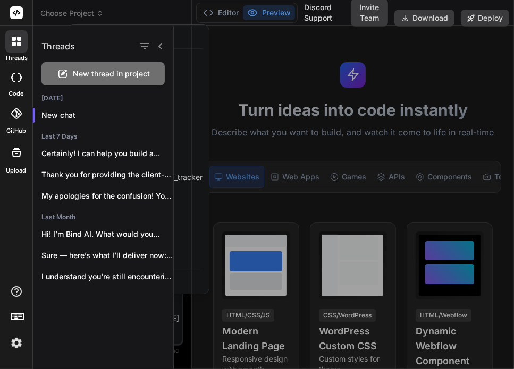
click at [428, 74] on div at bounding box center [344, 197] width 340 height 343
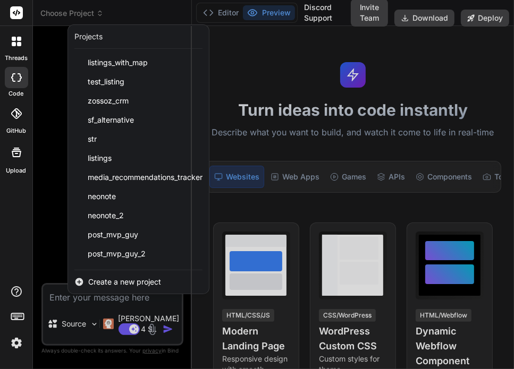
click at [87, 12] on div at bounding box center [257, 184] width 514 height 369
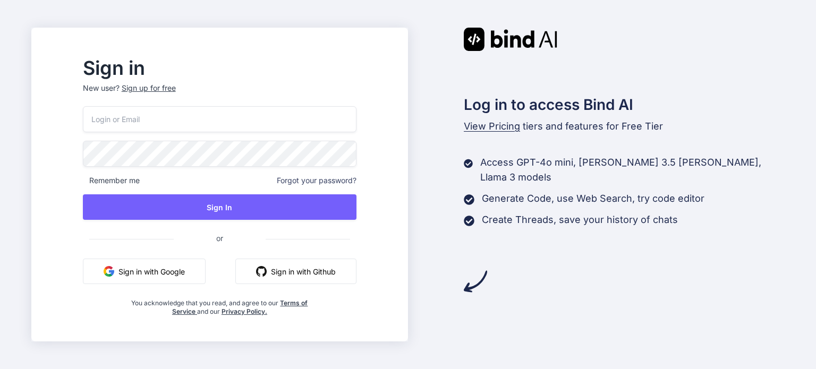
click at [317, 112] on input "email" at bounding box center [220, 119] width 274 height 26
paste input "[EMAIL_ADDRESS][DOMAIN_NAME]"
type input "[EMAIL_ADDRESS][DOMAIN_NAME]"
click at [241, 222] on div "[EMAIL_ADDRESS][DOMAIN_NAME] Remember me Forgot your password? Sign In or Sign …" at bounding box center [220, 211] width 274 height 210
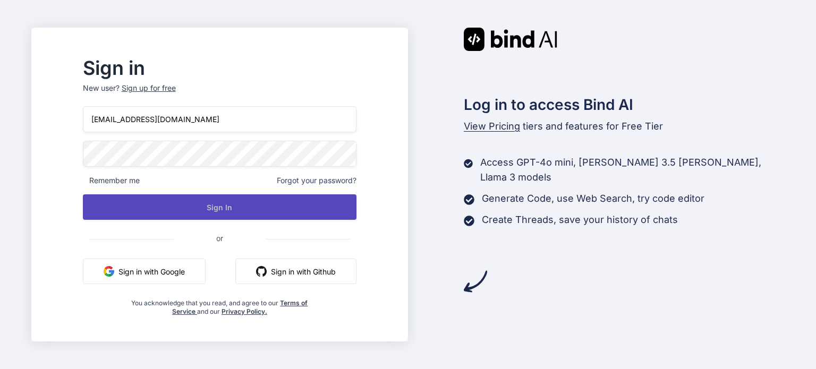
click at [268, 208] on button "Sign In" at bounding box center [220, 208] width 274 height 26
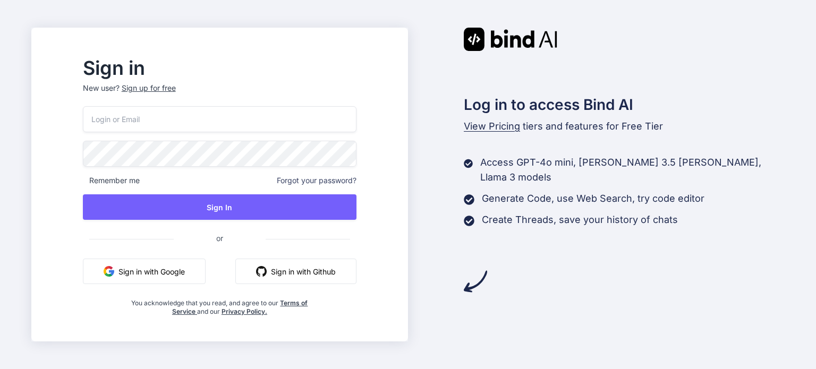
click at [355, 106] on input "email" at bounding box center [220, 119] width 274 height 26
paste input "[EMAIL_ADDRESS][DOMAIN_NAME]"
type input "[EMAIL_ADDRESS][DOMAIN_NAME]"
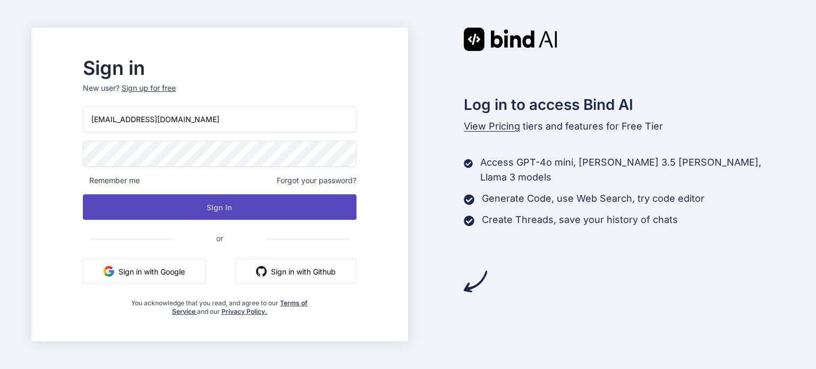
click at [237, 208] on button "Sign In" at bounding box center [220, 208] width 274 height 26
